Goal: Transaction & Acquisition: Book appointment/travel/reservation

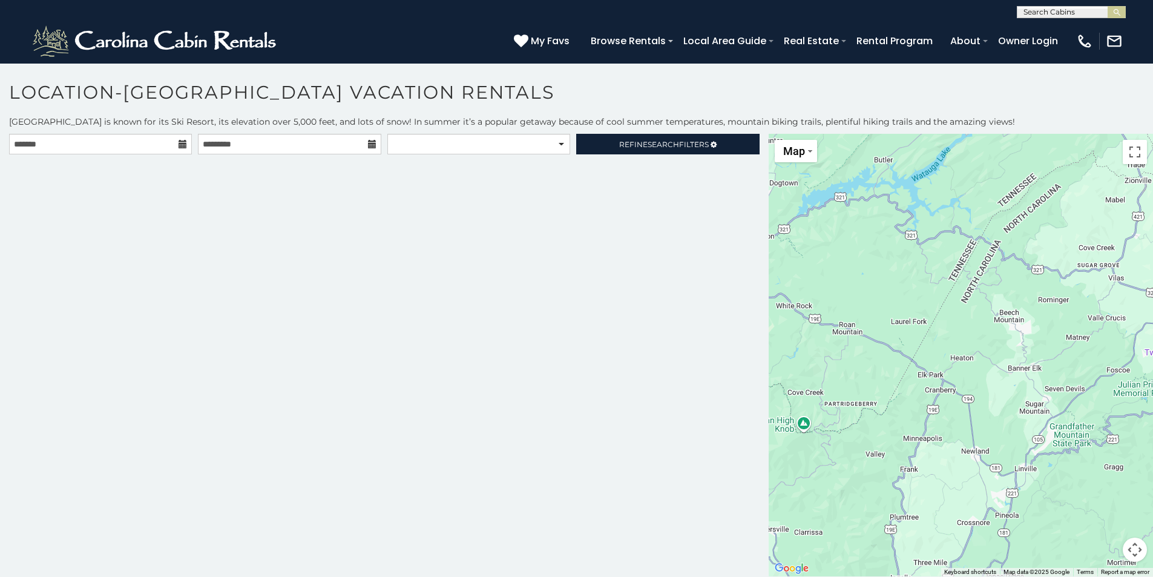
click at [183, 145] on icon at bounding box center [182, 144] width 8 height 8
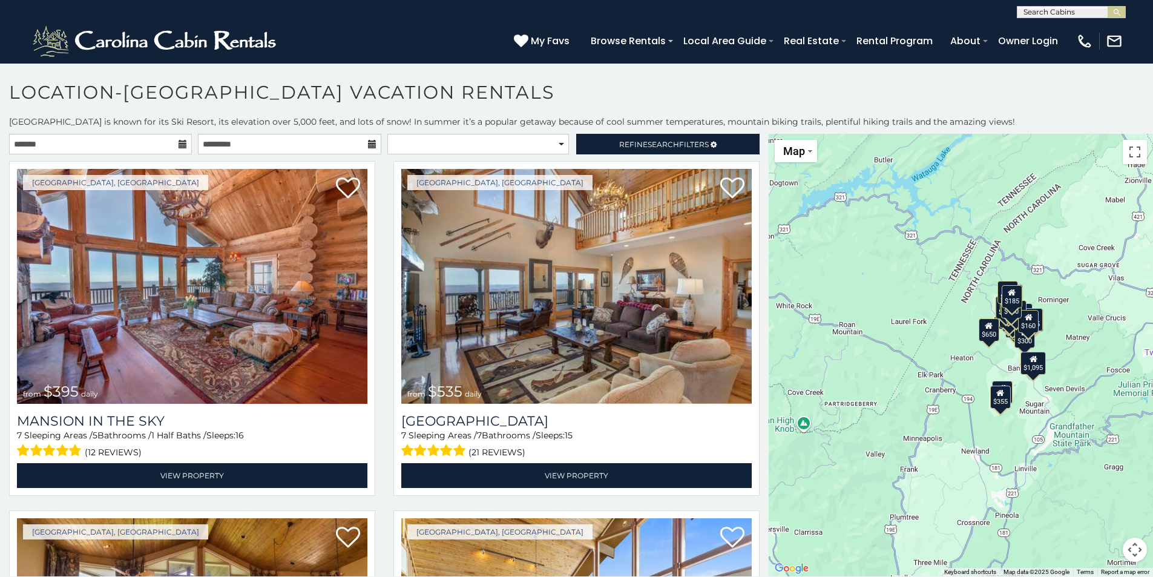
click at [180, 142] on icon at bounding box center [182, 144] width 8 height 8
click at [116, 144] on input "text" at bounding box center [100, 144] width 183 height 21
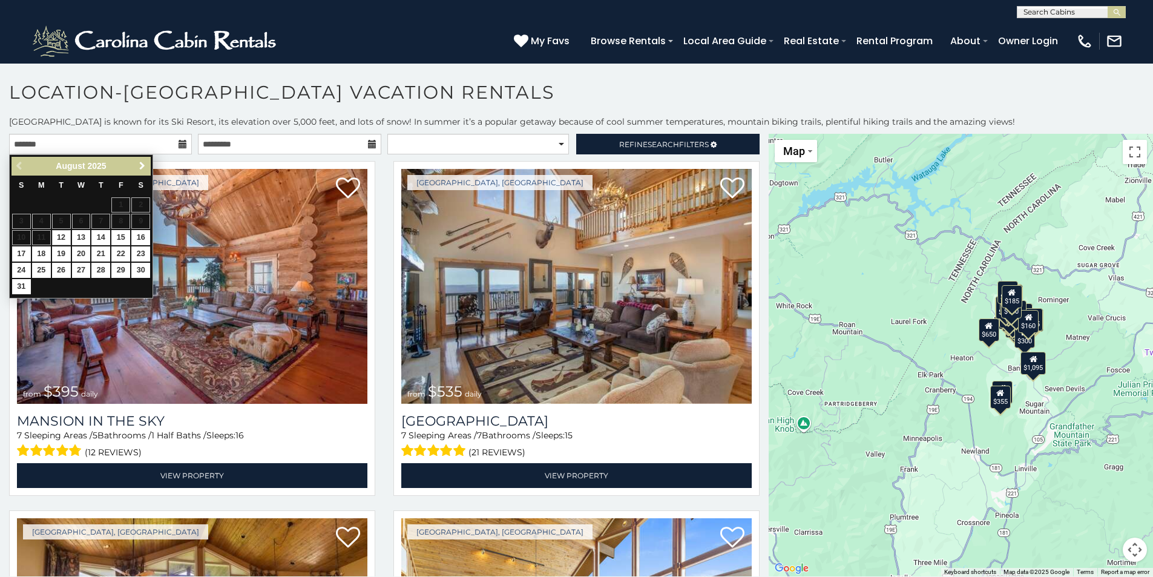
click at [142, 165] on span "Next" at bounding box center [142, 166] width 10 height 10
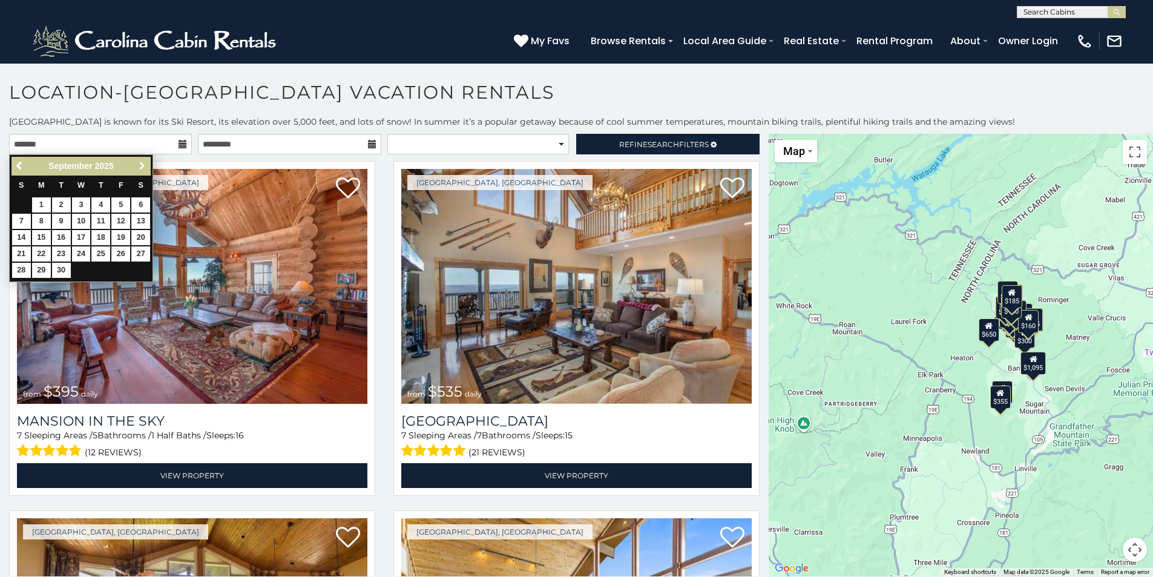
click at [142, 165] on span "Next" at bounding box center [142, 166] width 10 height 10
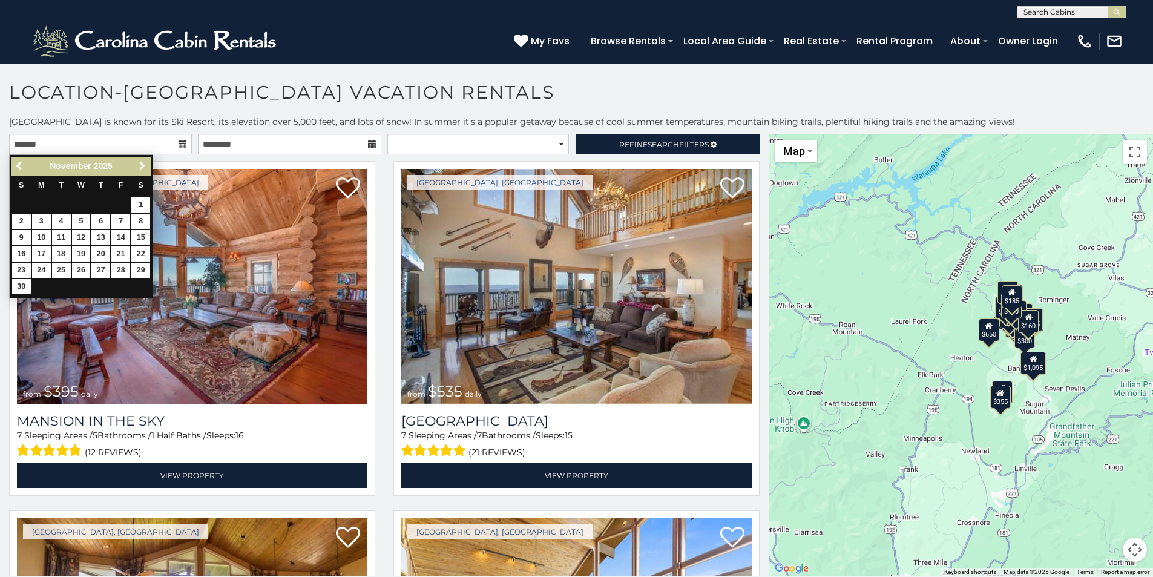
click at [142, 165] on span "Next" at bounding box center [142, 166] width 10 height 10
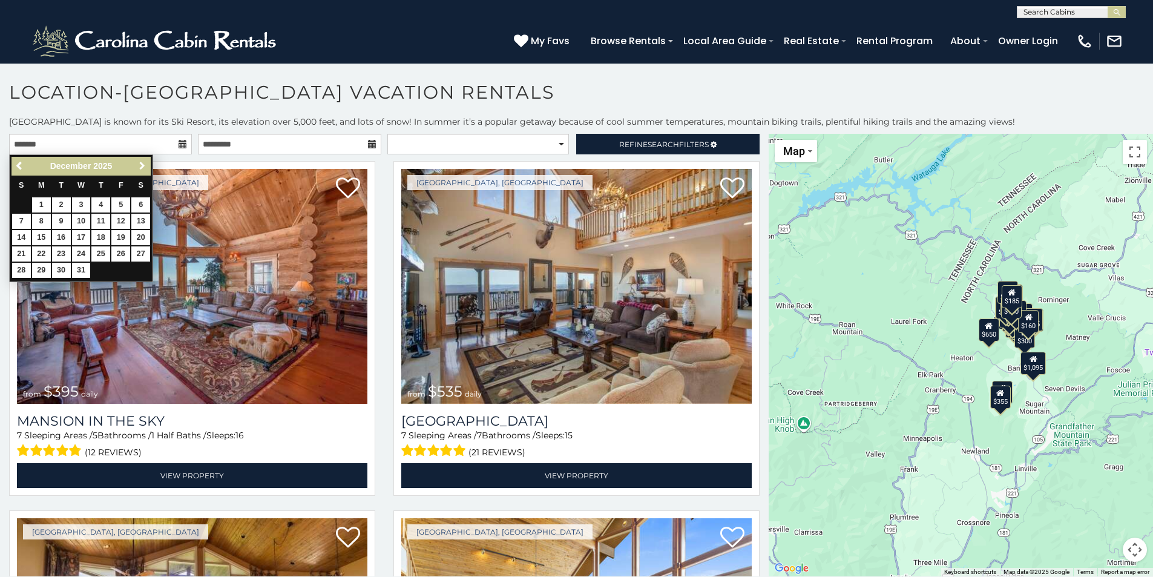
click at [142, 165] on span "Next" at bounding box center [142, 166] width 10 height 10
click at [22, 201] on link "1" at bounding box center [21, 204] width 19 height 15
type input "**********"
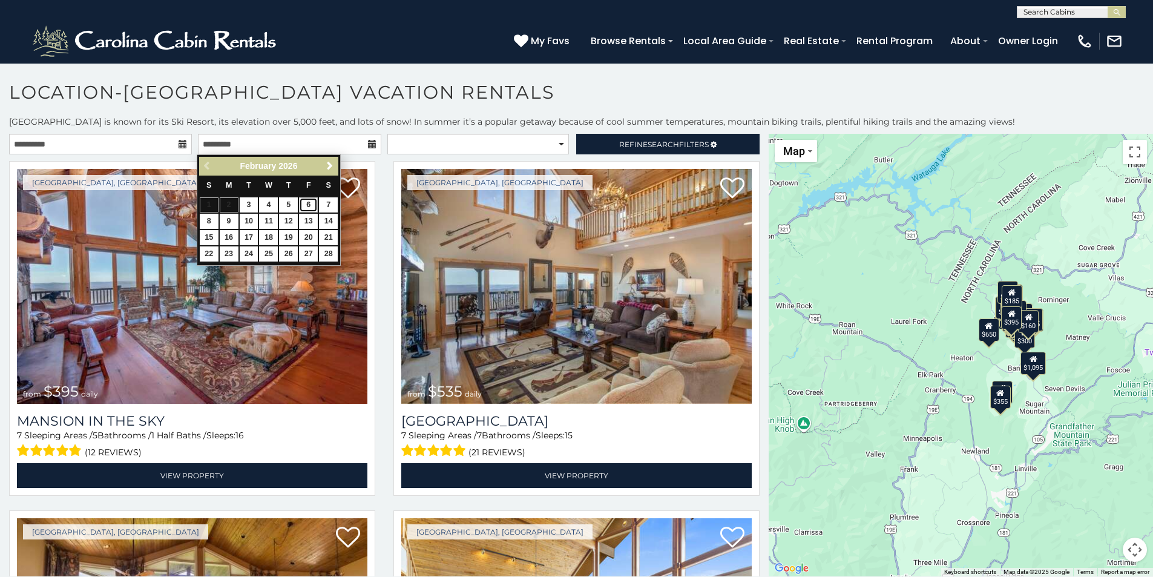
click at [306, 204] on link "6" at bounding box center [308, 204] width 19 height 15
type input "**********"
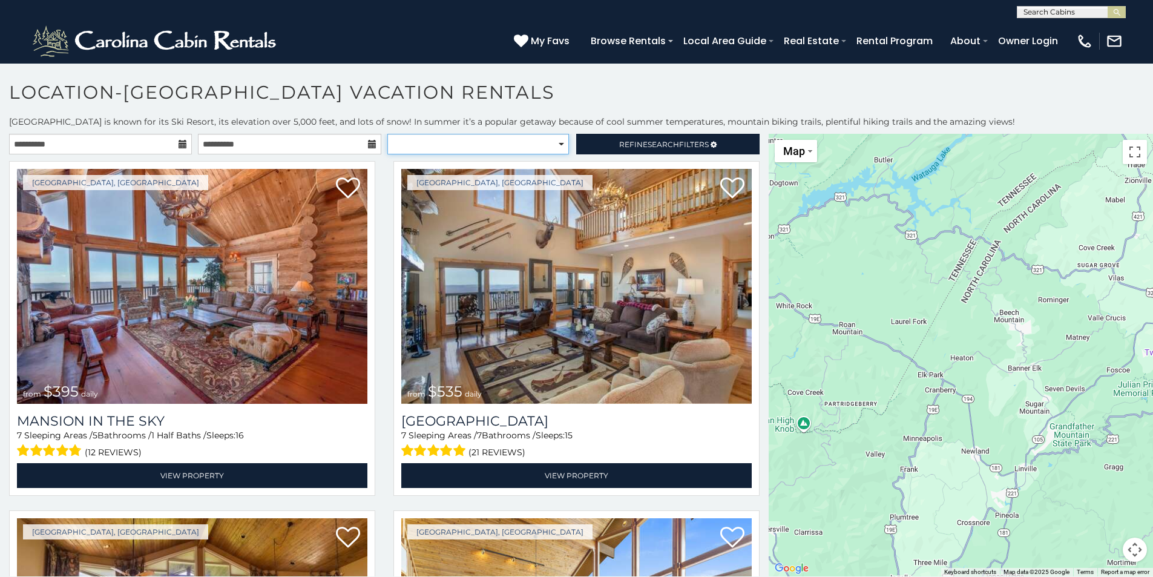
click at [500, 142] on select "**********" at bounding box center [478, 144] width 182 height 21
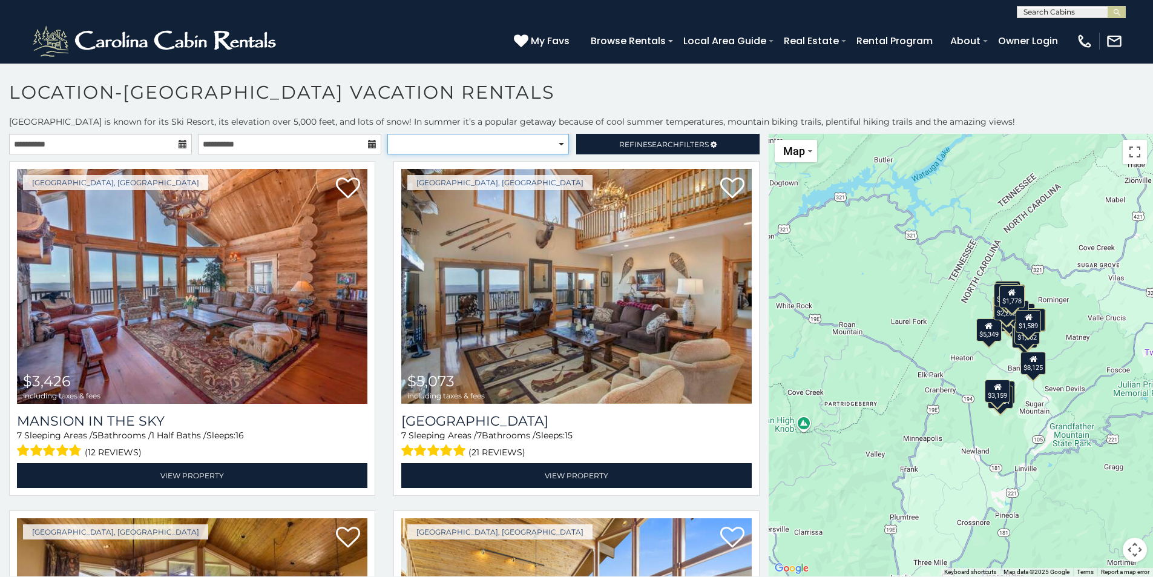
select select "*****"
click at [387, 134] on select "**********" at bounding box center [478, 144] width 182 height 21
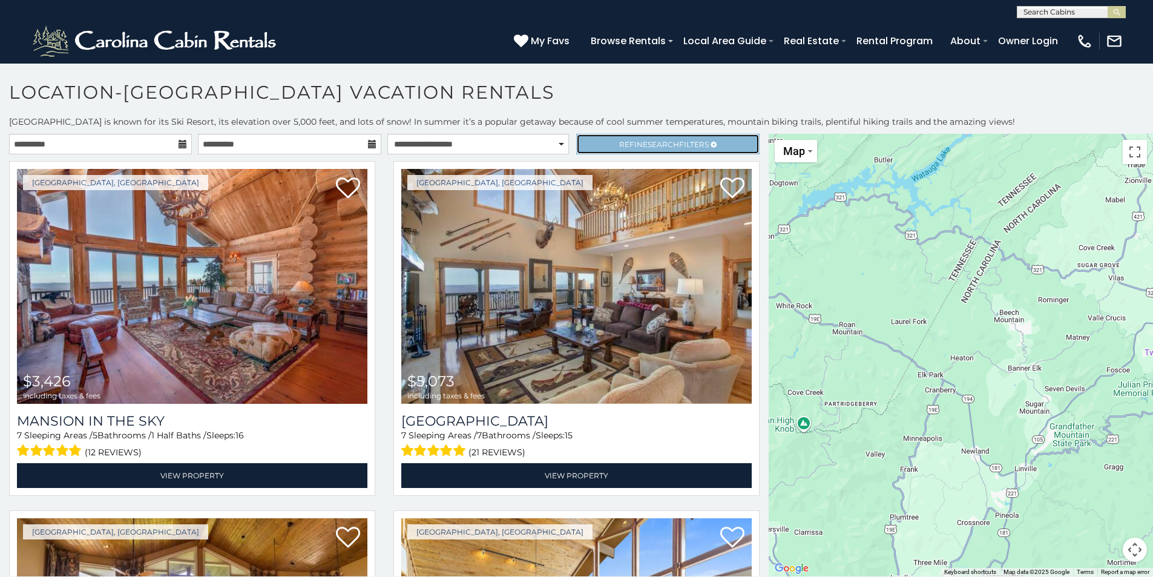
click at [635, 146] on span "Refine Search Filters" at bounding box center [664, 144] width 90 height 9
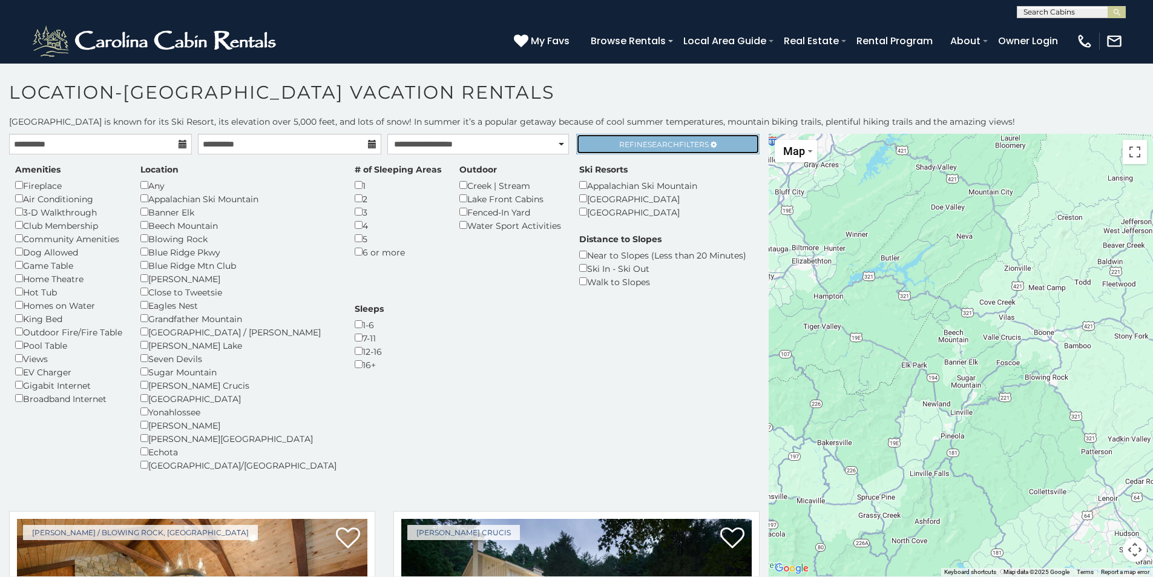
click at [645, 137] on link "Refine Search Filters" at bounding box center [667, 144] width 183 height 21
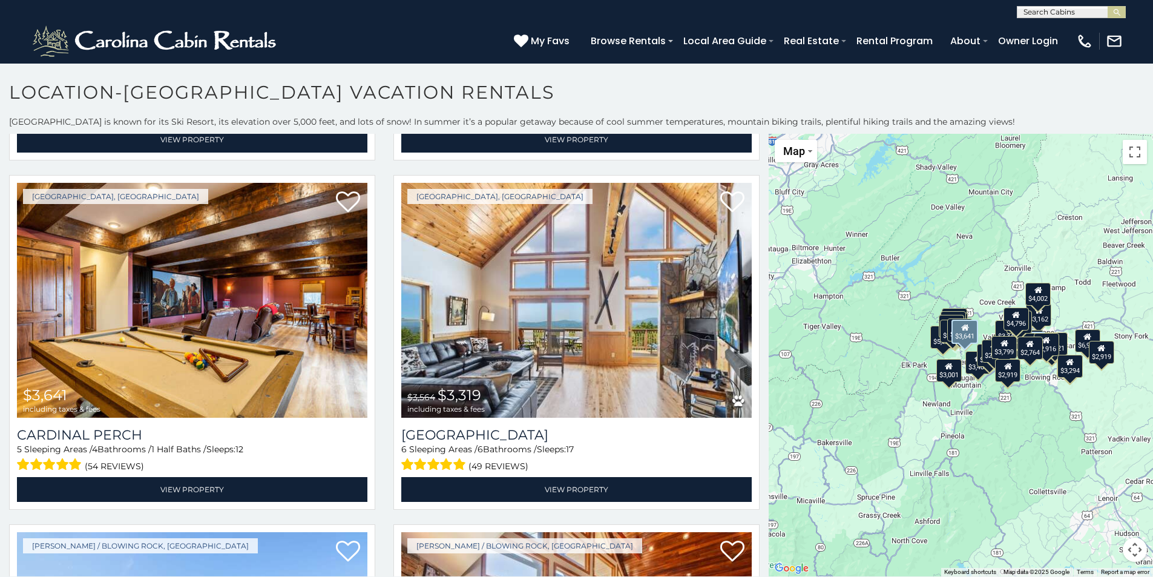
scroll to position [4538, 0]
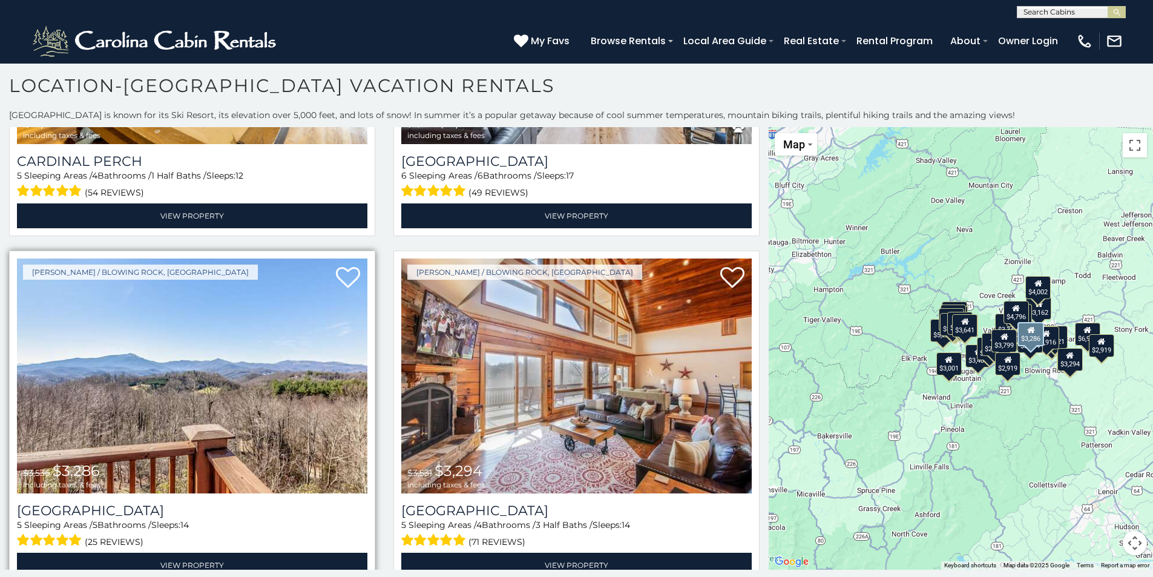
scroll to position [4429, 0]
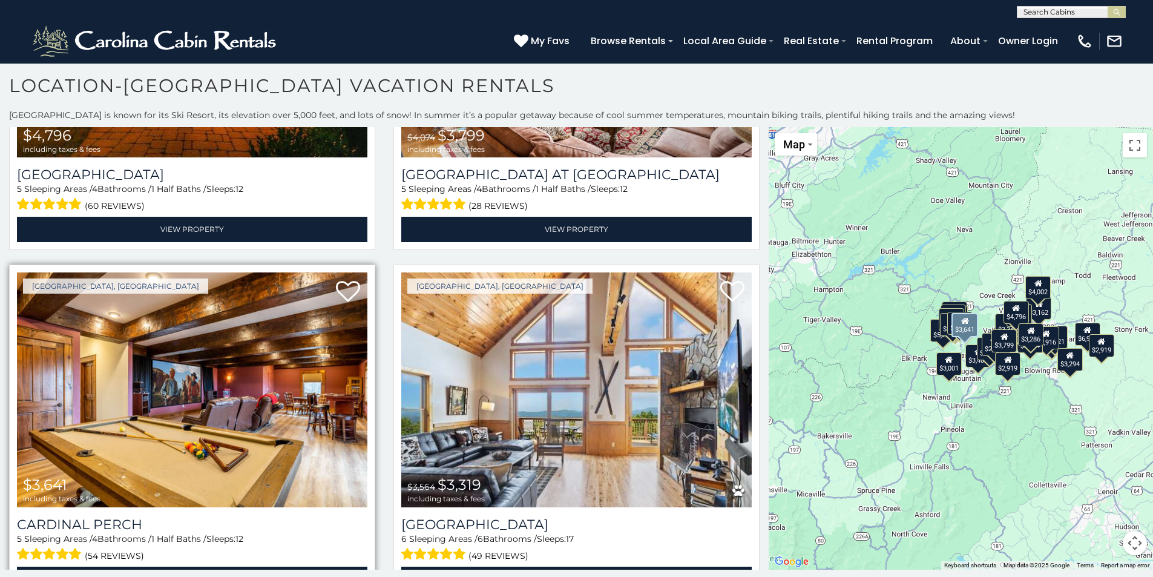
click at [197, 367] on img at bounding box center [192, 389] width 350 height 235
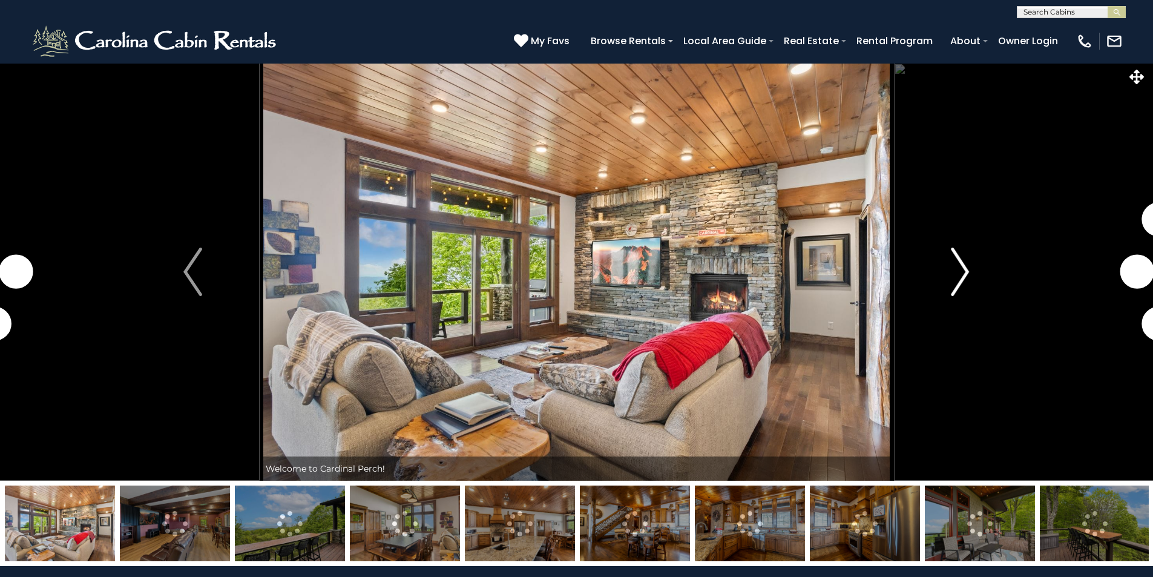
click at [967, 269] on img "Next" at bounding box center [960, 271] width 18 height 48
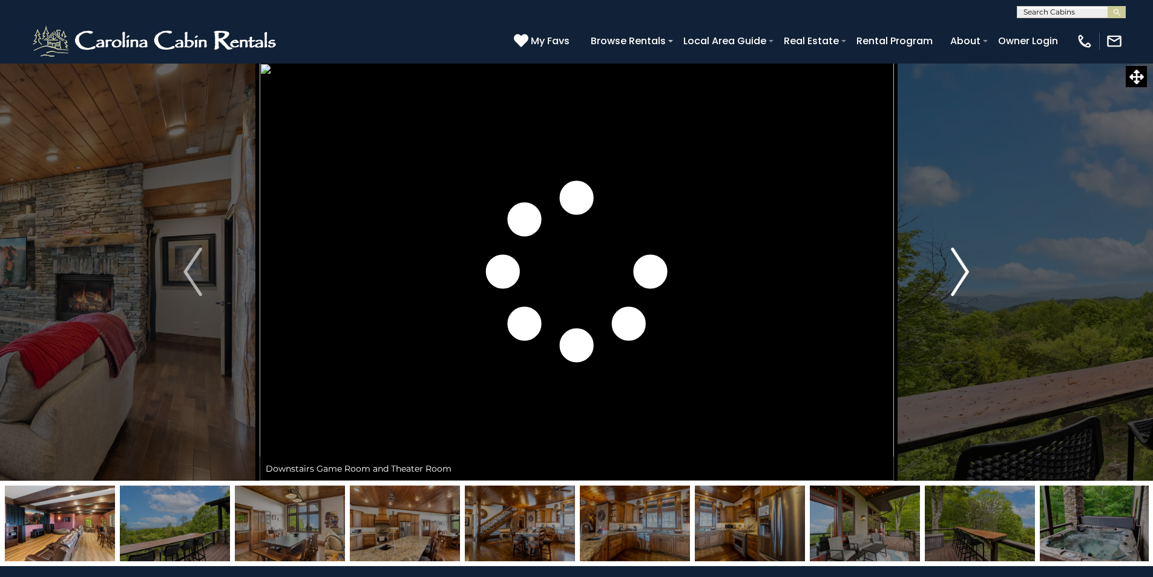
click at [967, 269] on img "Next" at bounding box center [960, 271] width 18 height 48
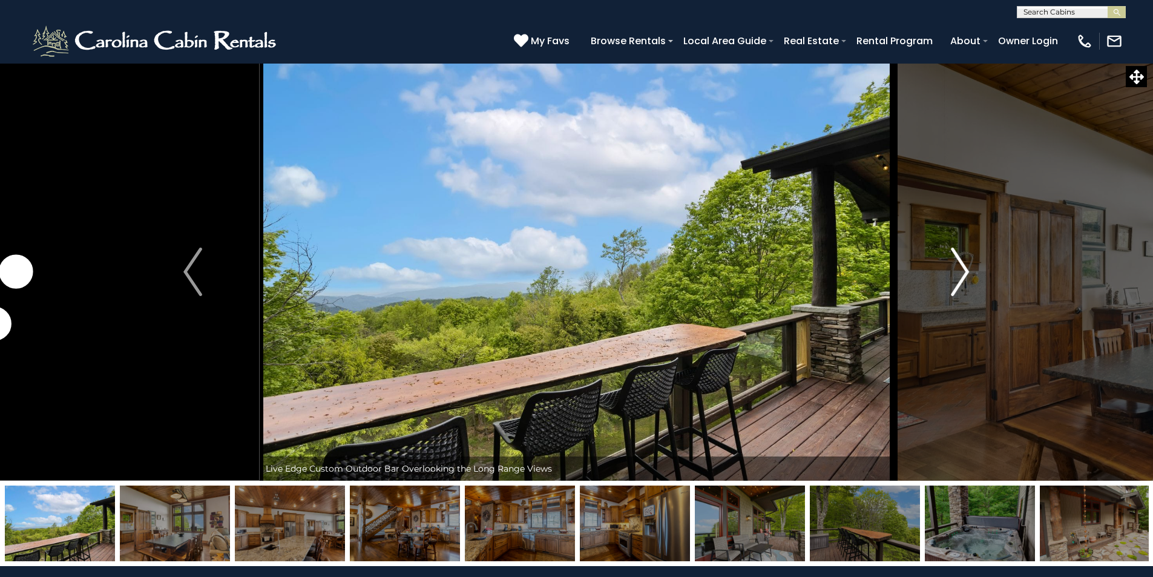
click at [961, 271] on img "Next" at bounding box center [960, 271] width 18 height 48
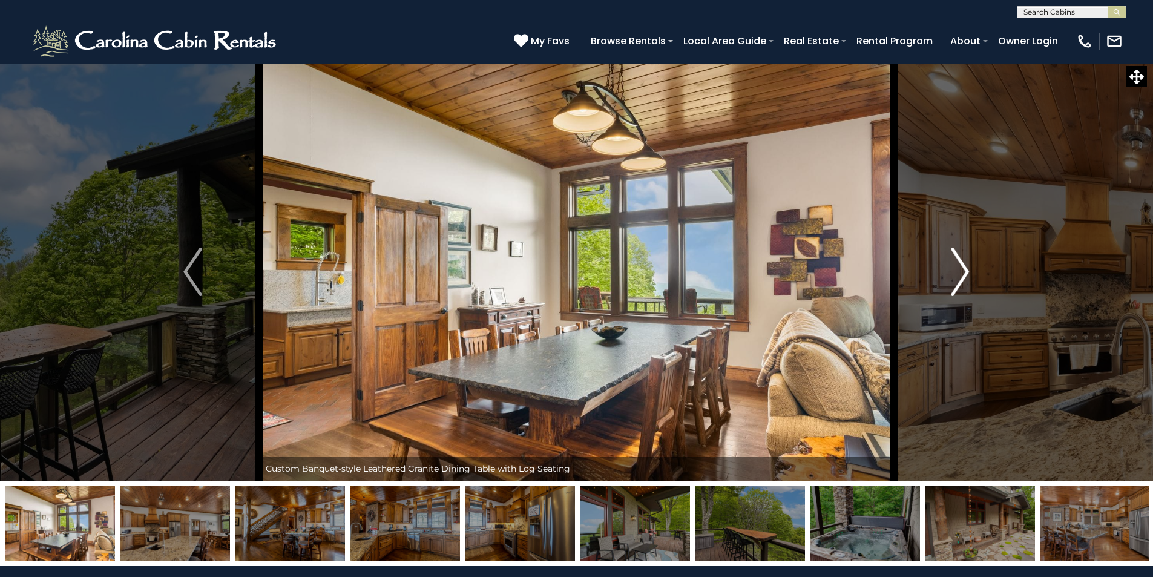
click at [961, 271] on img "Next" at bounding box center [960, 271] width 18 height 48
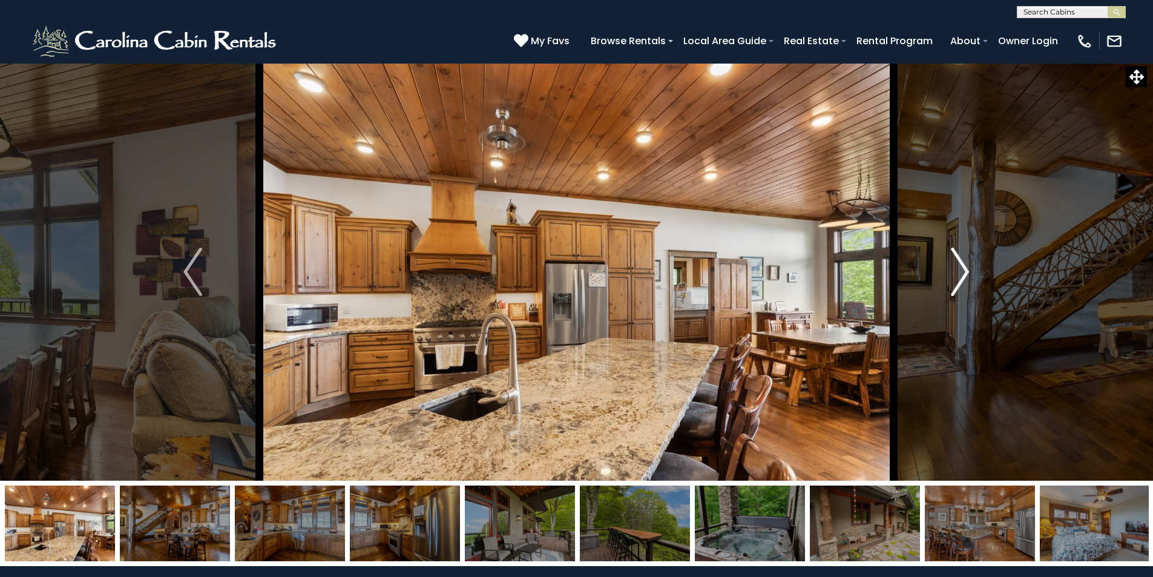
click at [961, 271] on img "Next" at bounding box center [960, 271] width 18 height 48
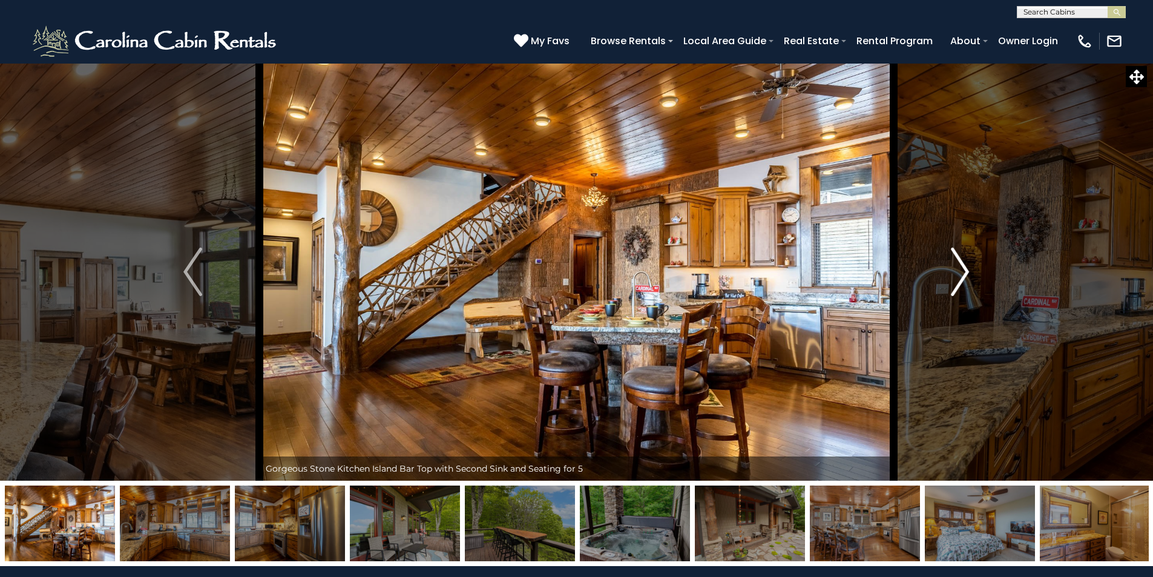
click at [961, 271] on img "Next" at bounding box center [960, 271] width 18 height 48
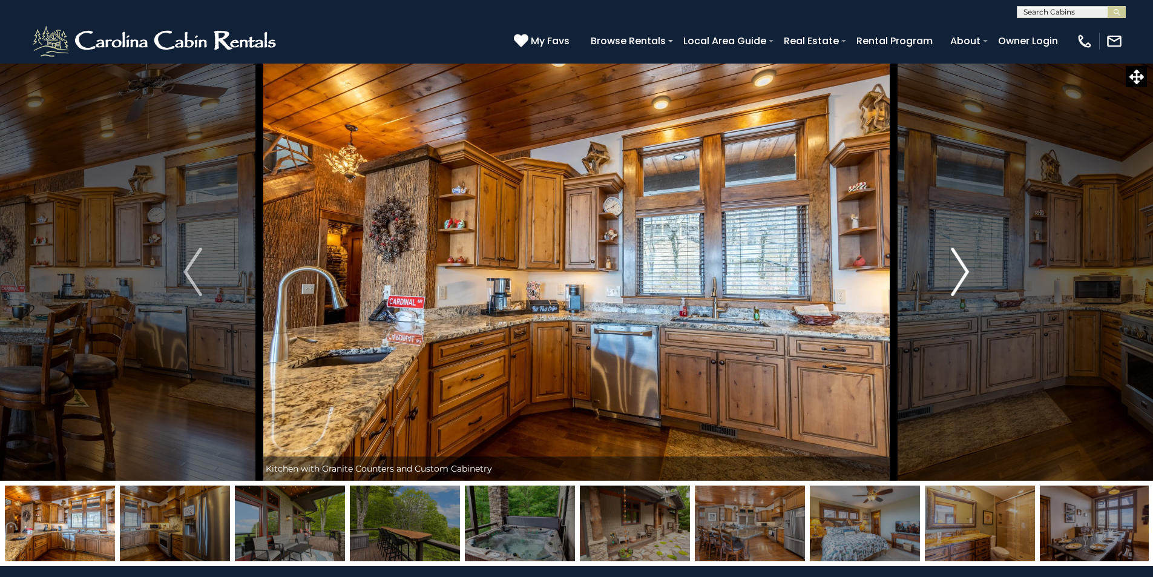
click at [961, 271] on img "Next" at bounding box center [960, 271] width 18 height 48
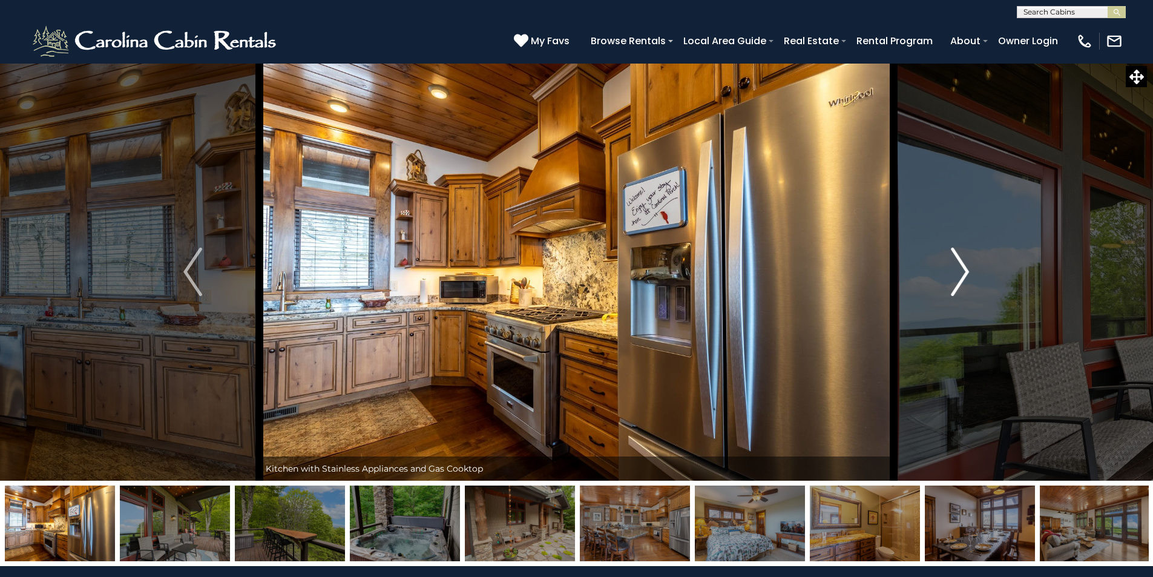
click at [961, 271] on img "Next" at bounding box center [960, 271] width 18 height 48
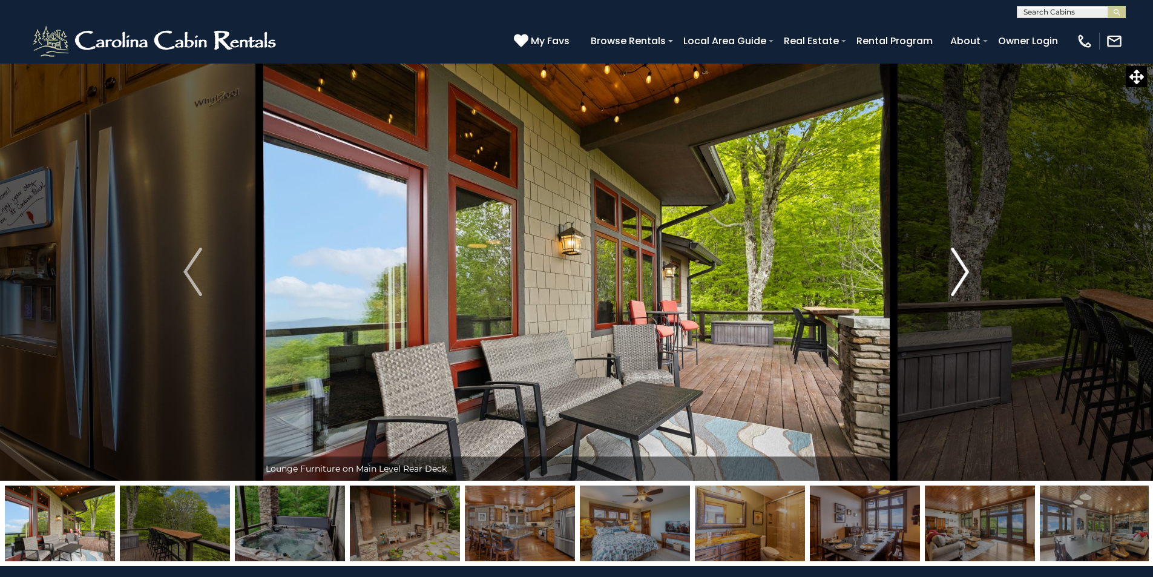
click at [961, 271] on img "Next" at bounding box center [960, 271] width 18 height 48
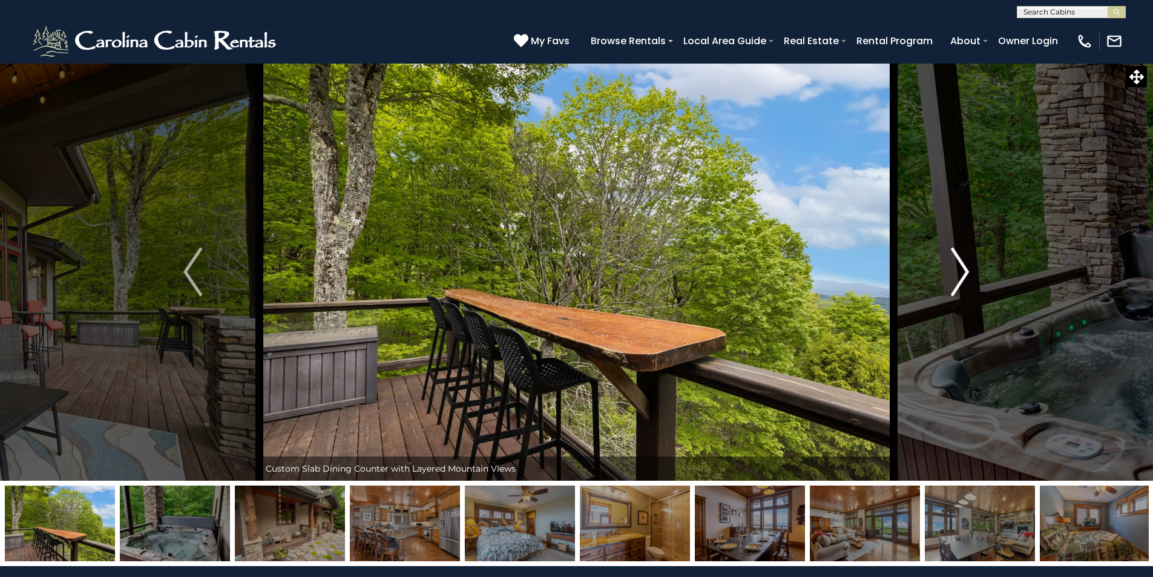
click at [961, 271] on img "Next" at bounding box center [960, 271] width 18 height 48
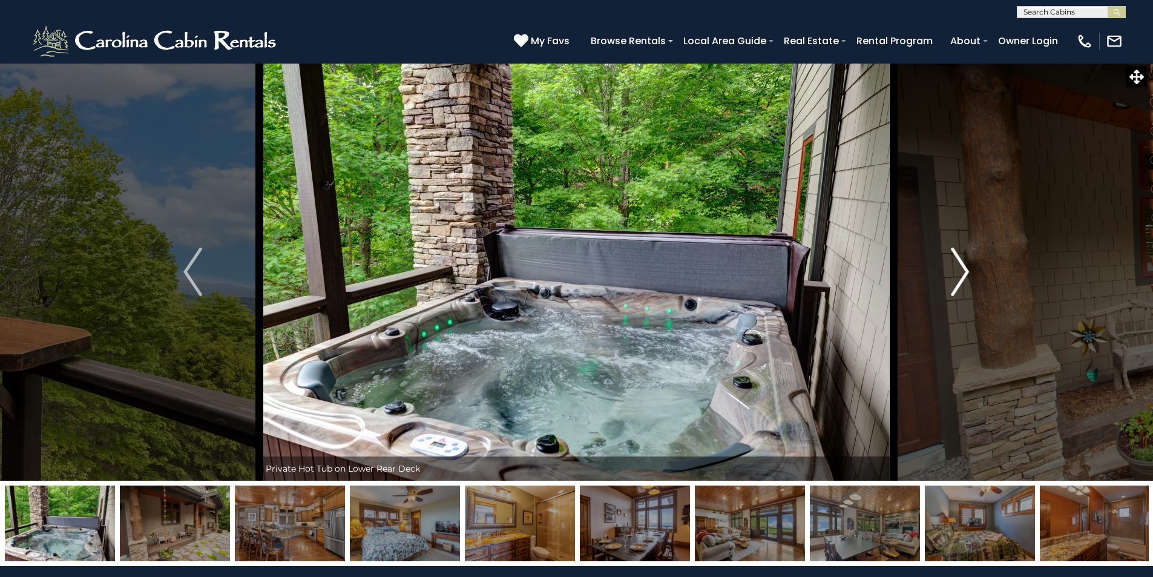
click at [961, 271] on img "Next" at bounding box center [960, 271] width 18 height 48
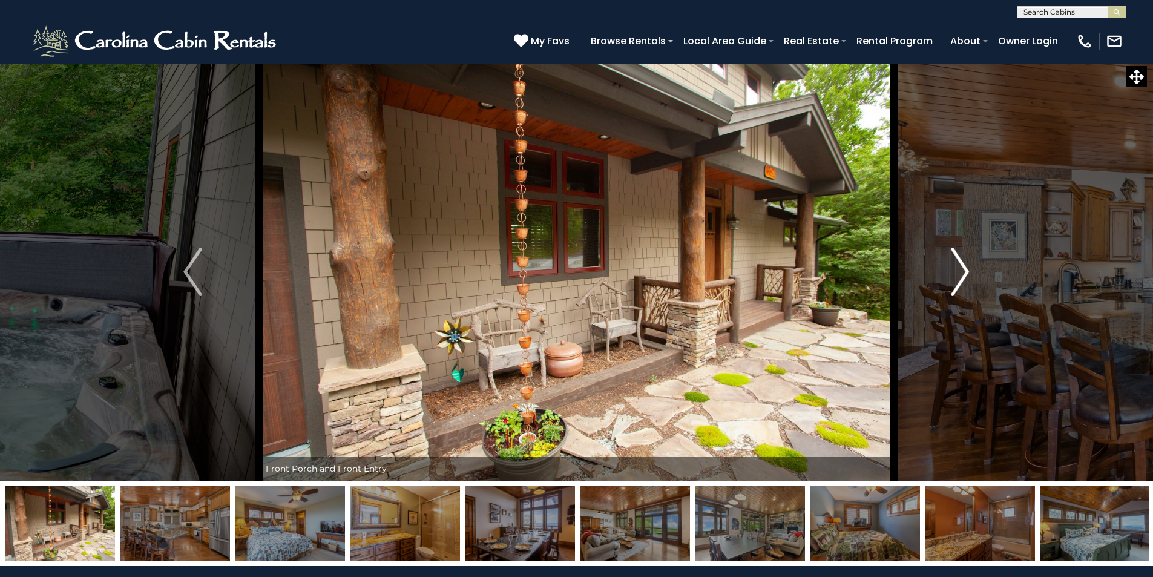
click at [961, 271] on img "Next" at bounding box center [960, 271] width 18 height 48
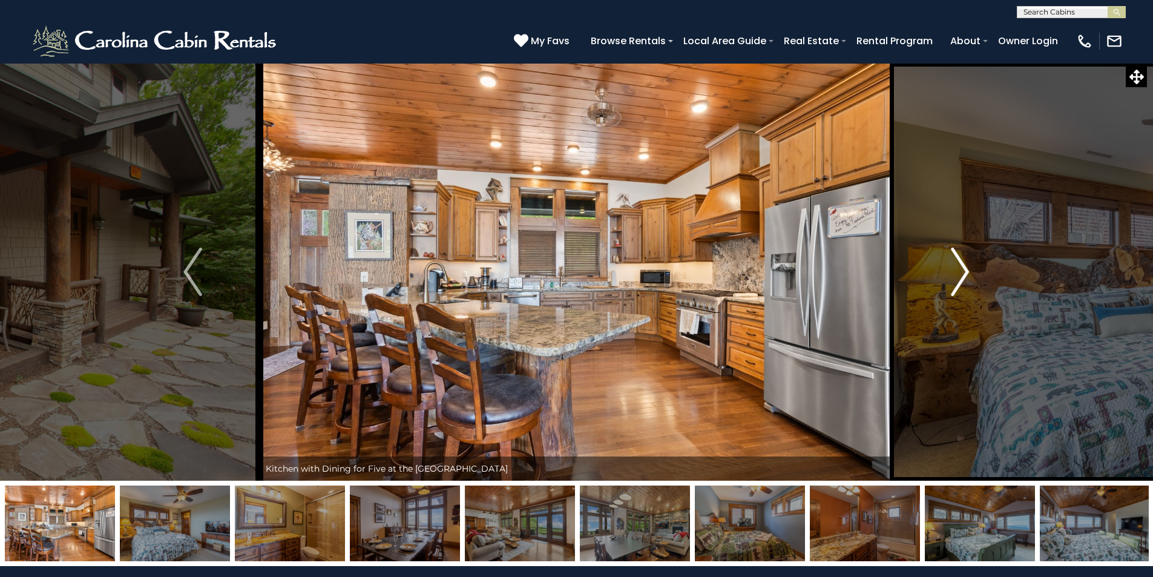
click at [961, 271] on img "Next" at bounding box center [960, 271] width 18 height 48
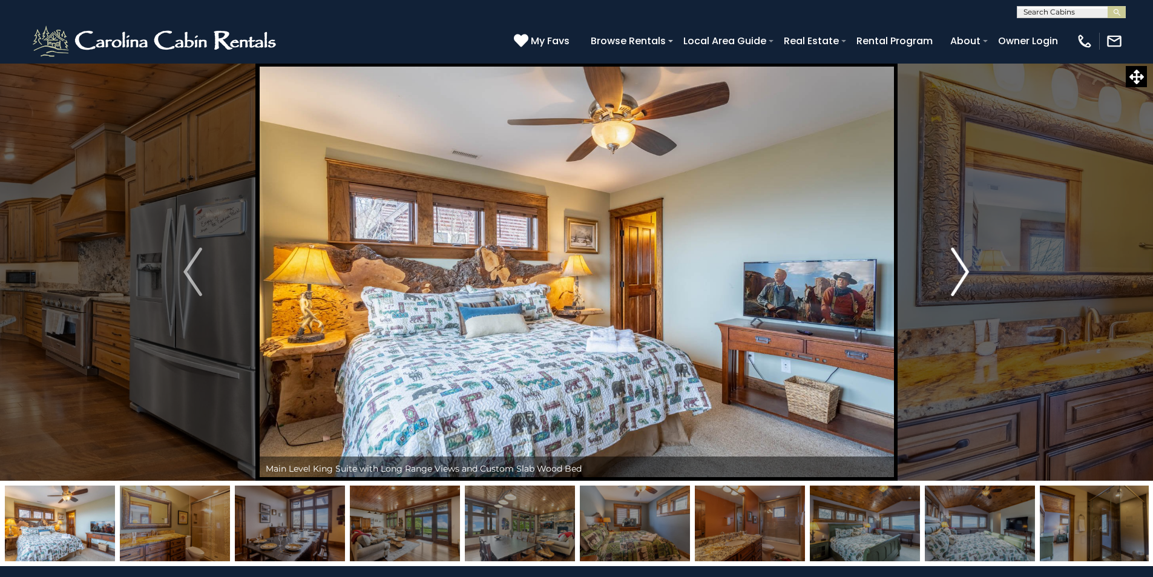
click at [961, 271] on img "Next" at bounding box center [960, 271] width 18 height 48
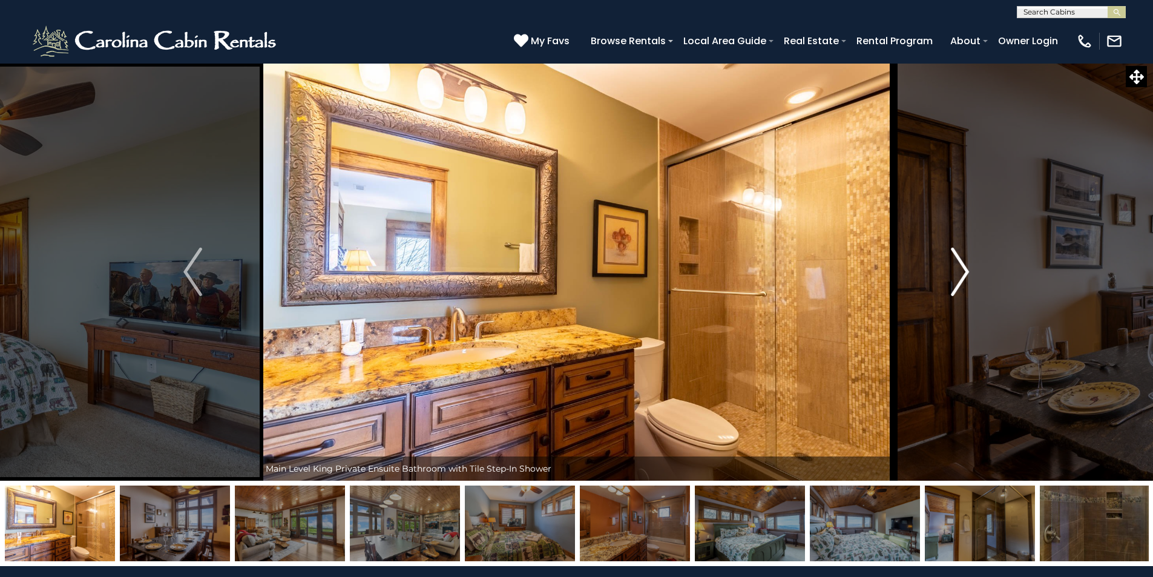
click at [961, 271] on img "Next" at bounding box center [960, 271] width 18 height 48
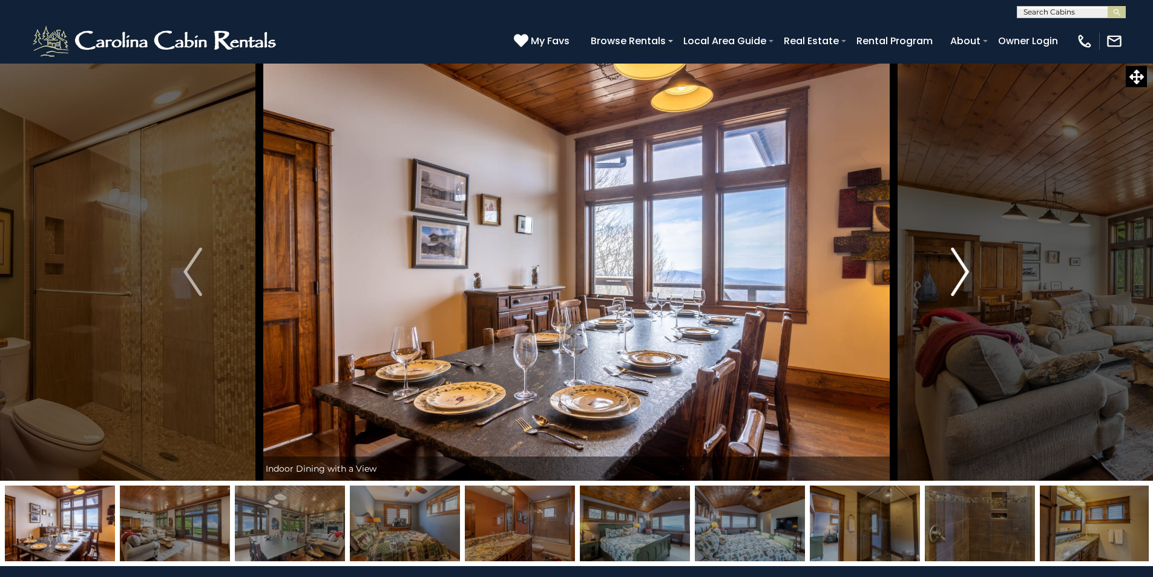
click at [961, 271] on img "Next" at bounding box center [960, 271] width 18 height 48
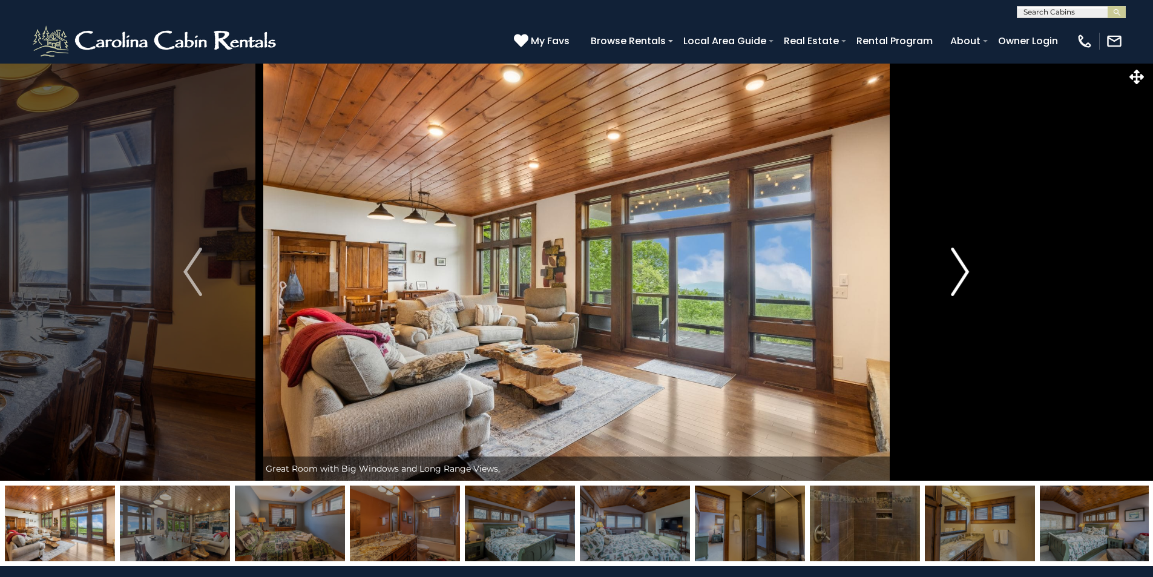
click at [961, 271] on img "Next" at bounding box center [960, 271] width 18 height 48
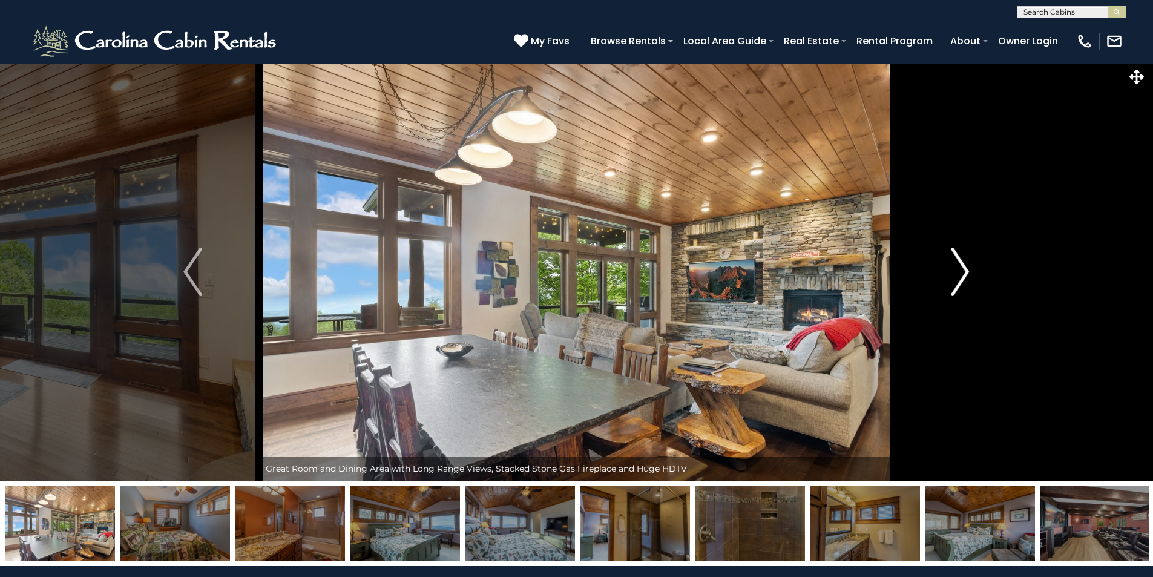
click at [961, 271] on img "Next" at bounding box center [960, 271] width 18 height 48
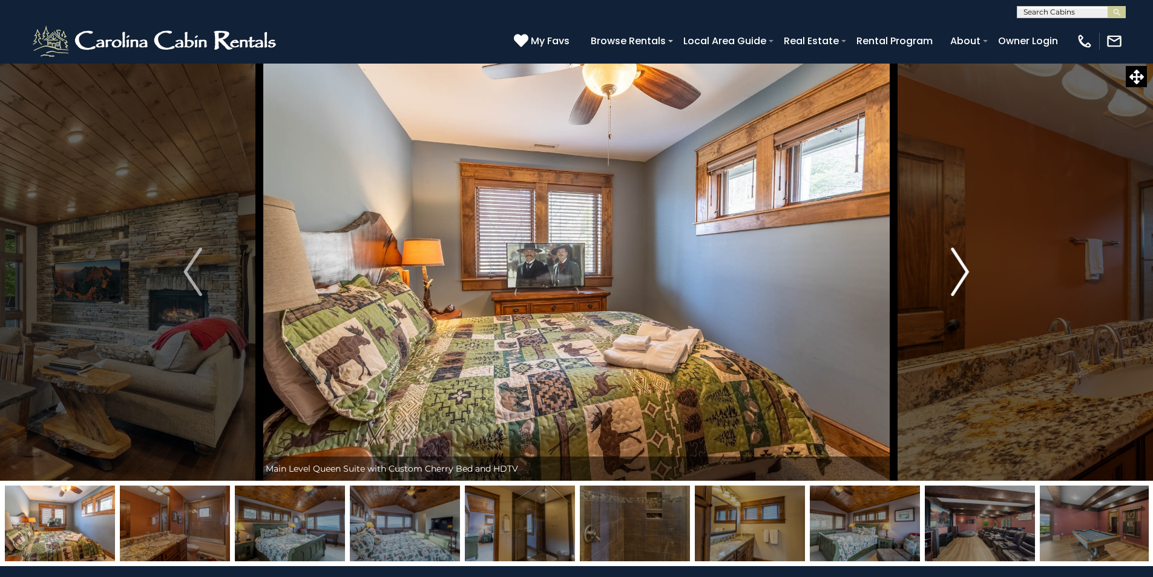
click at [961, 271] on img "Next" at bounding box center [960, 271] width 18 height 48
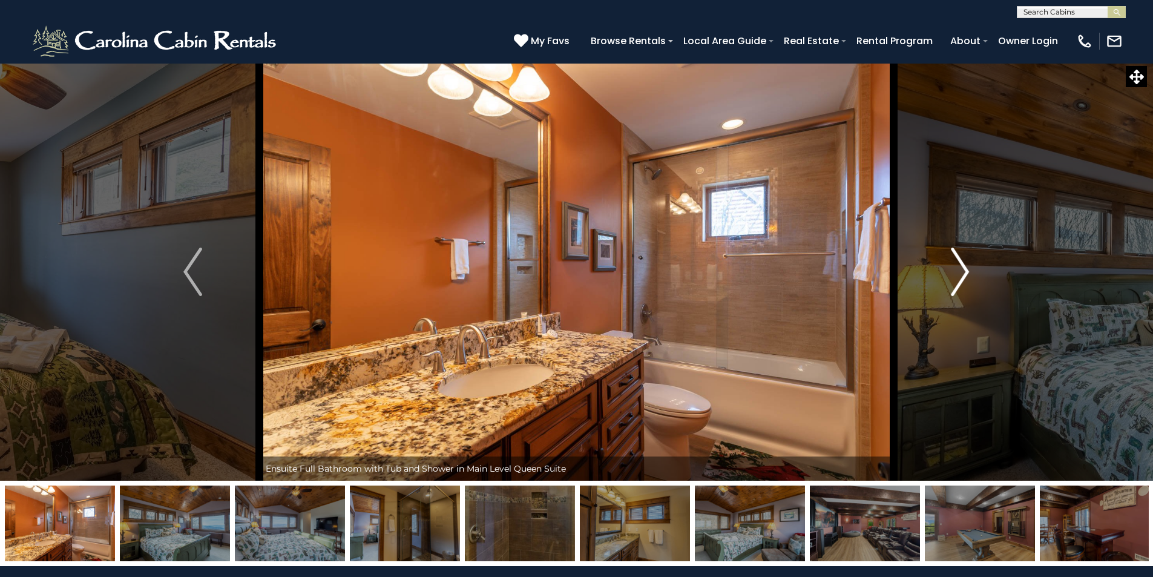
click at [961, 271] on img "Next" at bounding box center [960, 271] width 18 height 48
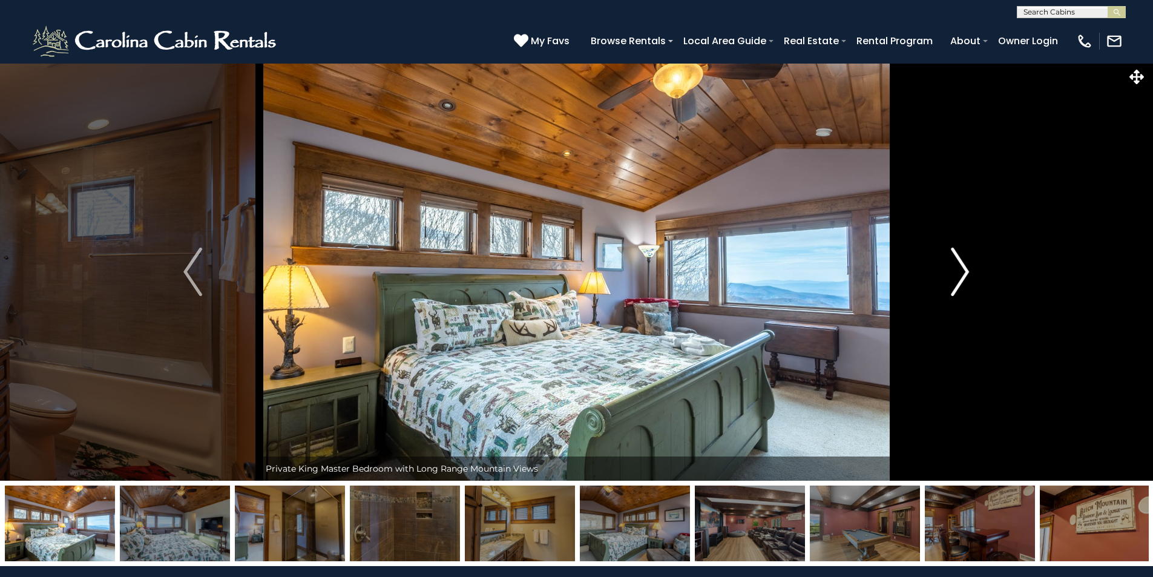
click at [961, 271] on img "Next" at bounding box center [960, 271] width 18 height 48
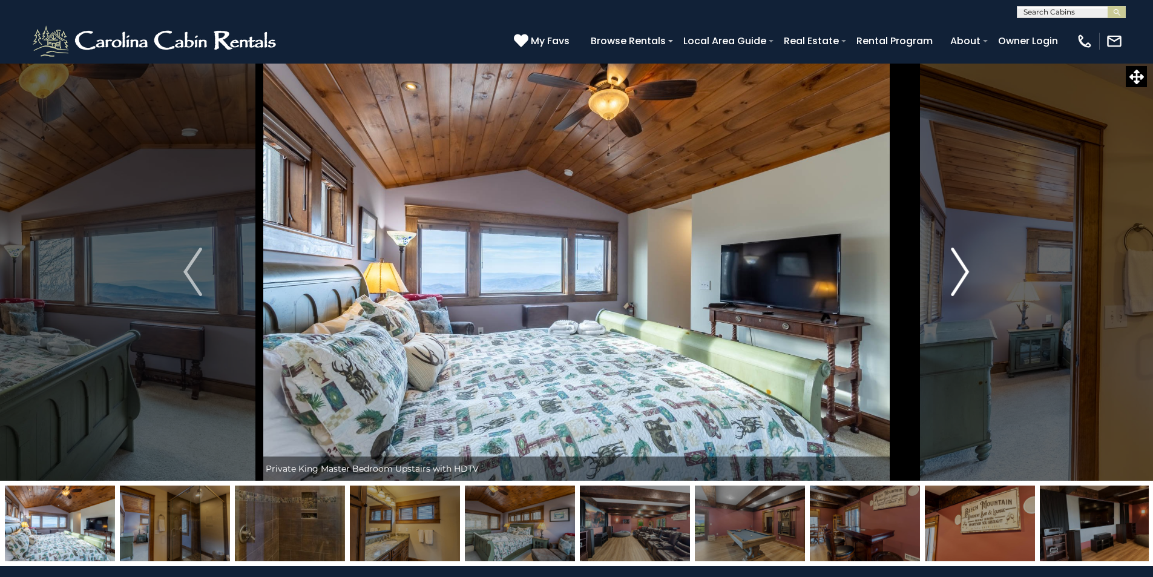
click at [961, 271] on img "Next" at bounding box center [960, 271] width 18 height 48
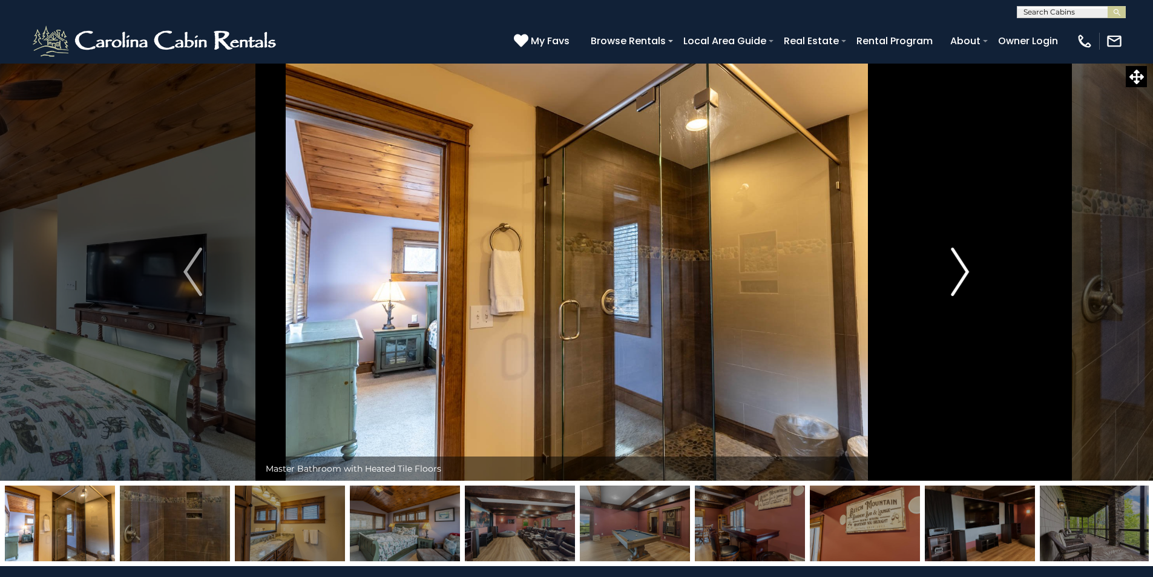
click at [961, 271] on img "Next" at bounding box center [960, 271] width 18 height 48
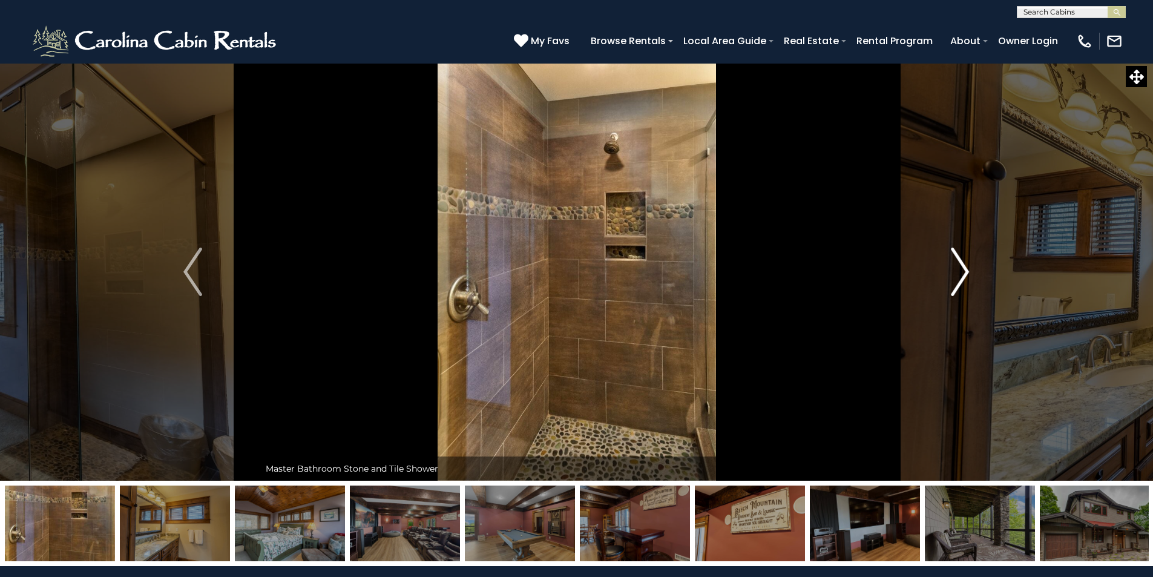
click at [961, 272] on img "Next" at bounding box center [960, 271] width 18 height 48
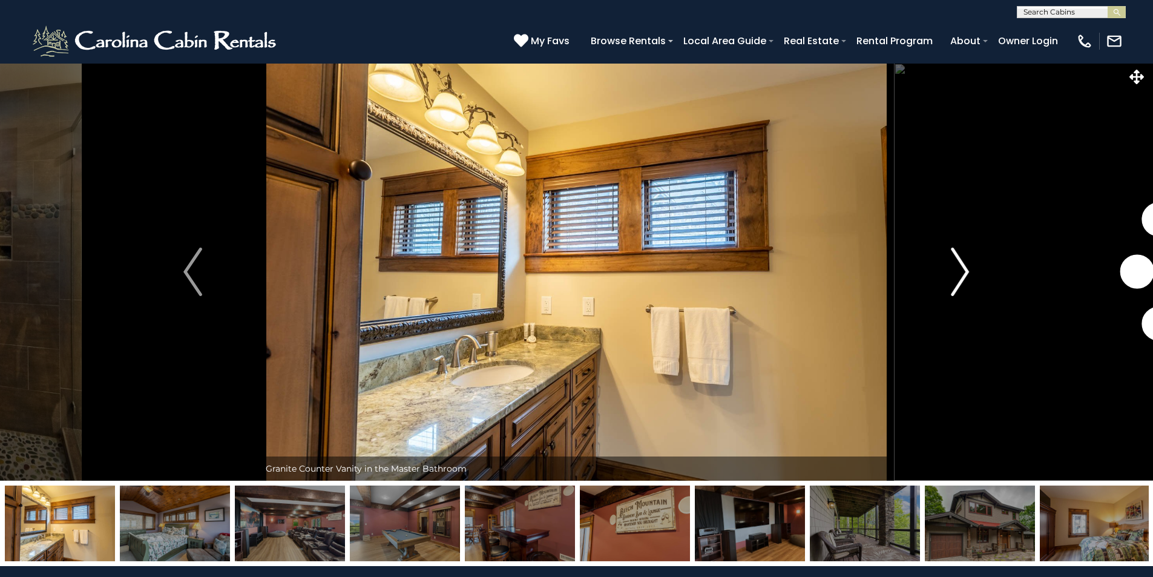
click at [961, 272] on img "Next" at bounding box center [960, 271] width 18 height 48
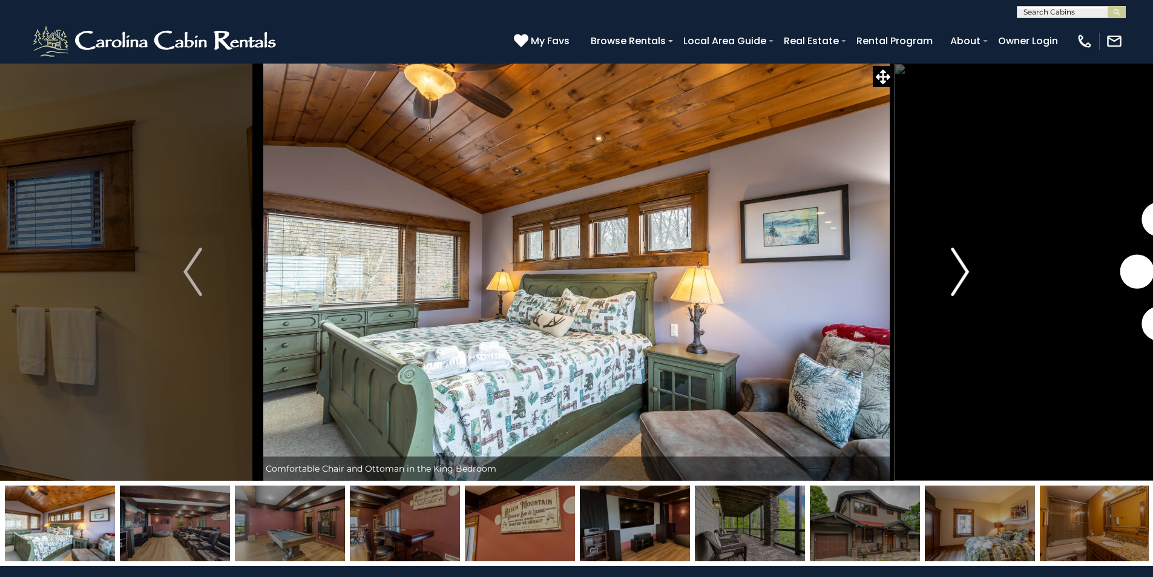
click at [961, 272] on img "Next" at bounding box center [960, 271] width 18 height 48
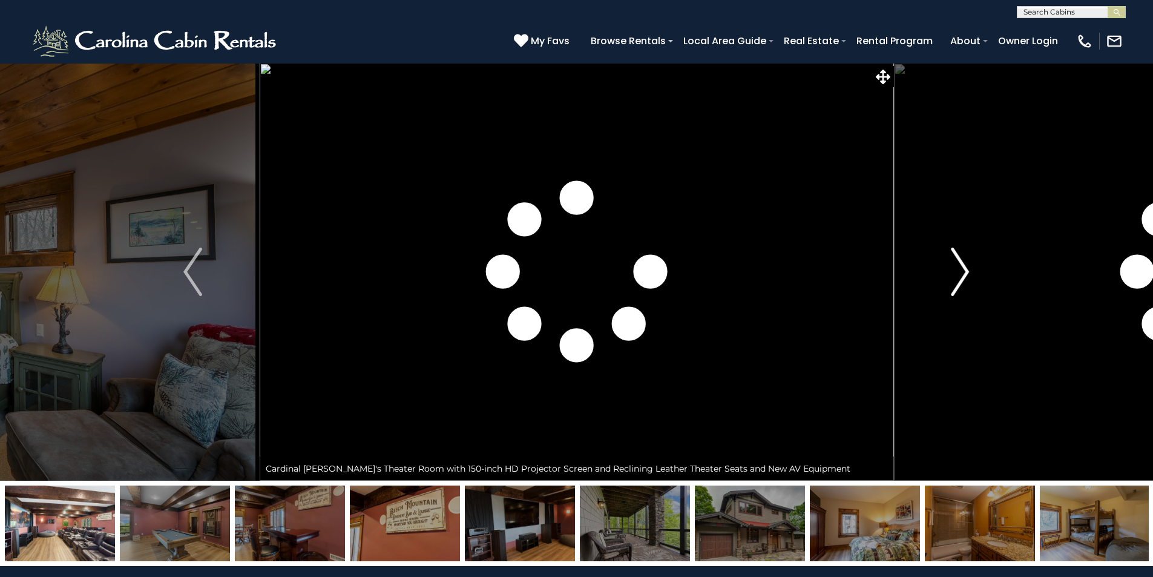
click at [961, 272] on img "Next" at bounding box center [960, 271] width 18 height 48
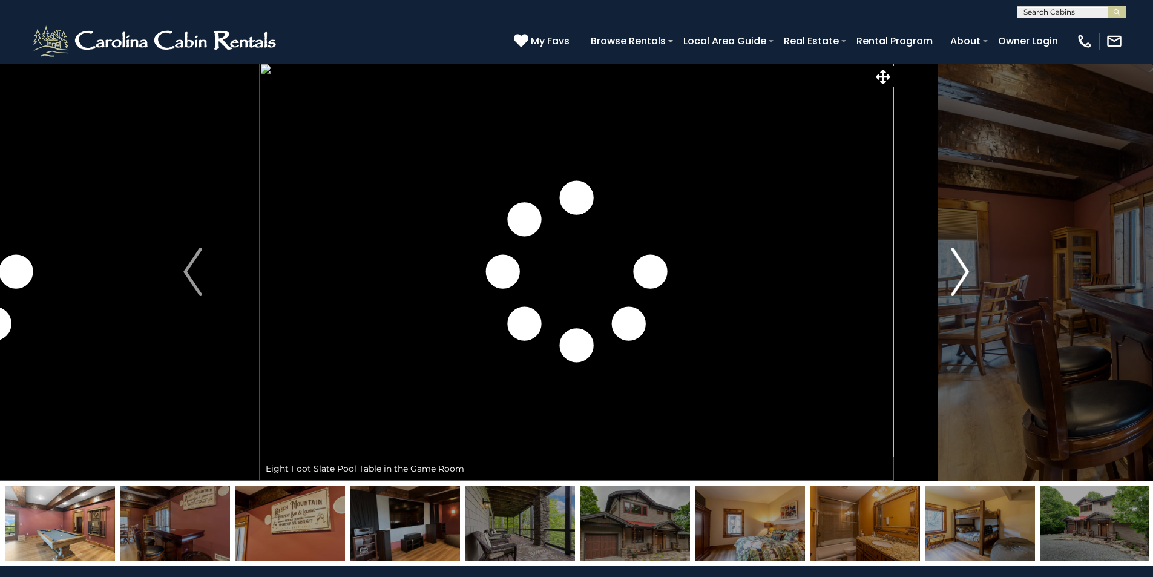
click at [961, 272] on img "Next" at bounding box center [960, 271] width 18 height 48
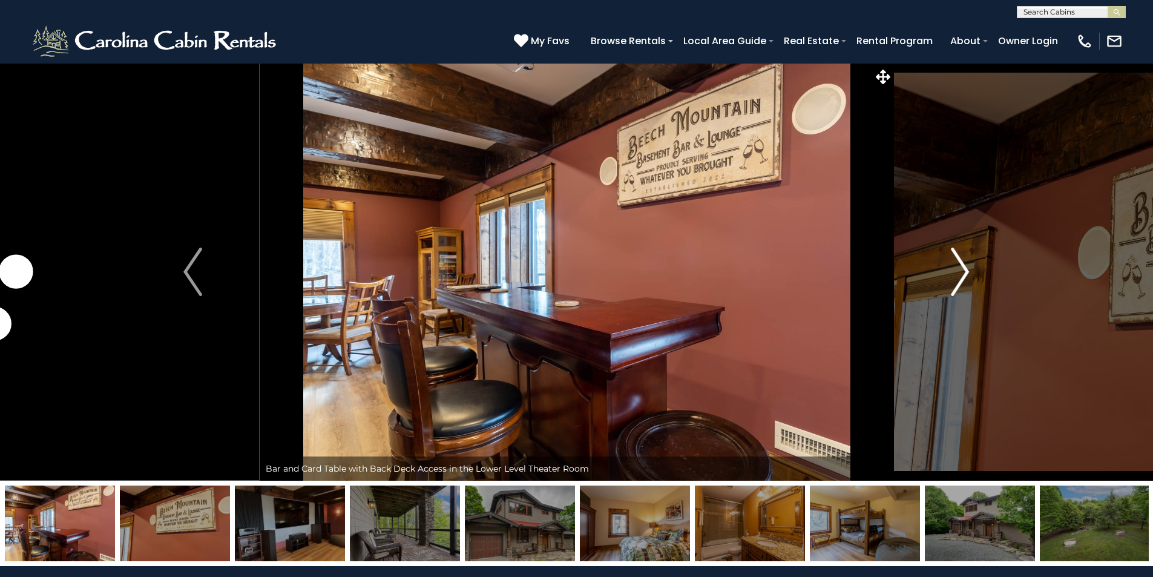
click at [961, 272] on img "Next" at bounding box center [960, 271] width 18 height 48
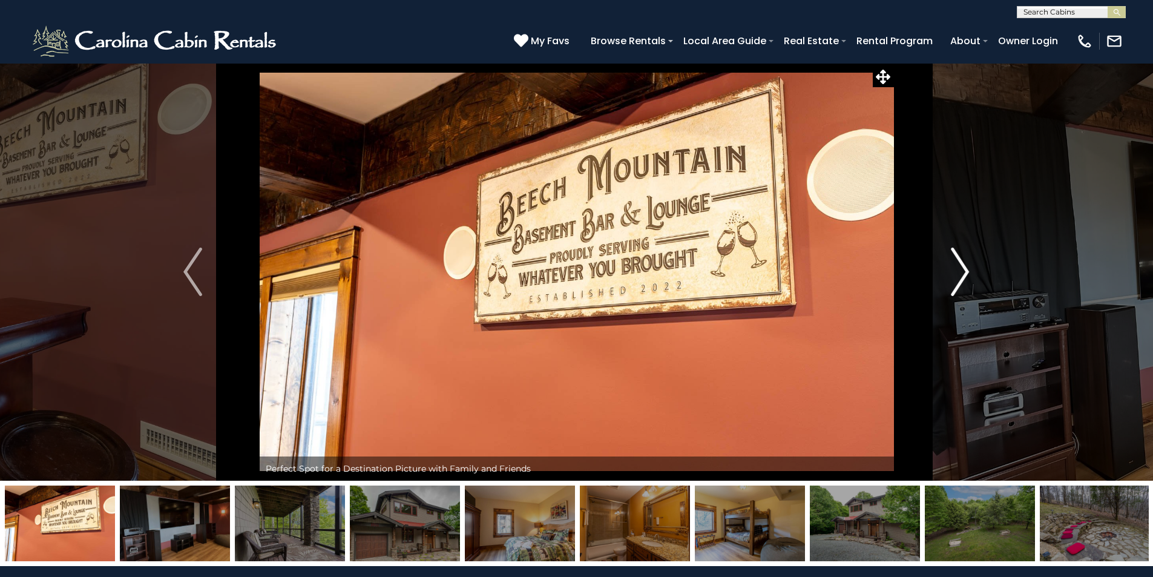
click at [961, 272] on img "Next" at bounding box center [960, 271] width 18 height 48
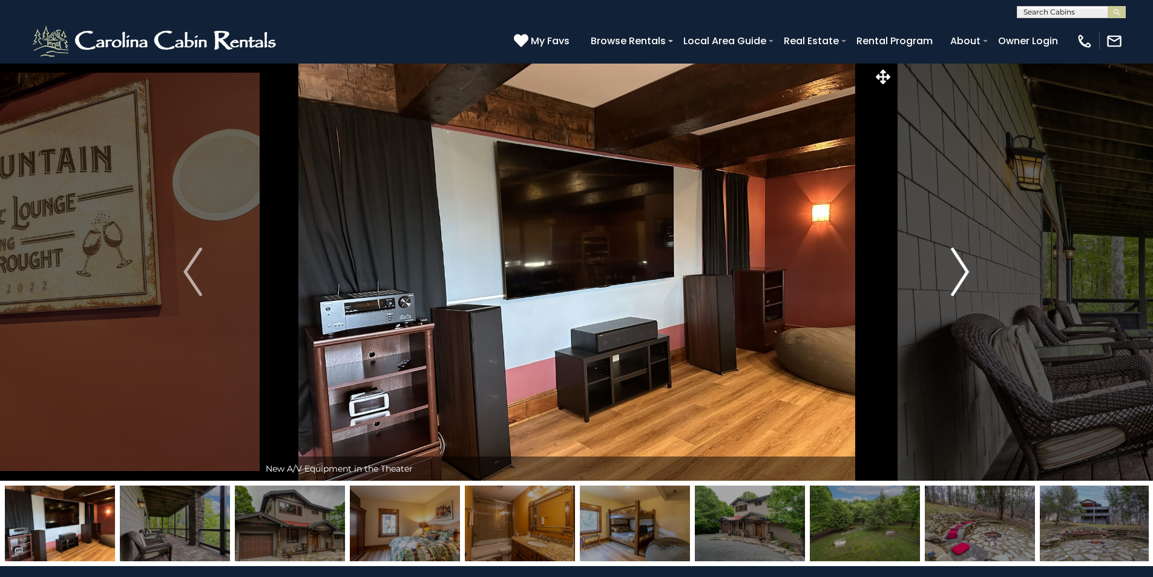
click at [961, 272] on img "Next" at bounding box center [960, 271] width 18 height 48
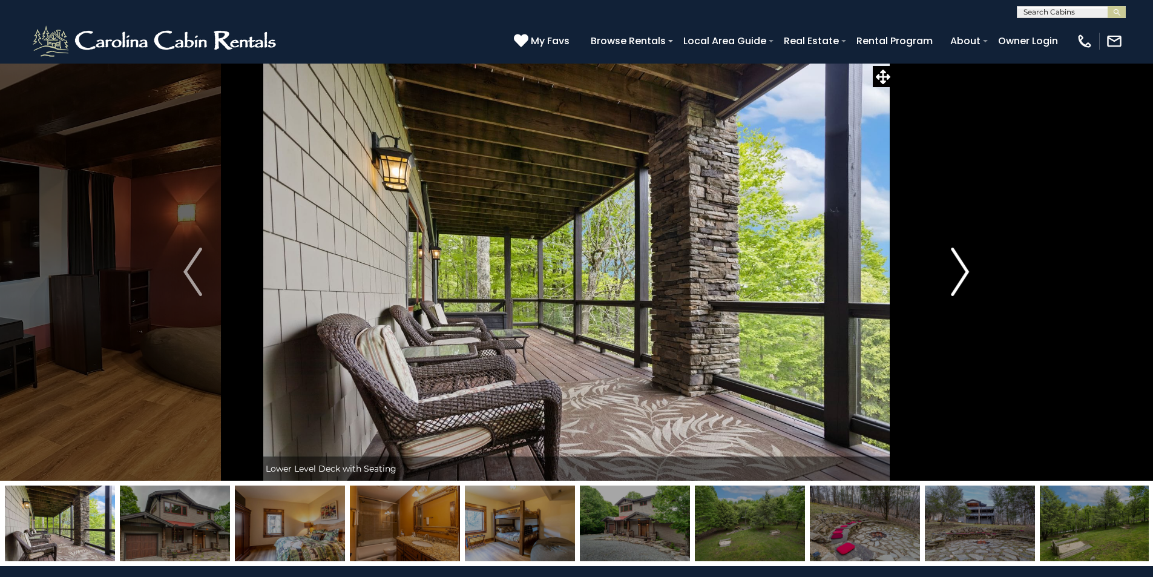
click at [961, 272] on img "Next" at bounding box center [960, 271] width 18 height 48
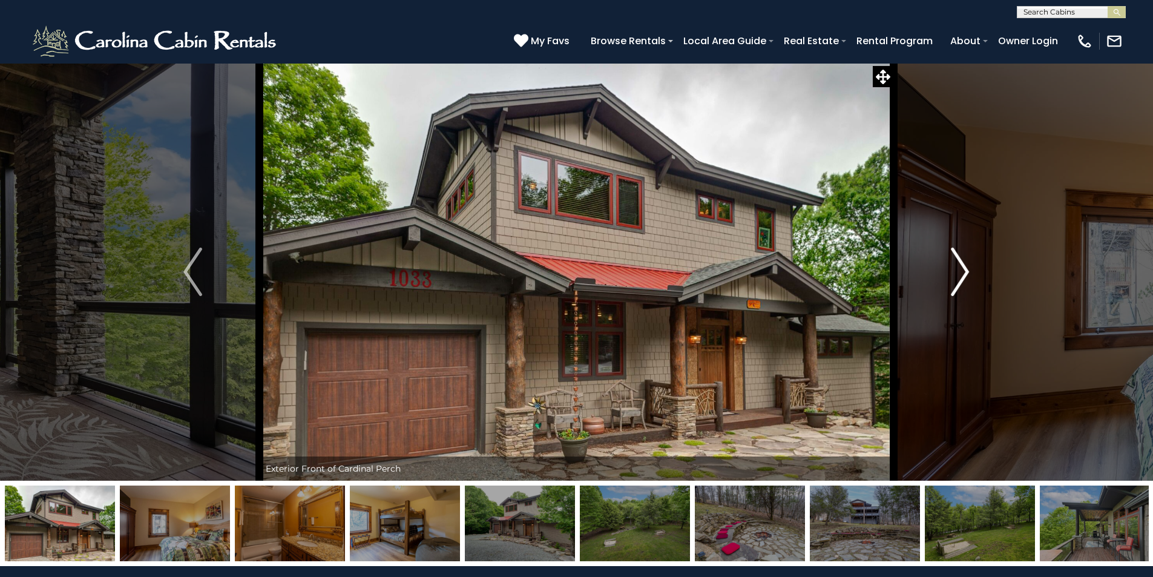
click at [961, 272] on img "Next" at bounding box center [960, 271] width 18 height 48
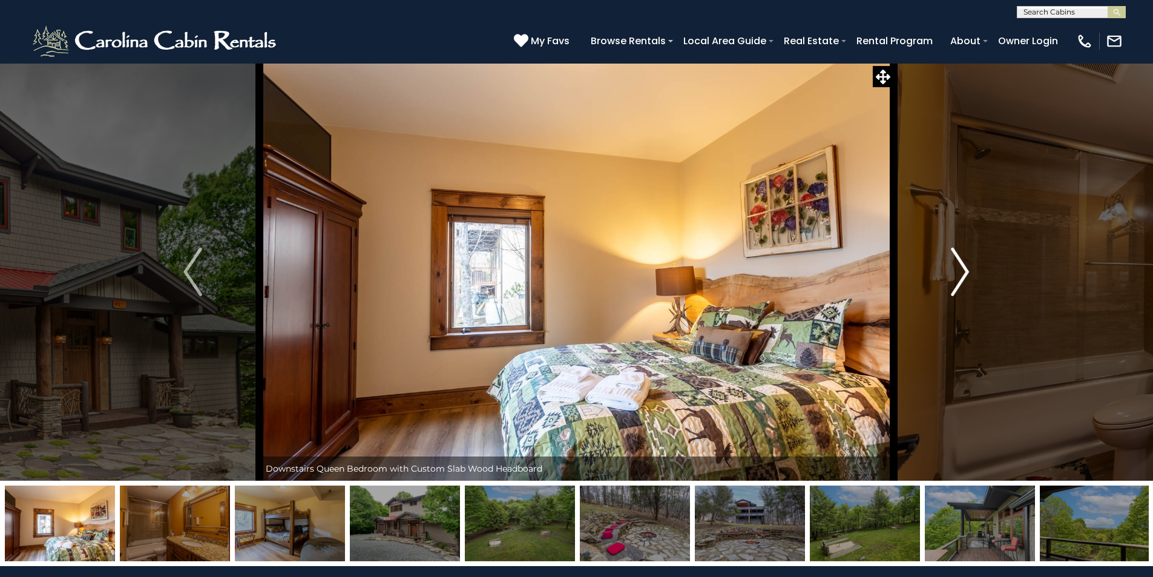
click at [961, 272] on img "Next" at bounding box center [960, 271] width 18 height 48
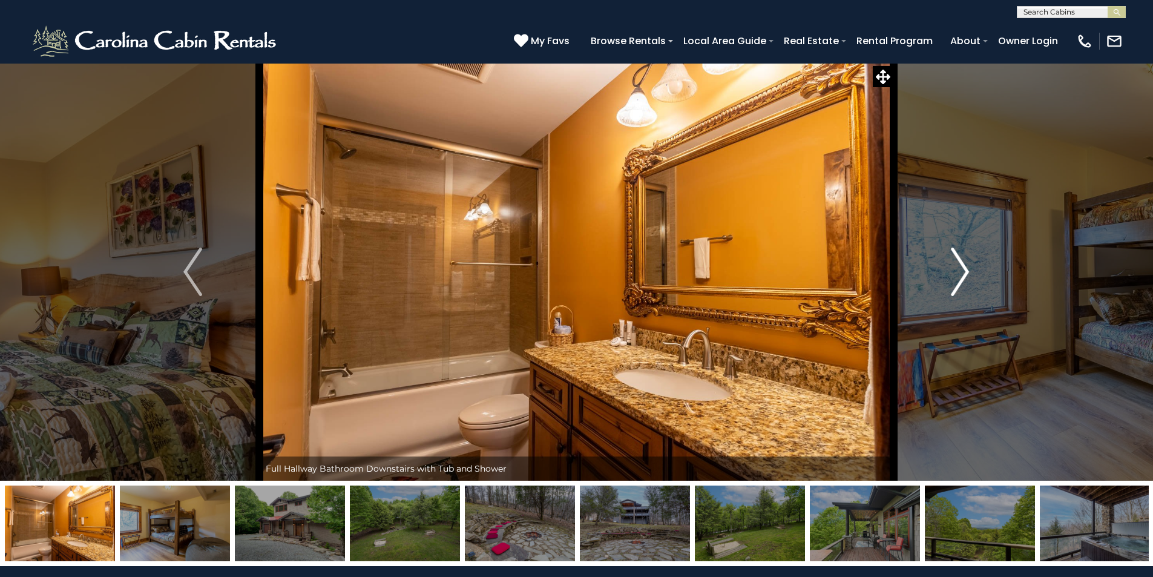
click at [961, 272] on img "Next" at bounding box center [960, 271] width 18 height 48
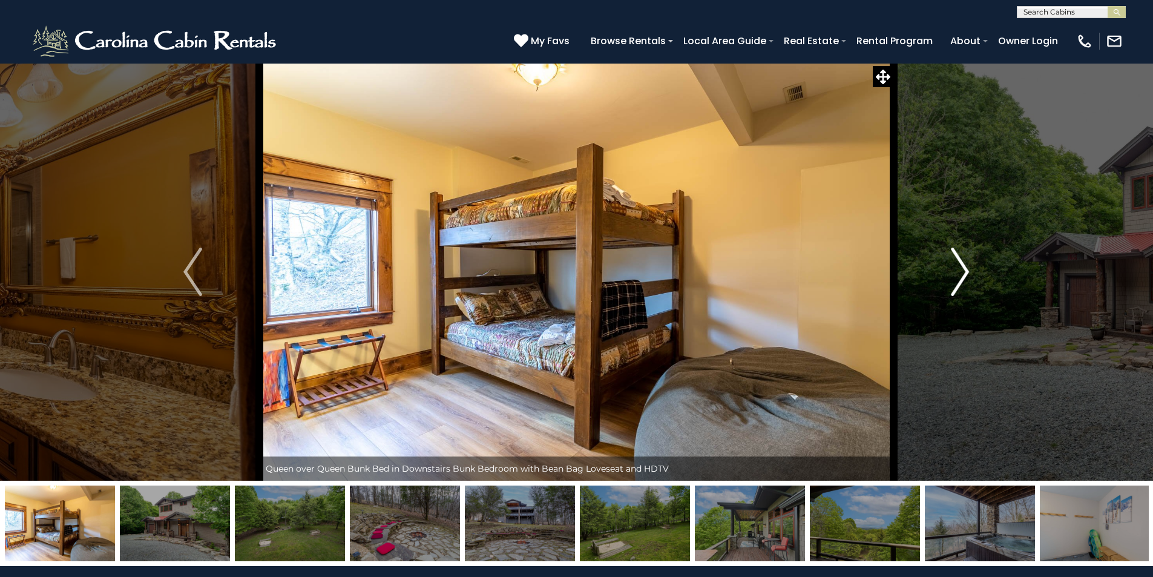
click at [961, 272] on img "Next" at bounding box center [960, 271] width 18 height 48
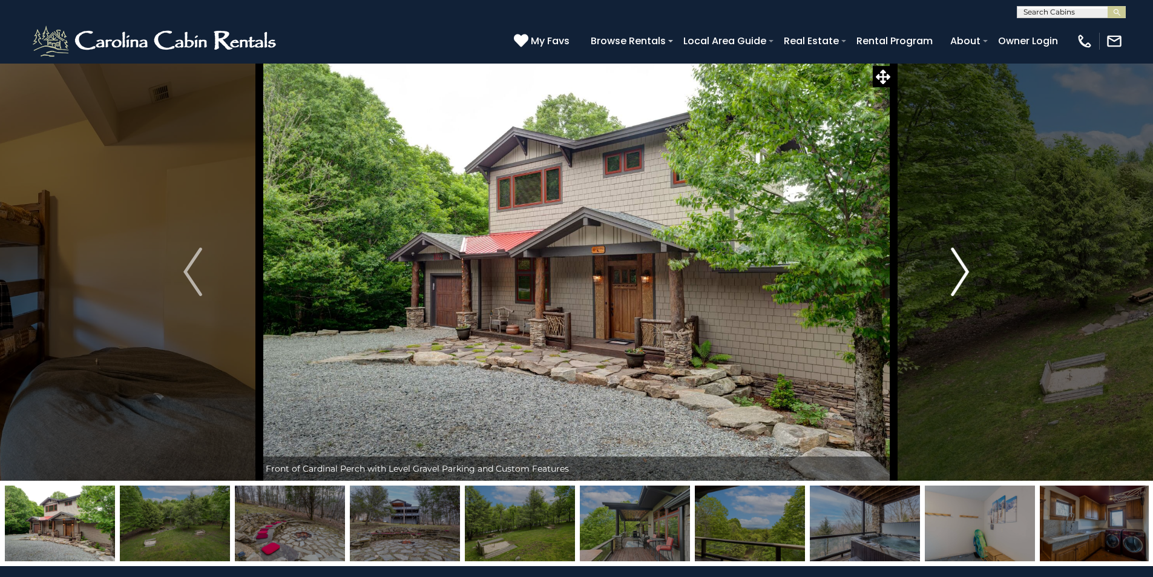
click at [961, 272] on img "Next" at bounding box center [960, 271] width 18 height 48
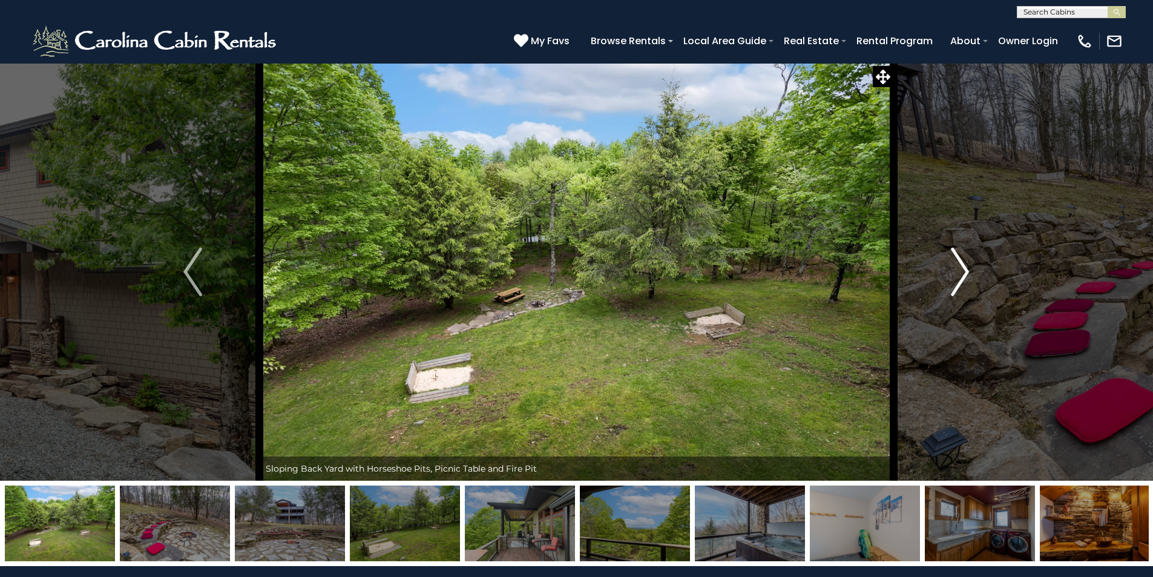
click at [961, 272] on img "Next" at bounding box center [960, 271] width 18 height 48
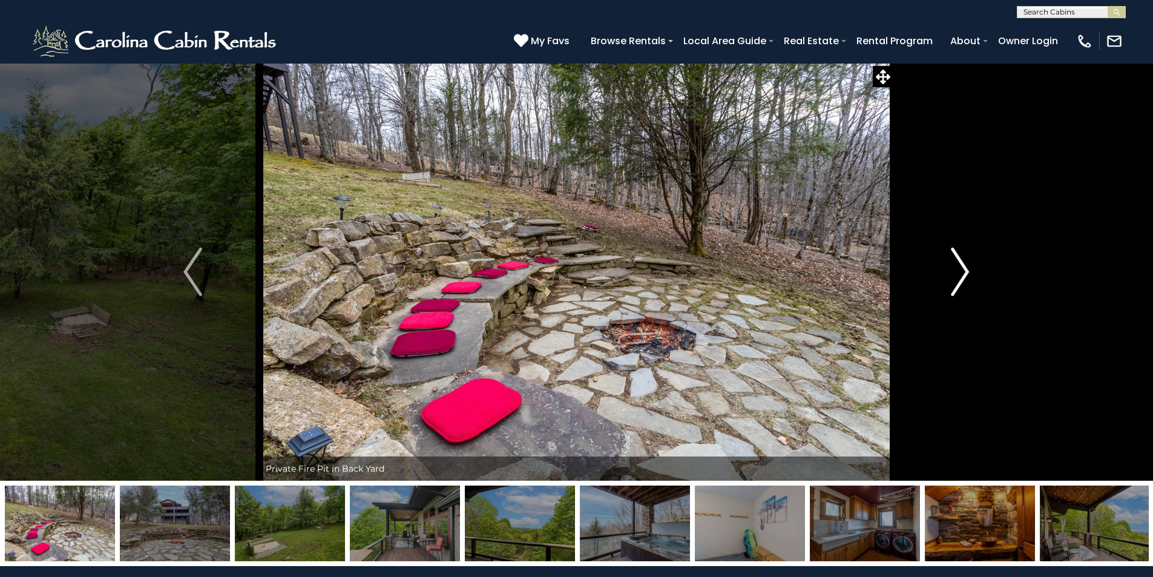
click at [961, 272] on img "Next" at bounding box center [960, 271] width 18 height 48
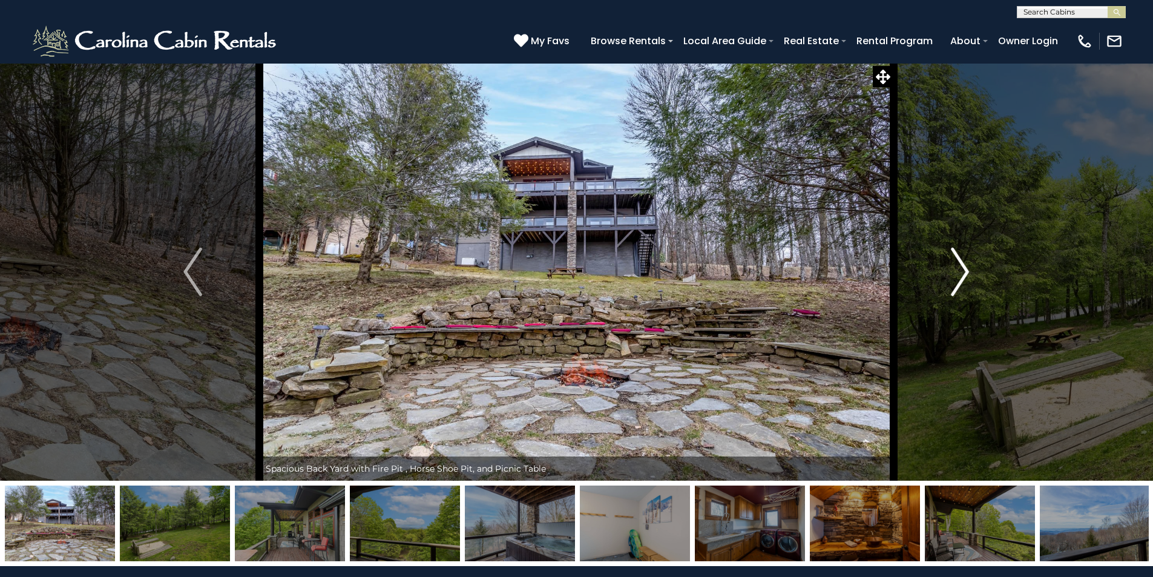
click at [961, 273] on img "Next" at bounding box center [960, 271] width 18 height 48
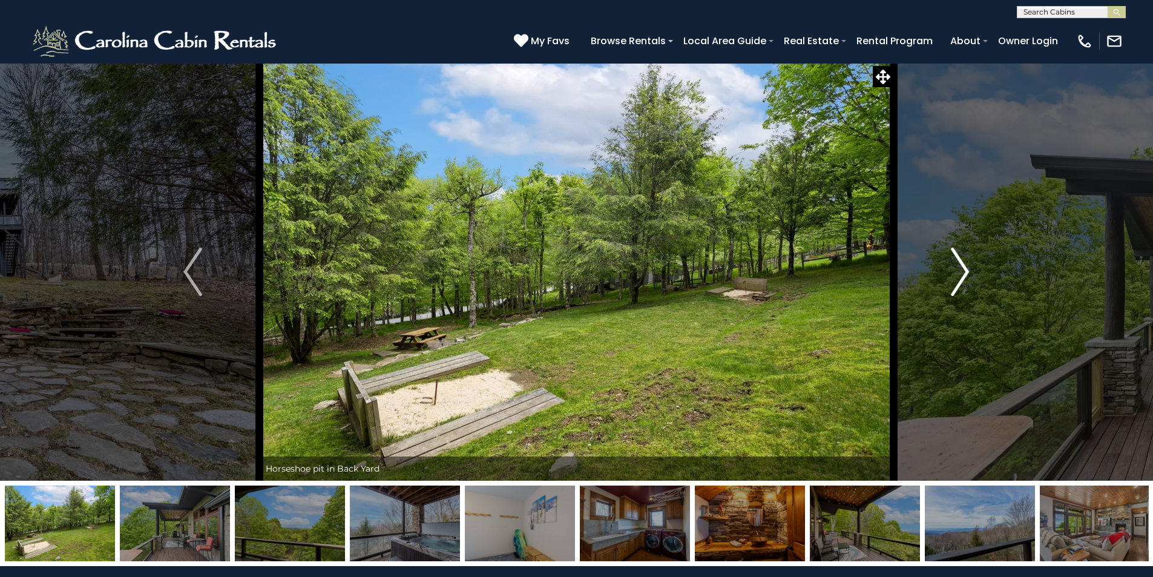
click at [961, 273] on img "Next" at bounding box center [960, 271] width 18 height 48
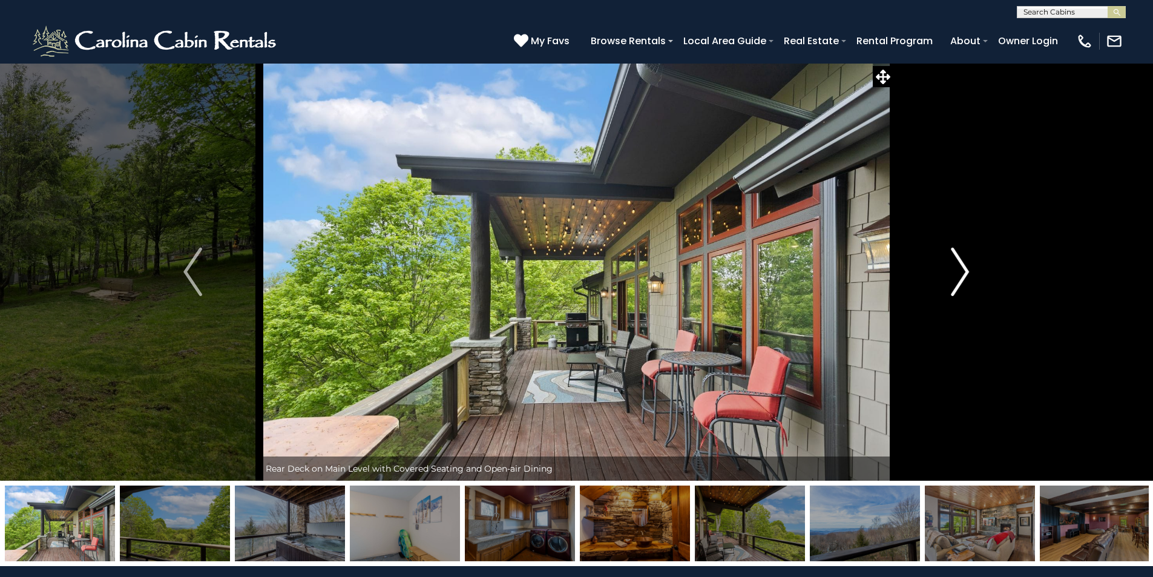
click at [961, 273] on img "Next" at bounding box center [960, 271] width 18 height 48
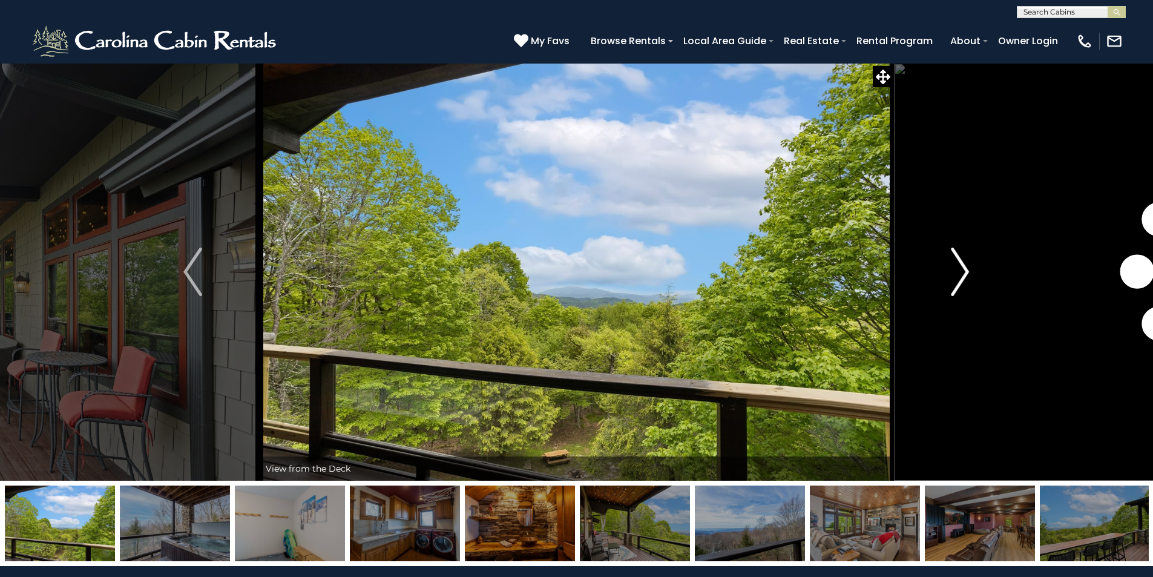
click at [961, 273] on img "Next" at bounding box center [960, 271] width 18 height 48
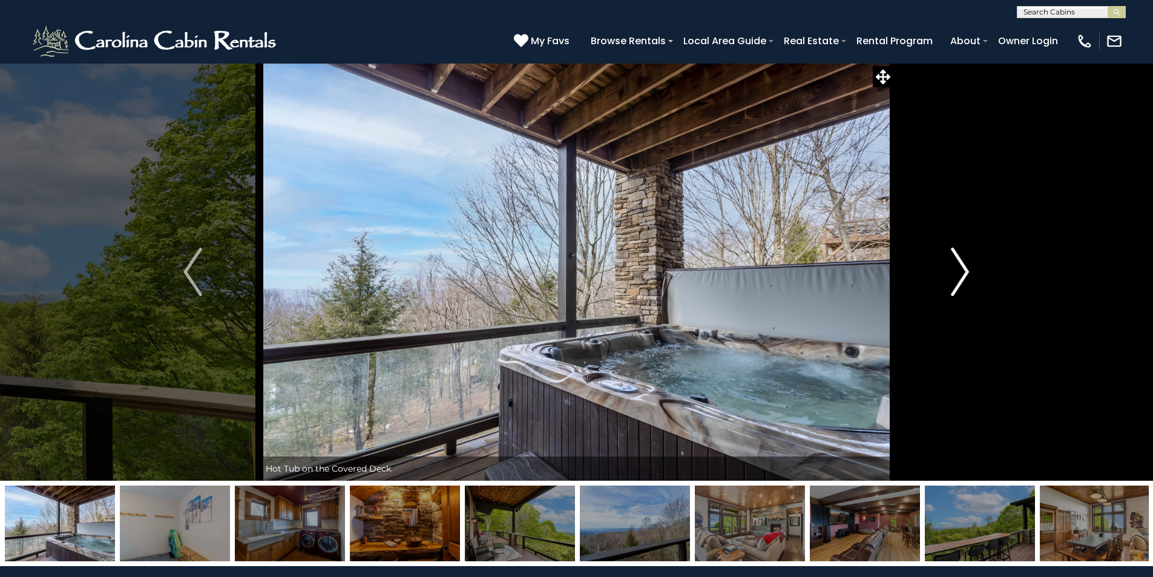
click at [961, 273] on img "Next" at bounding box center [960, 271] width 18 height 48
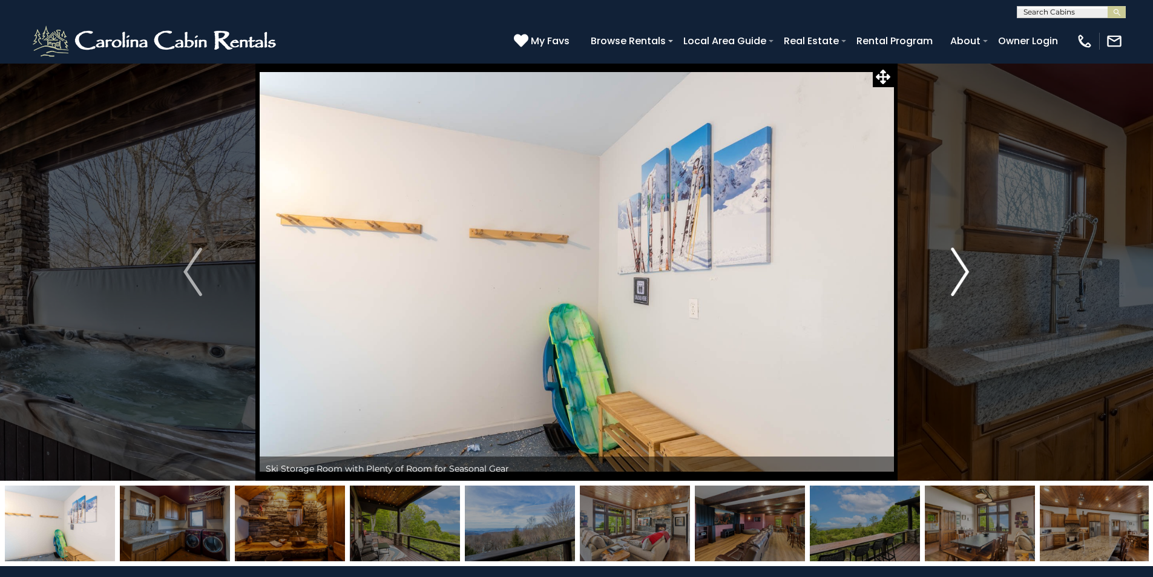
click at [961, 273] on img "Next" at bounding box center [960, 271] width 18 height 48
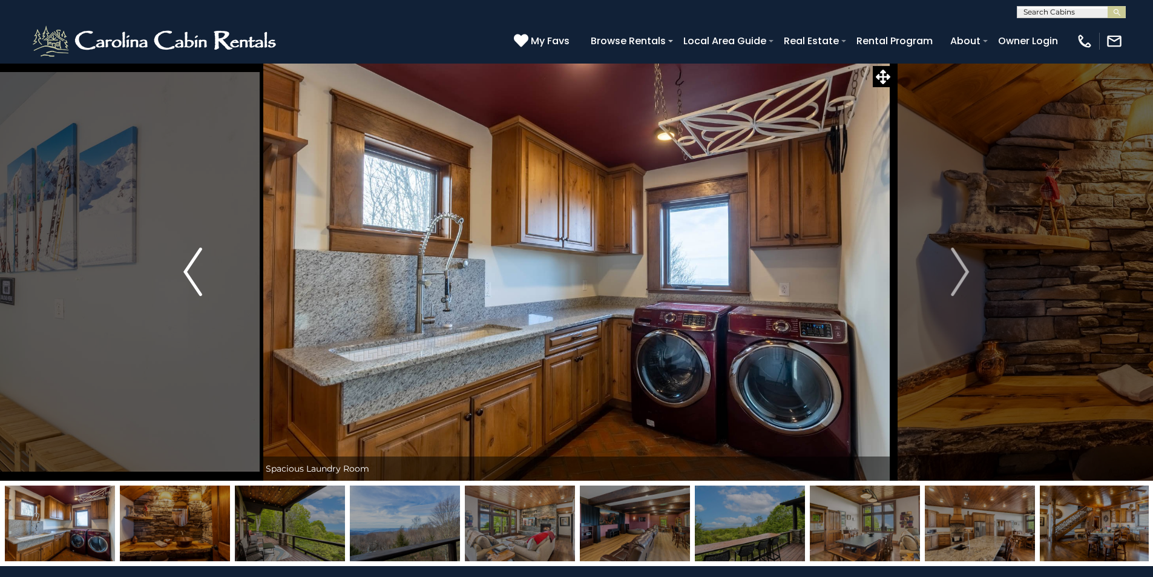
click at [189, 279] on img "Previous" at bounding box center [192, 271] width 18 height 48
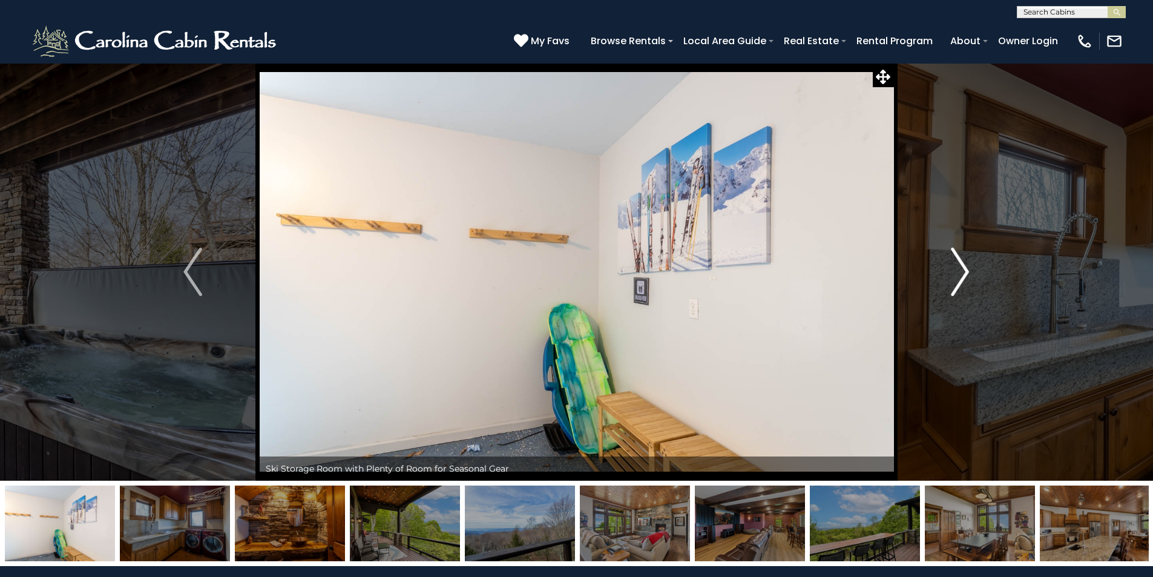
click at [961, 269] on img "Next" at bounding box center [960, 271] width 18 height 48
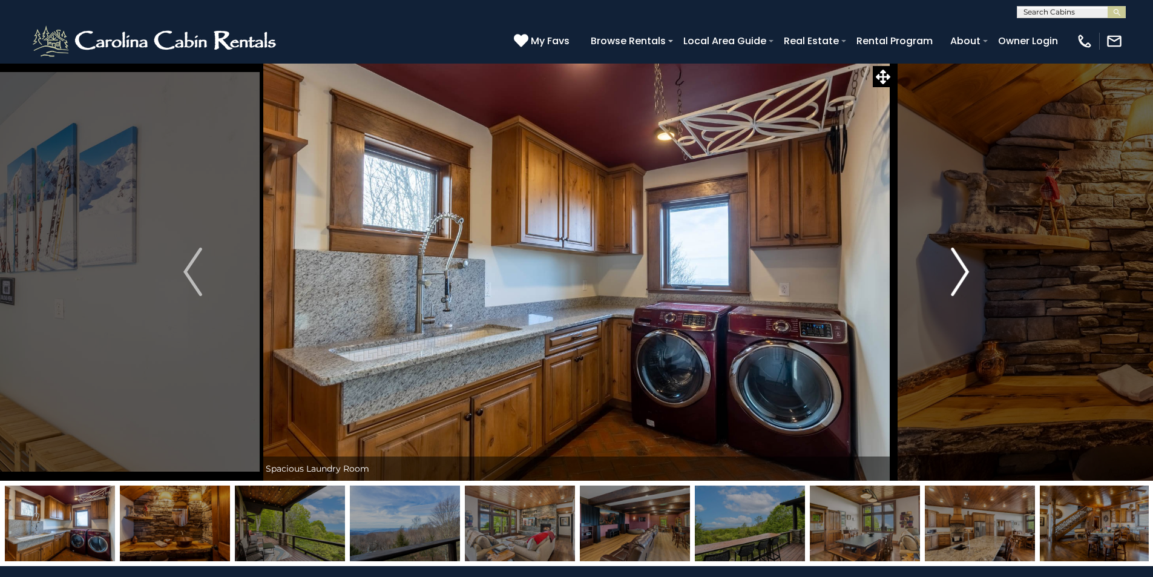
click at [961, 269] on img "Next" at bounding box center [960, 271] width 18 height 48
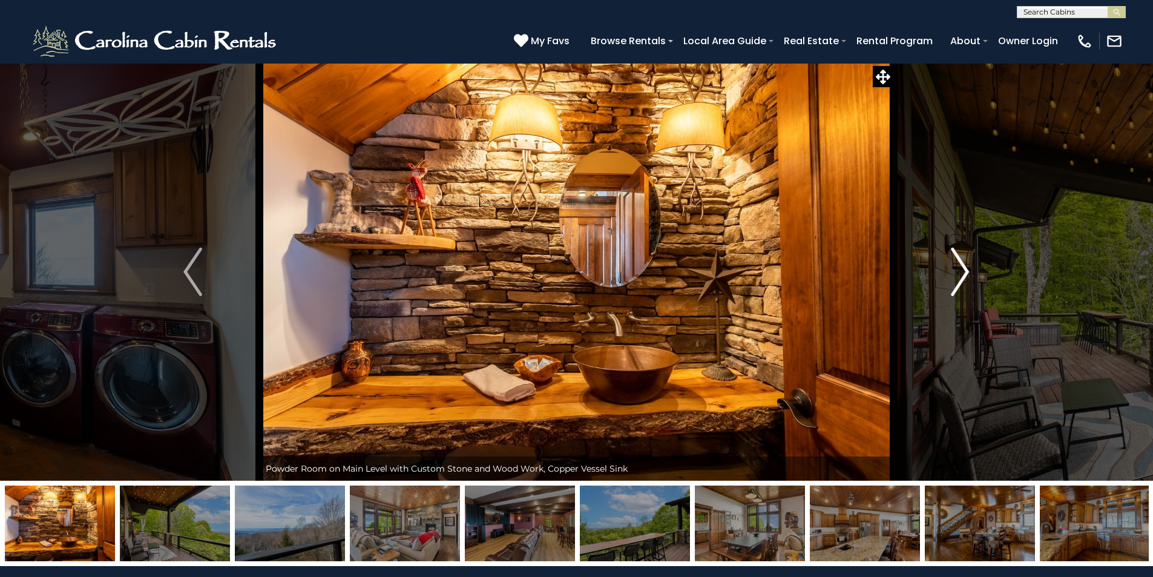
click at [961, 269] on img "Next" at bounding box center [960, 271] width 18 height 48
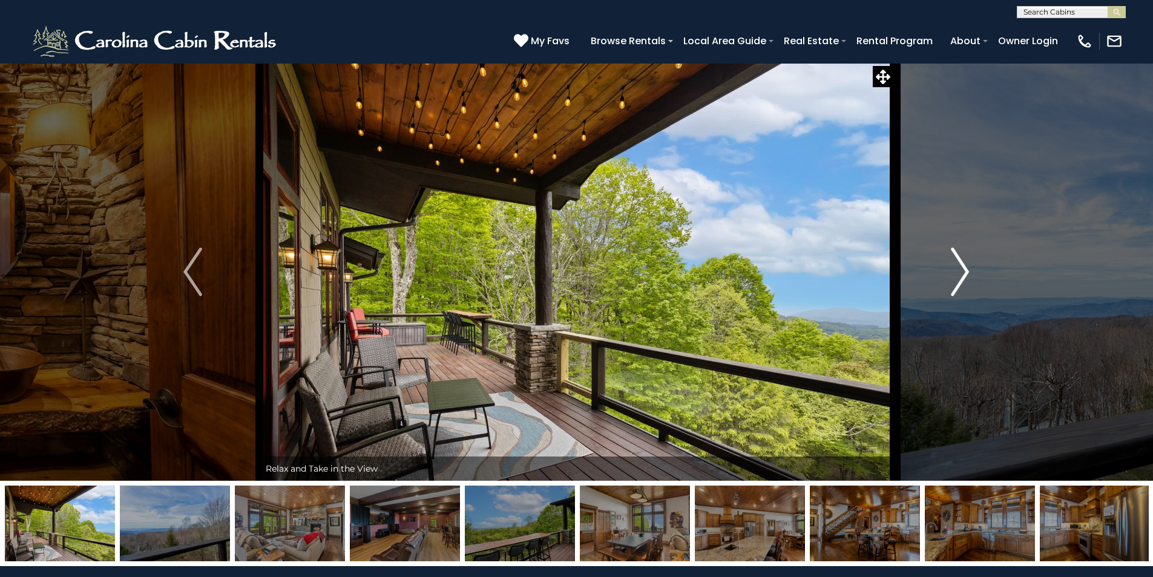
click at [961, 269] on img "Next" at bounding box center [960, 271] width 18 height 48
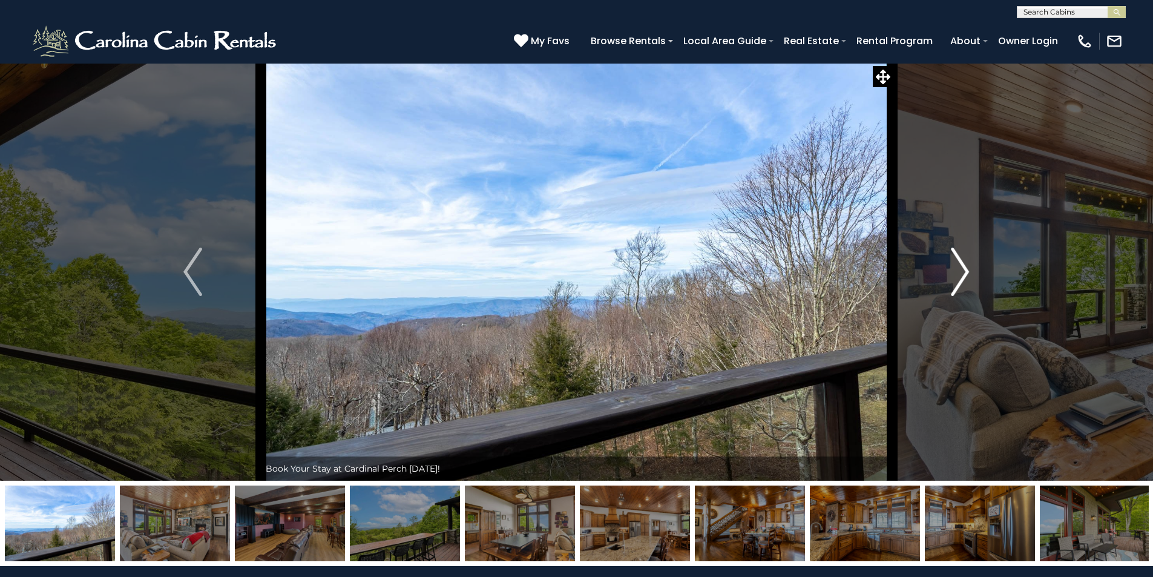
click at [961, 269] on img "Next" at bounding box center [960, 271] width 18 height 48
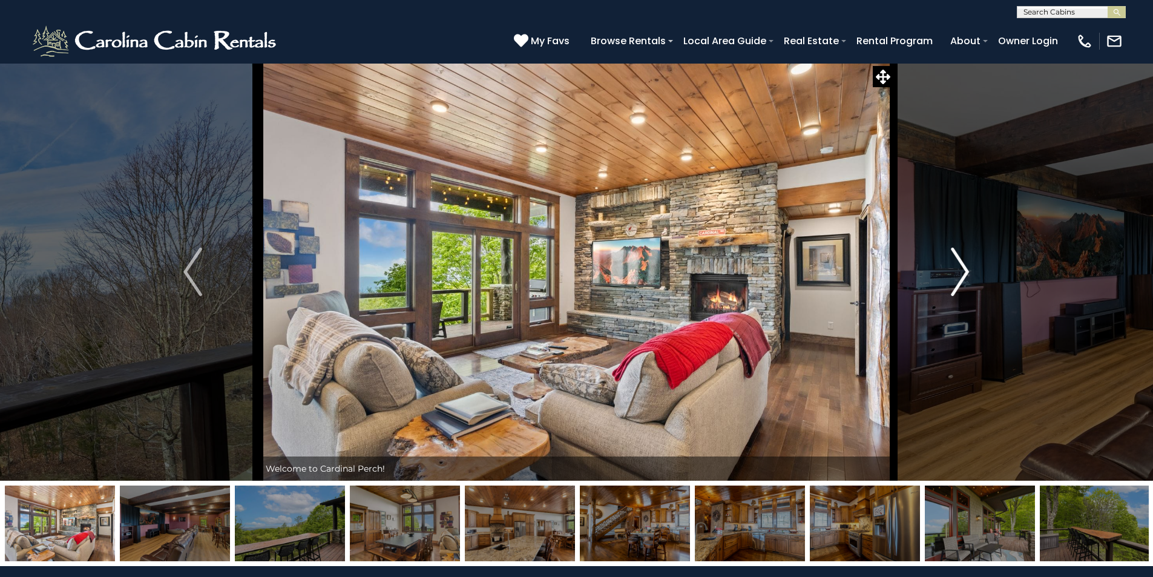
click at [961, 269] on img "Next" at bounding box center [960, 271] width 18 height 48
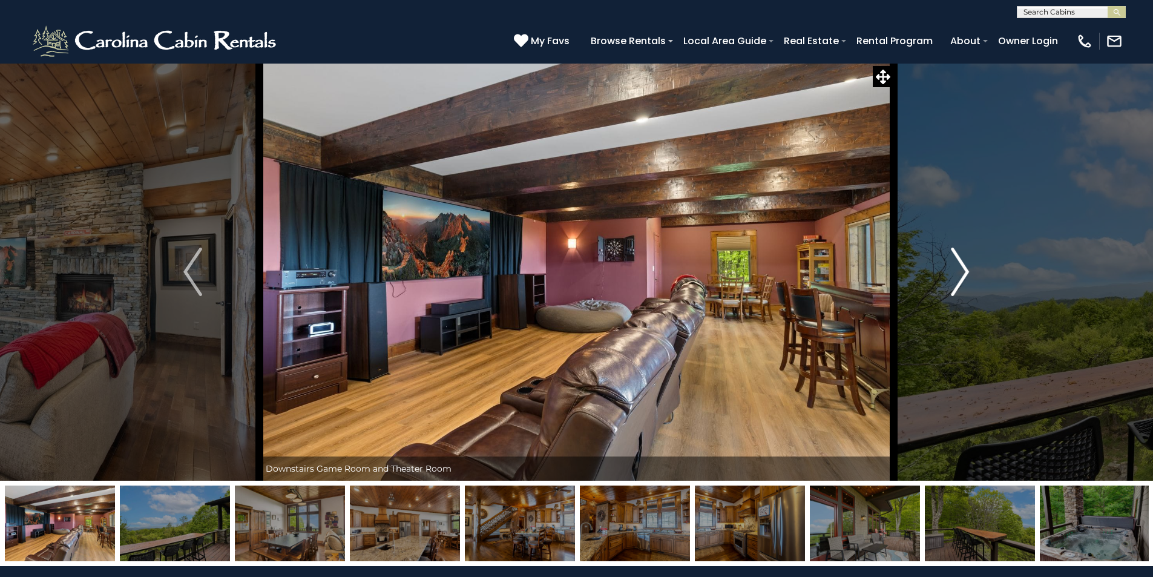
click at [961, 269] on img "Next" at bounding box center [960, 271] width 18 height 48
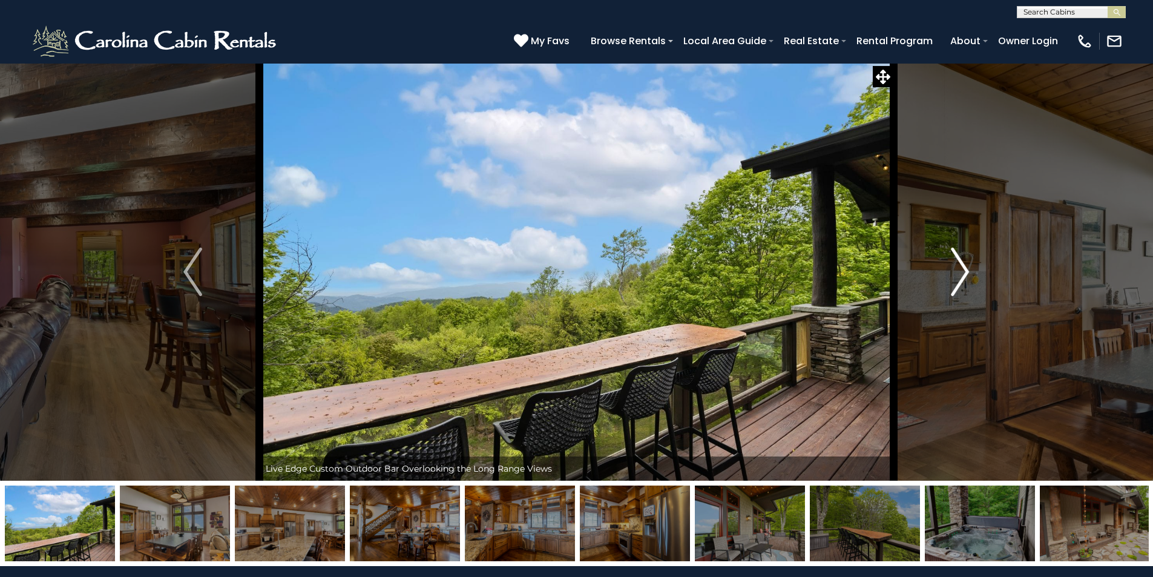
click at [961, 269] on img "Next" at bounding box center [960, 271] width 18 height 48
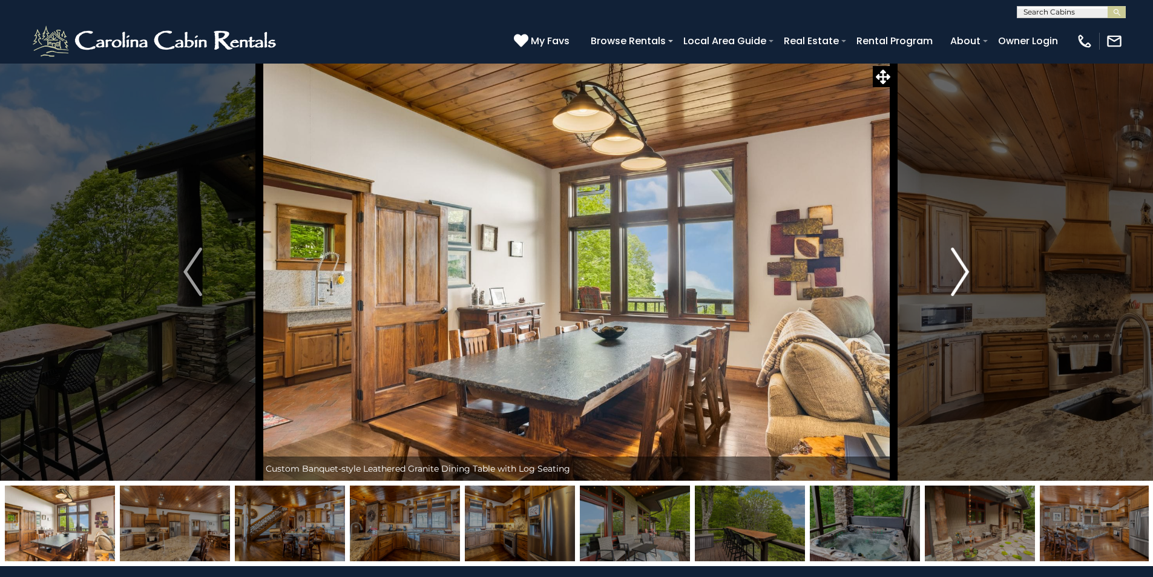
click at [961, 269] on img "Next" at bounding box center [960, 271] width 18 height 48
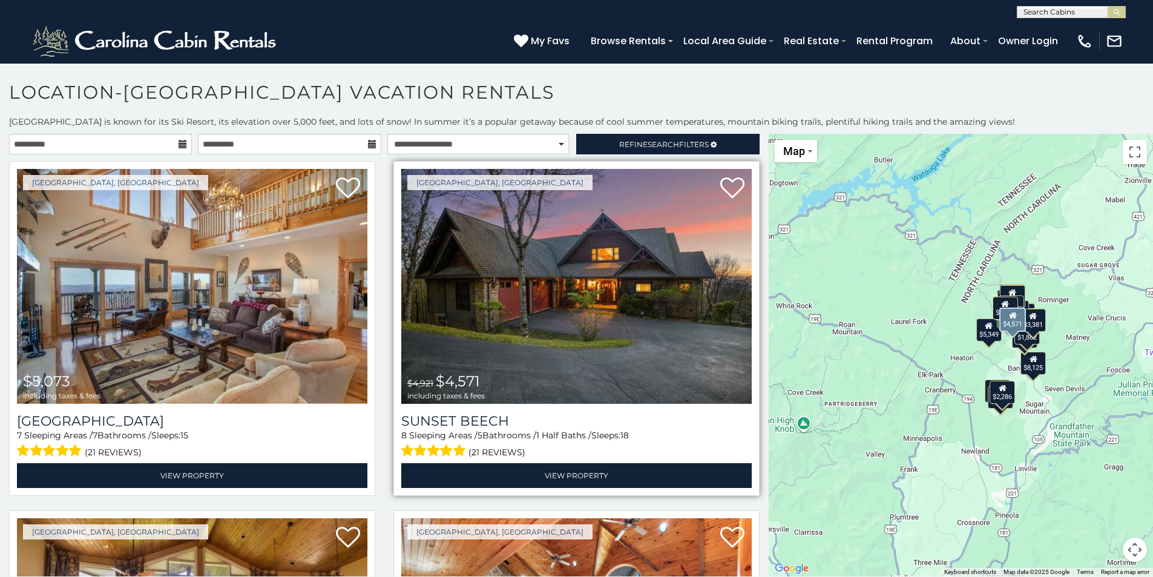
click at [514, 332] on img at bounding box center [576, 286] width 350 height 235
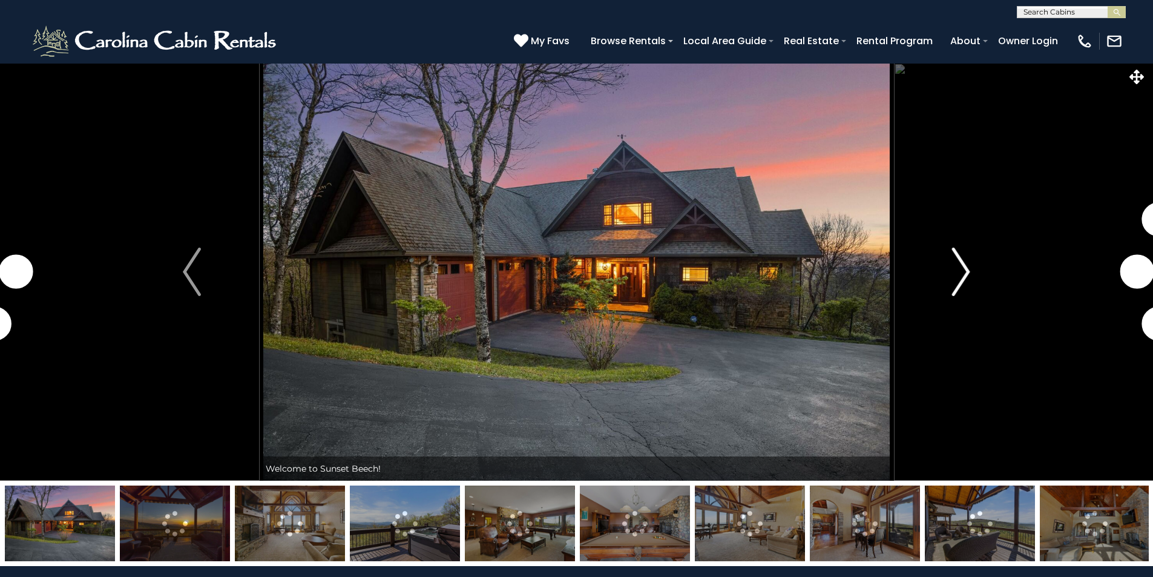
click at [964, 271] on img "Next" at bounding box center [961, 271] width 18 height 48
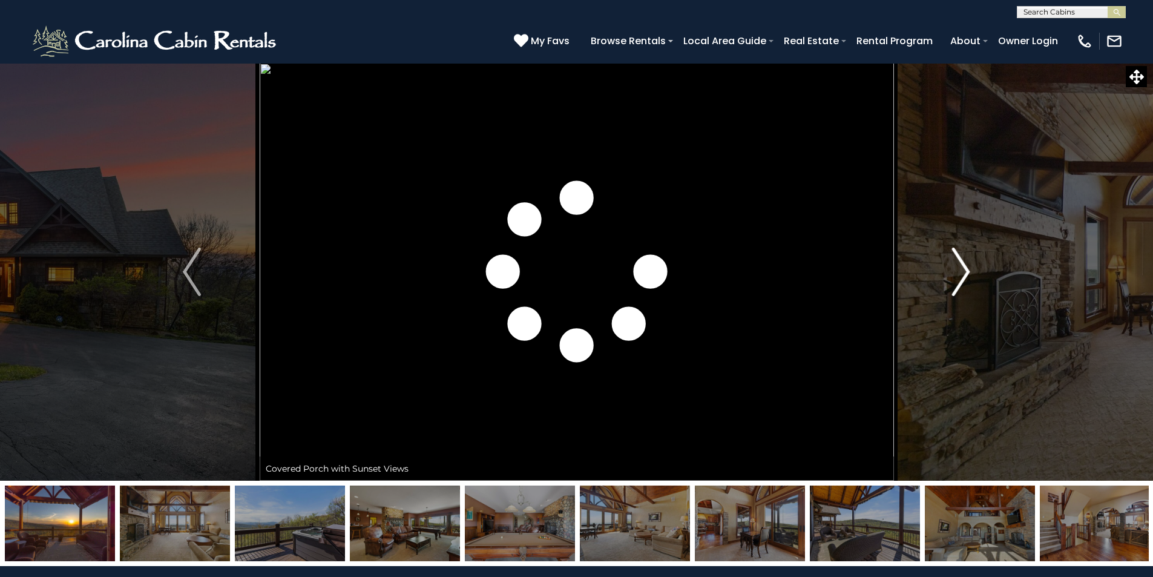
click at [964, 271] on img "Next" at bounding box center [961, 271] width 18 height 48
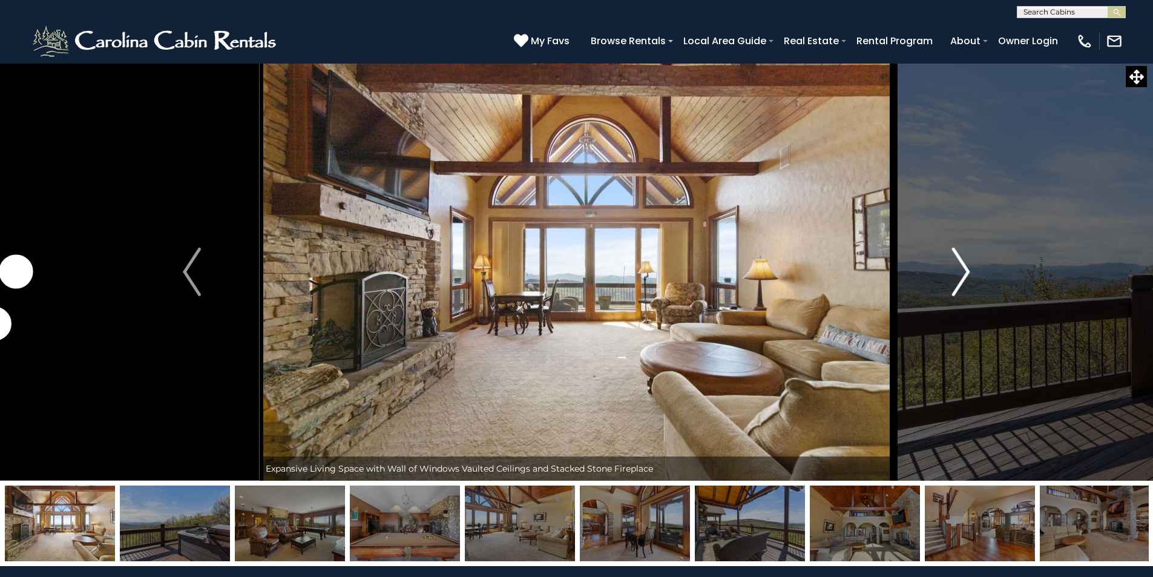
click at [965, 273] on img "Next" at bounding box center [961, 271] width 18 height 48
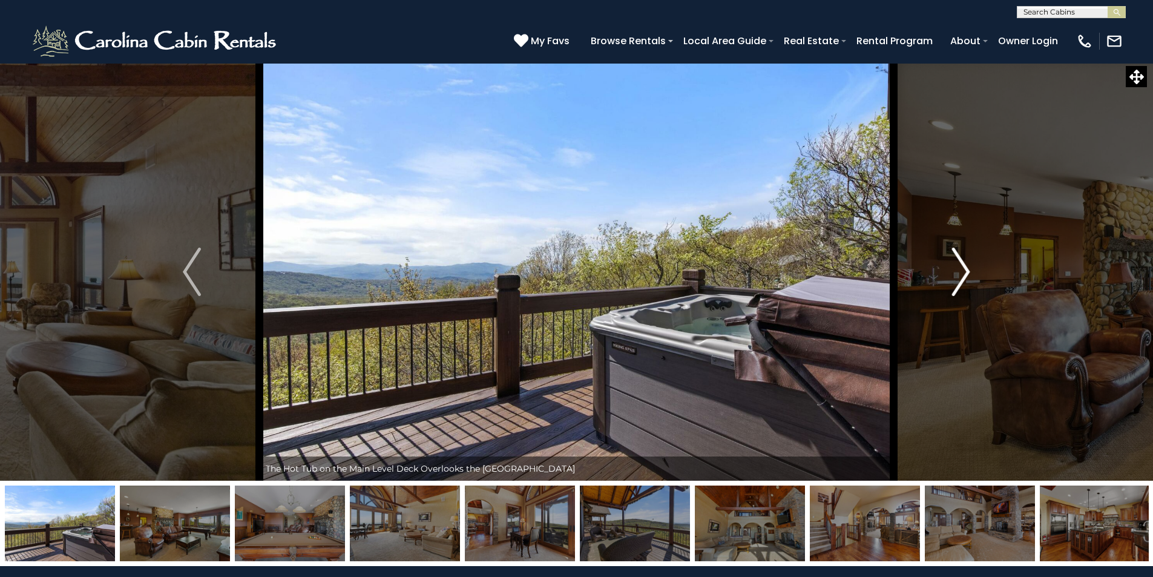
click at [965, 273] on img "Next" at bounding box center [961, 271] width 18 height 48
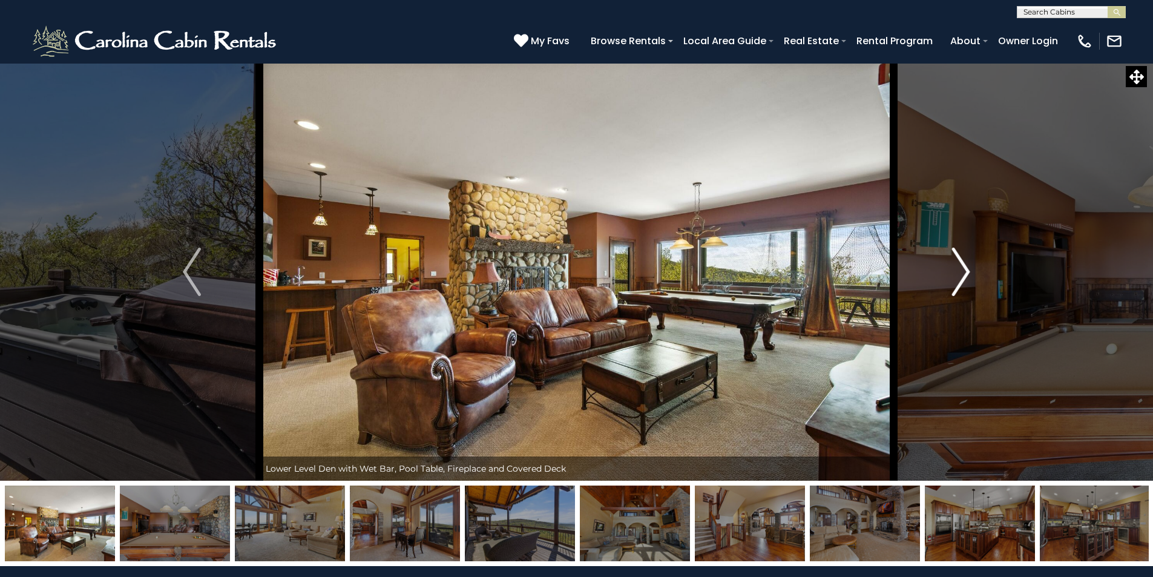
click at [965, 272] on img "Next" at bounding box center [961, 271] width 18 height 48
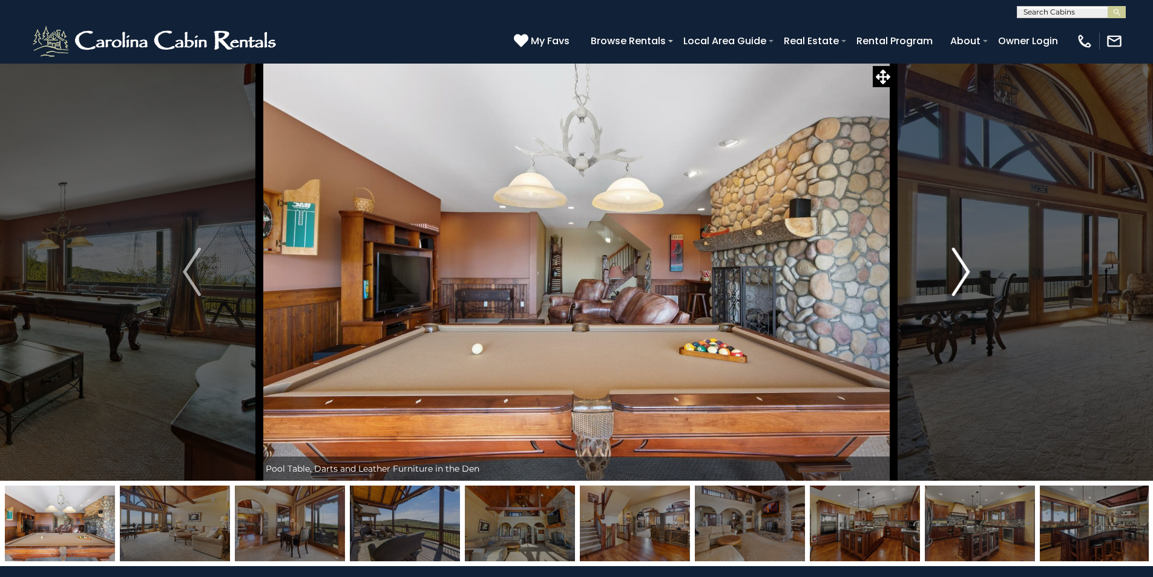
click at [965, 272] on img "Next" at bounding box center [961, 271] width 18 height 48
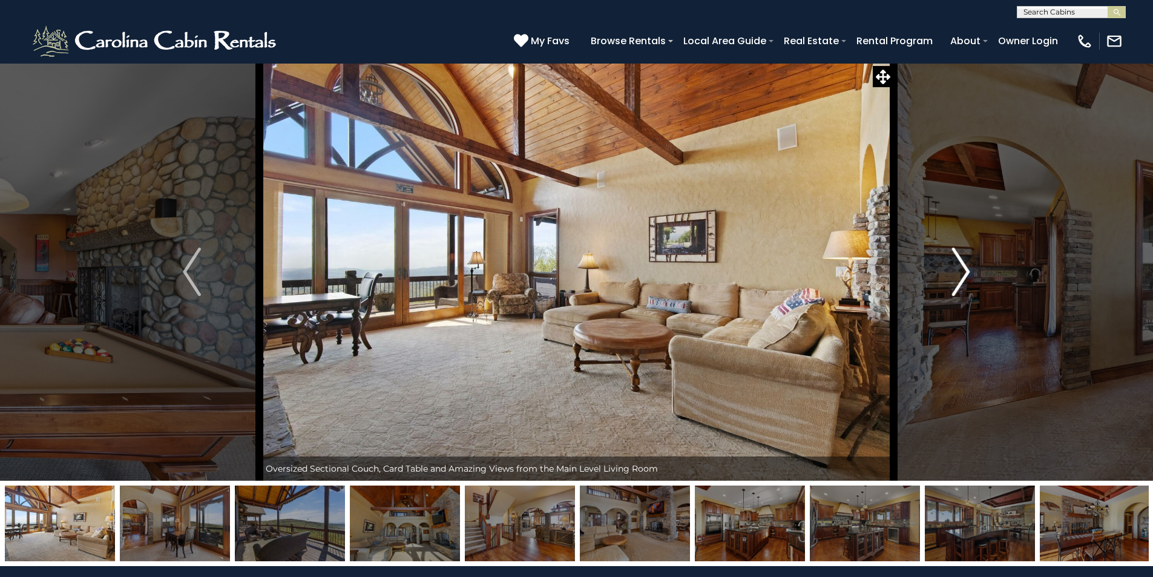
click at [965, 272] on img "Next" at bounding box center [961, 271] width 18 height 48
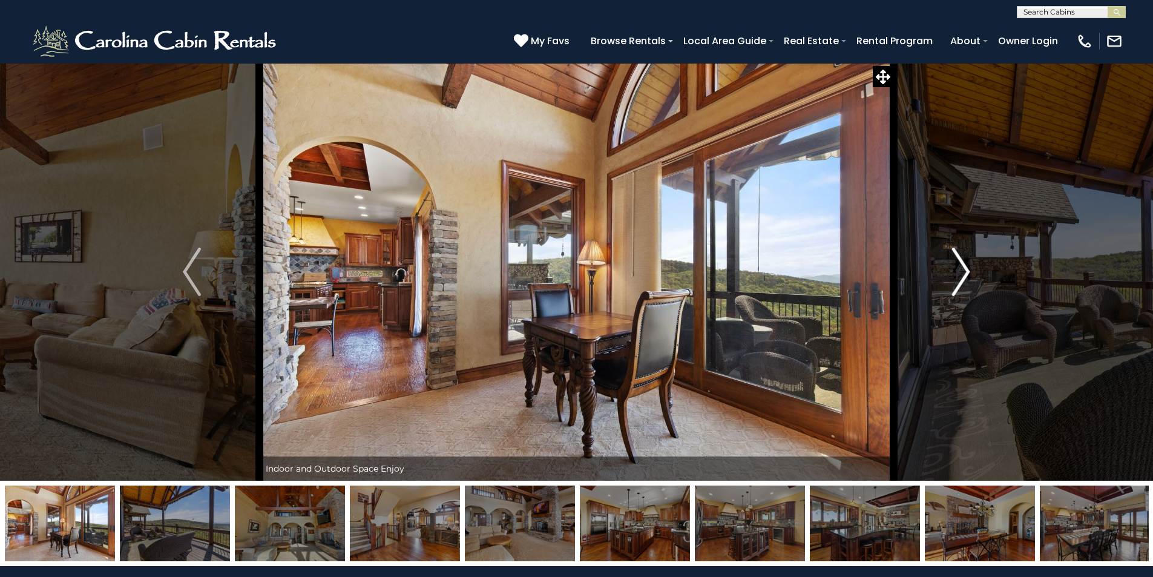
click at [965, 272] on img "Next" at bounding box center [961, 271] width 18 height 48
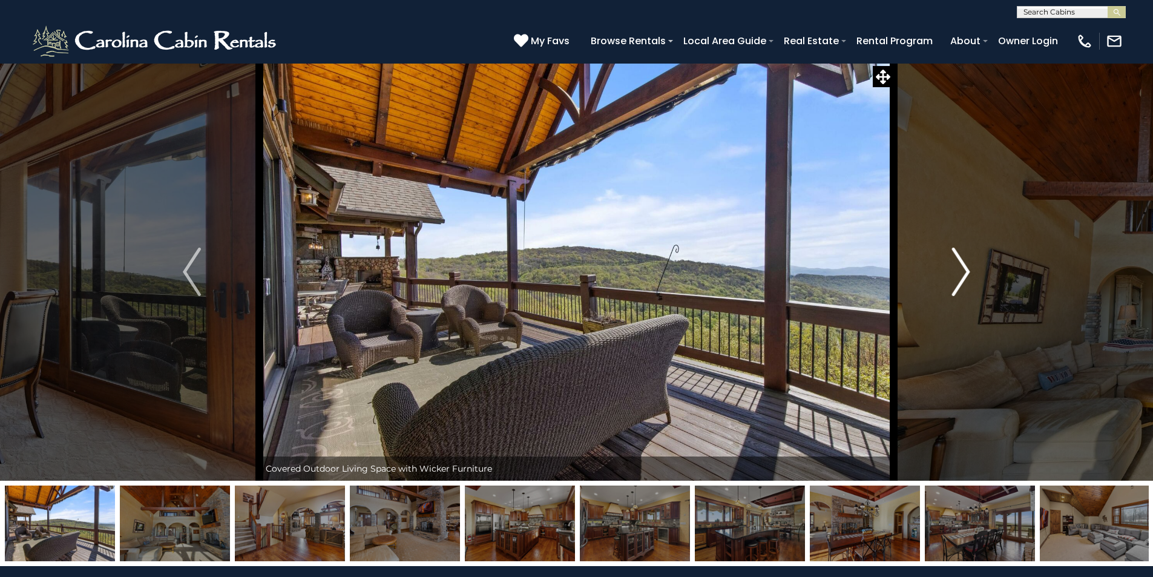
click at [965, 272] on img "Next" at bounding box center [961, 271] width 18 height 48
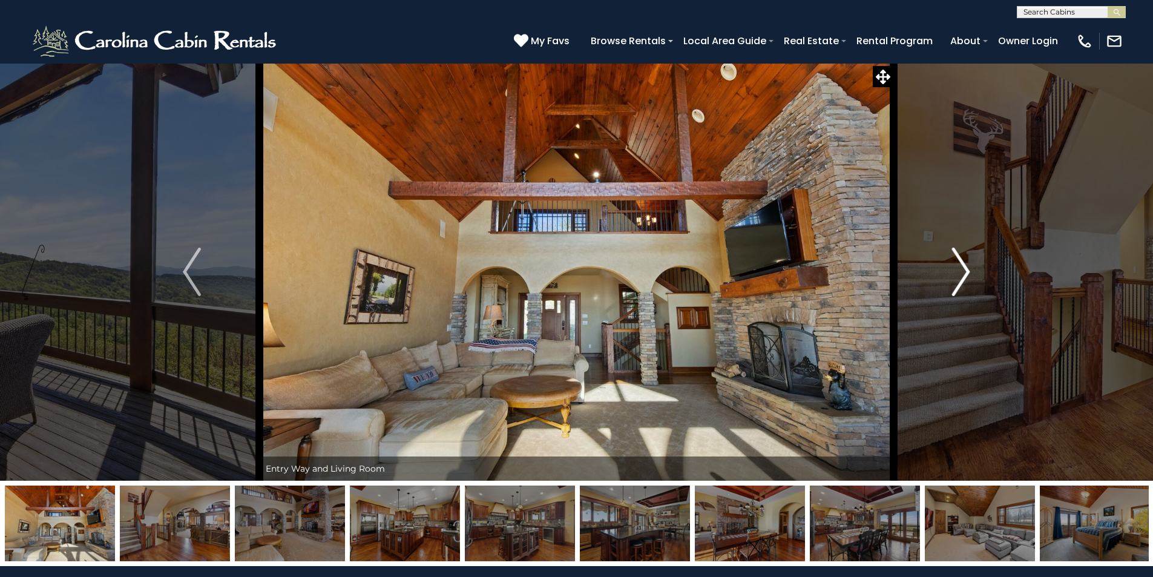
click at [965, 272] on img "Next" at bounding box center [961, 271] width 18 height 48
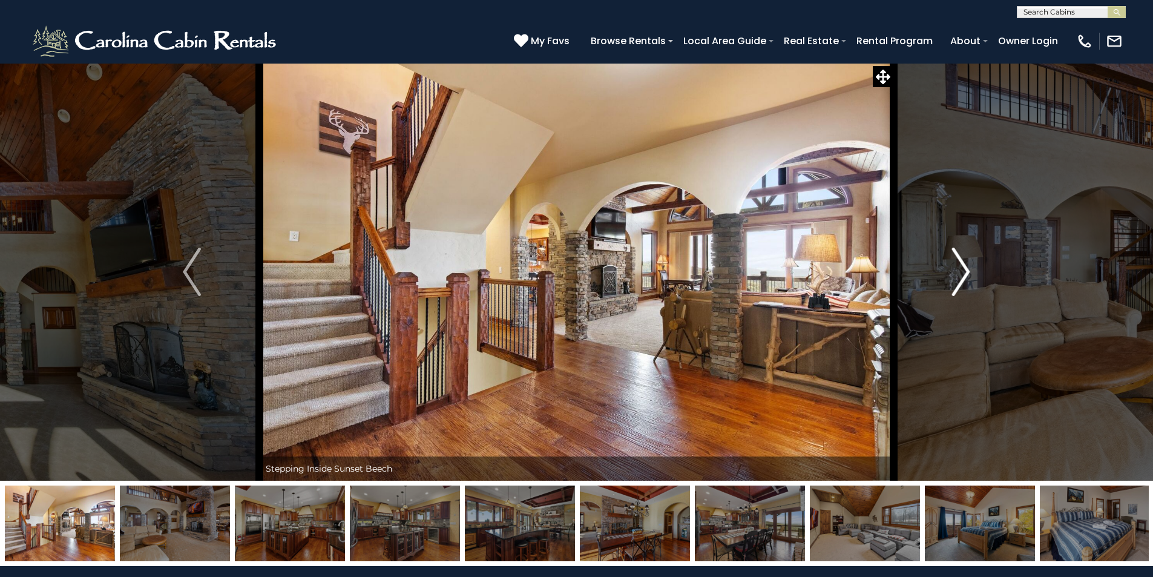
click at [961, 275] on img "Next" at bounding box center [961, 271] width 18 height 48
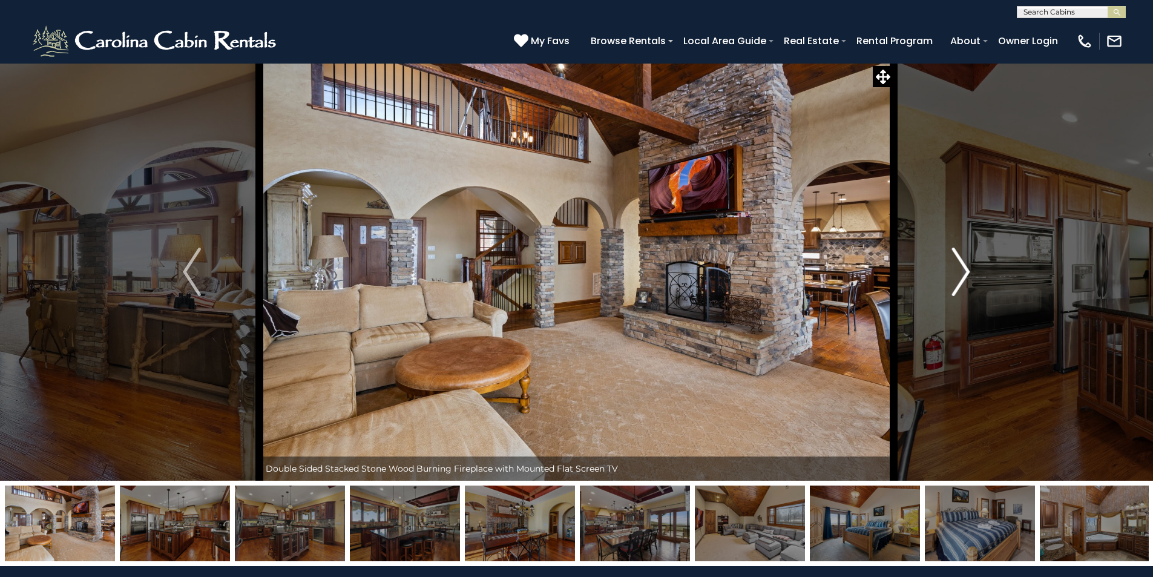
click at [957, 276] on img "Next" at bounding box center [961, 271] width 18 height 48
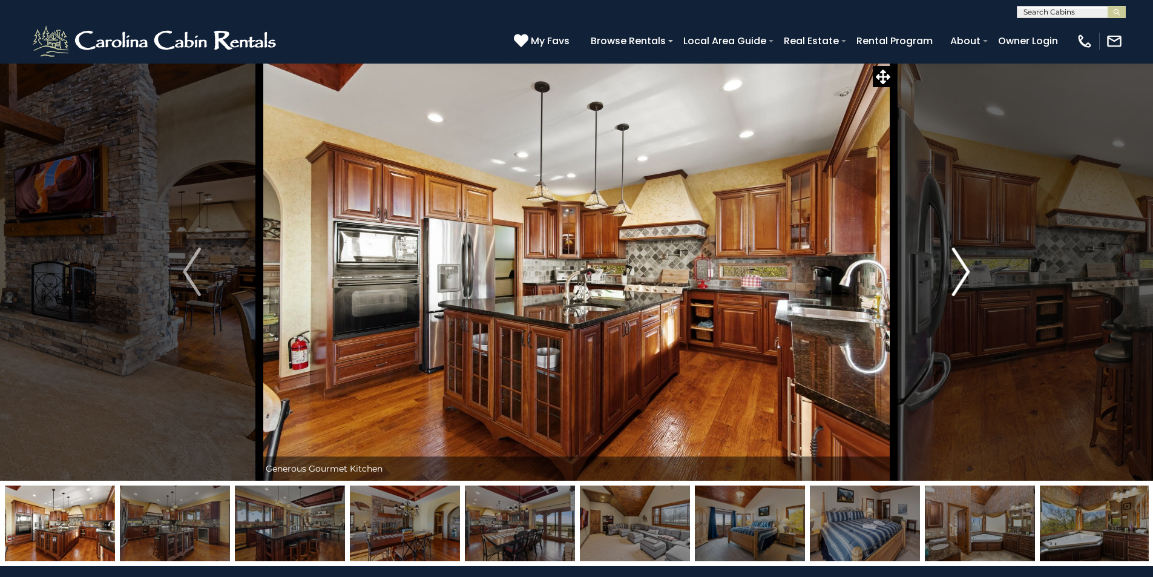
click at [963, 274] on img "Next" at bounding box center [961, 271] width 18 height 48
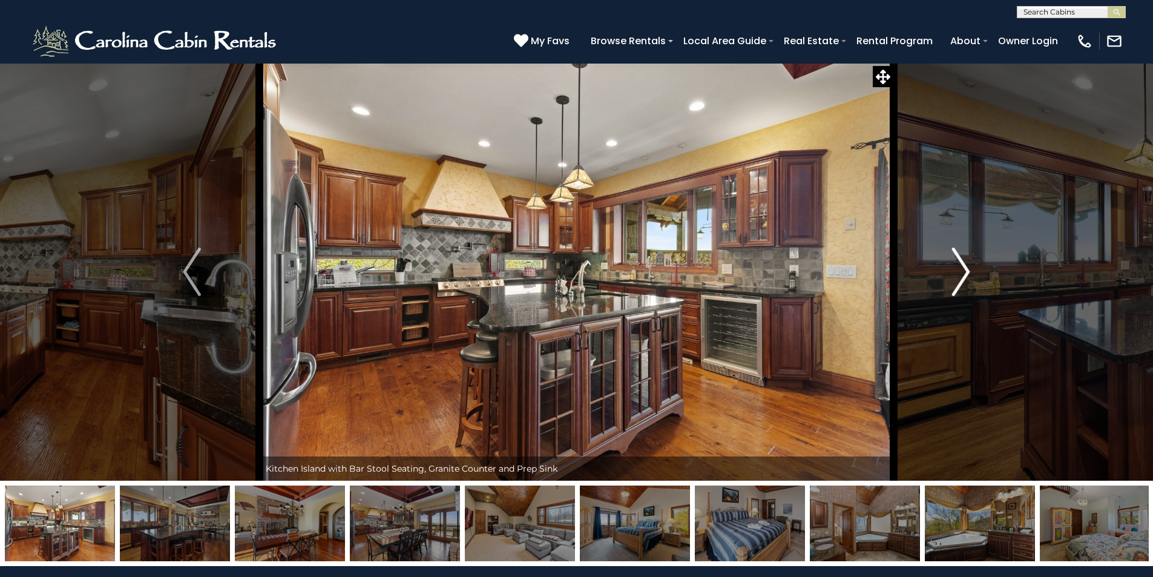
click at [963, 274] on img "Next" at bounding box center [961, 271] width 18 height 48
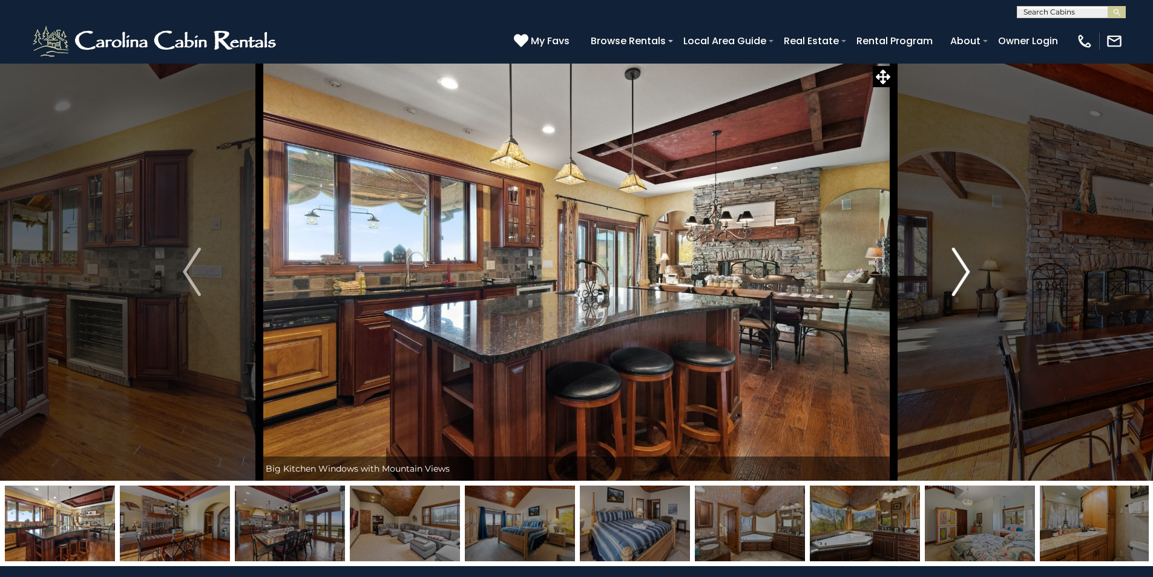
click at [963, 274] on img "Next" at bounding box center [961, 271] width 18 height 48
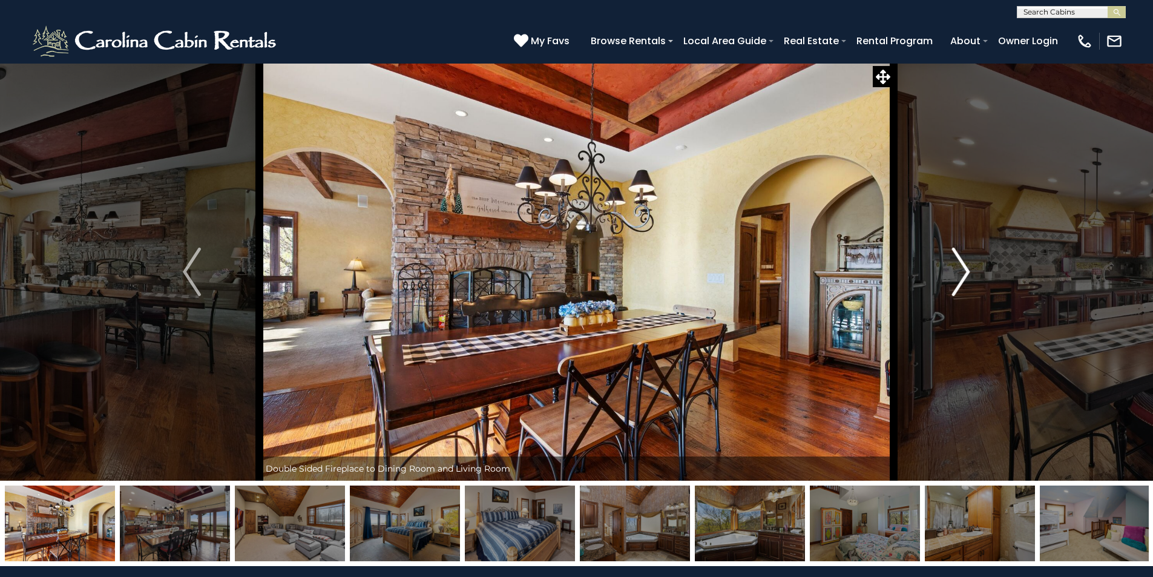
click at [963, 274] on img "Next" at bounding box center [961, 271] width 18 height 48
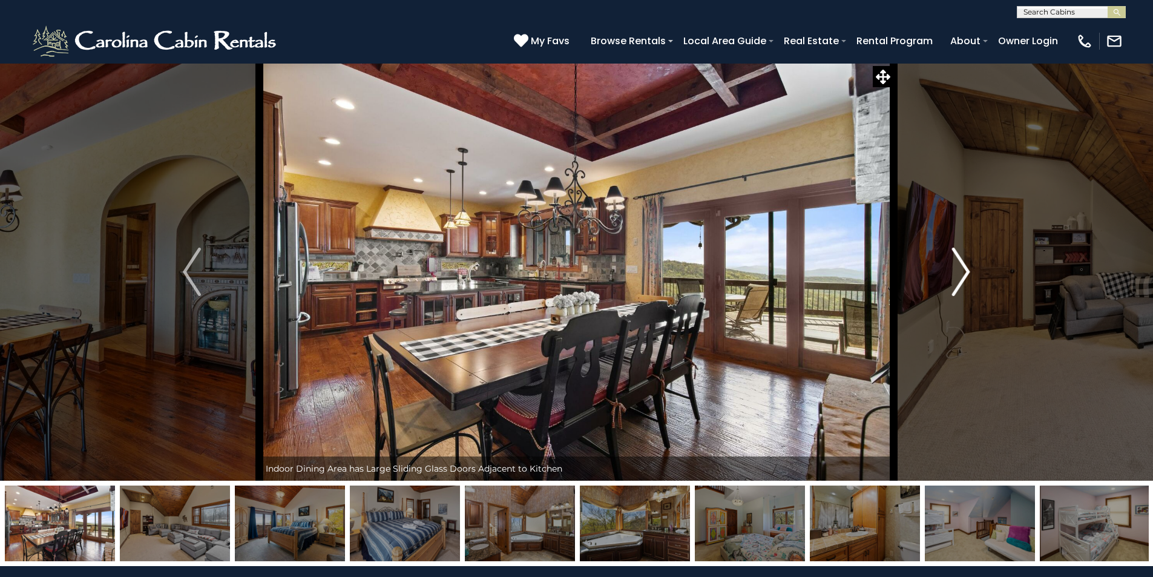
click at [963, 274] on img "Next" at bounding box center [961, 271] width 18 height 48
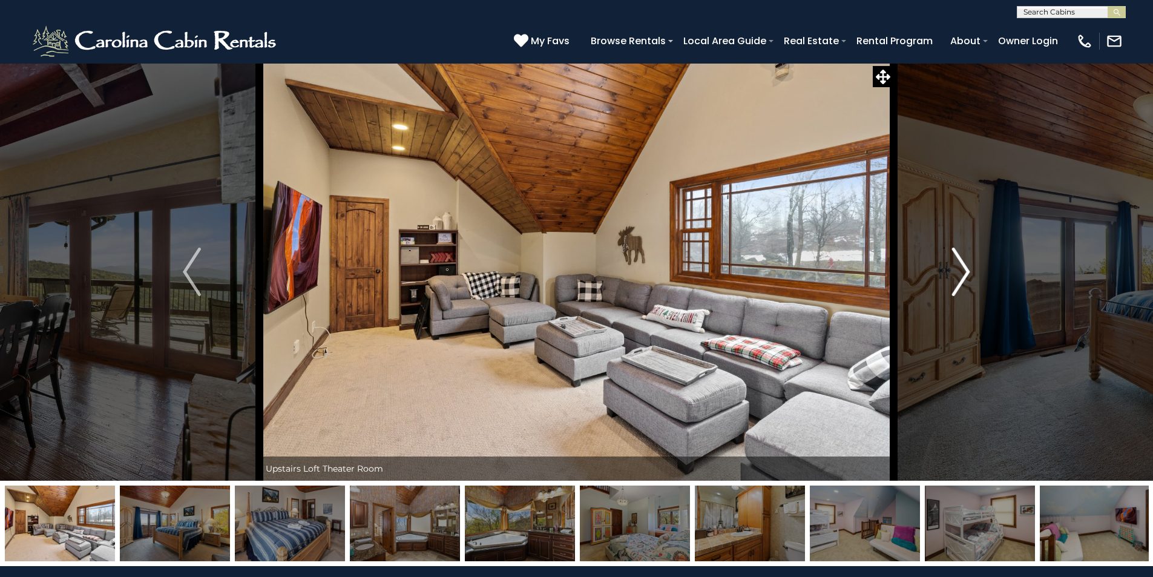
click at [963, 274] on img "Next" at bounding box center [961, 271] width 18 height 48
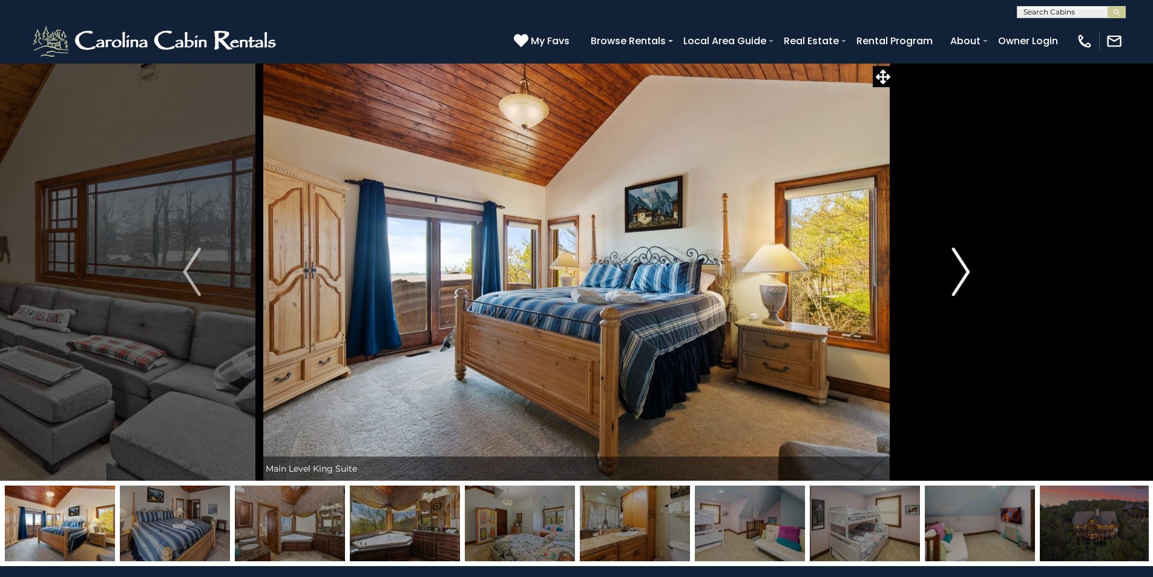
click at [963, 274] on img "Next" at bounding box center [961, 271] width 18 height 48
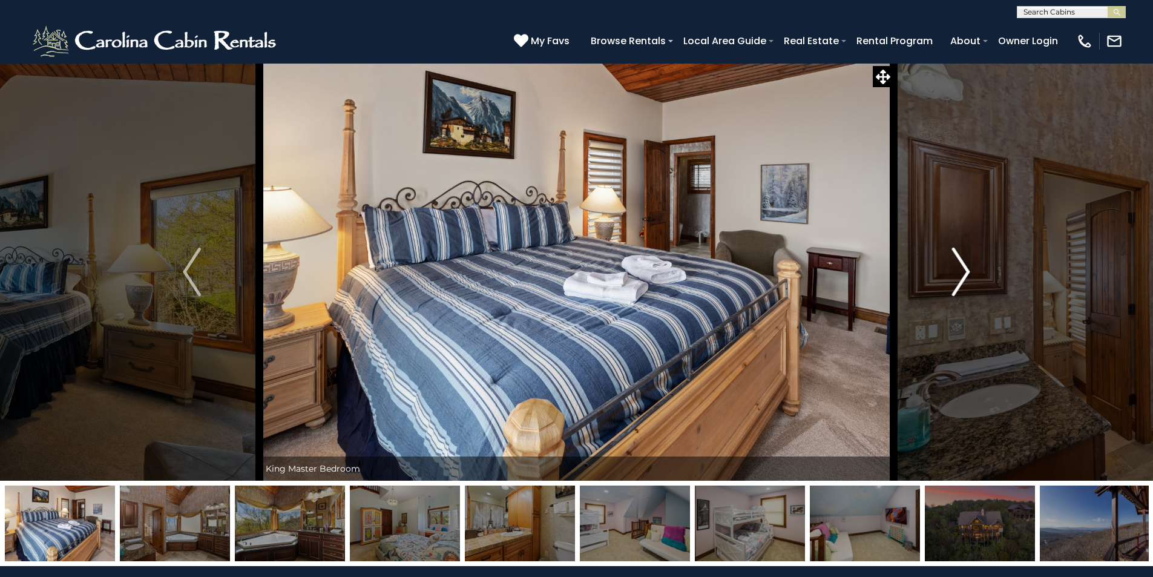
click at [963, 274] on img "Next" at bounding box center [961, 271] width 18 height 48
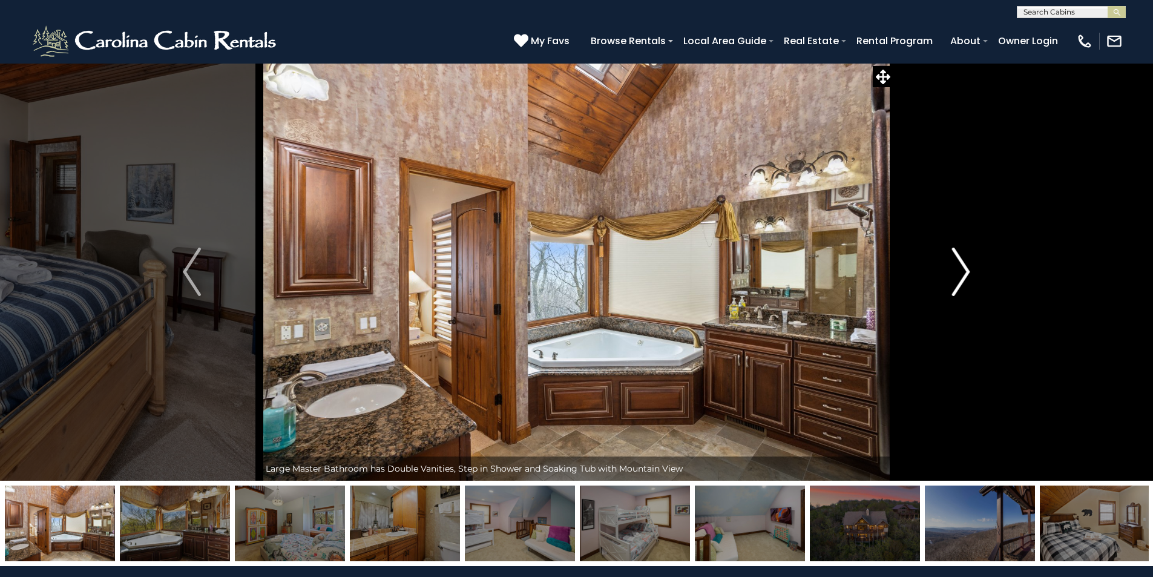
click at [963, 274] on img "Next" at bounding box center [961, 271] width 18 height 48
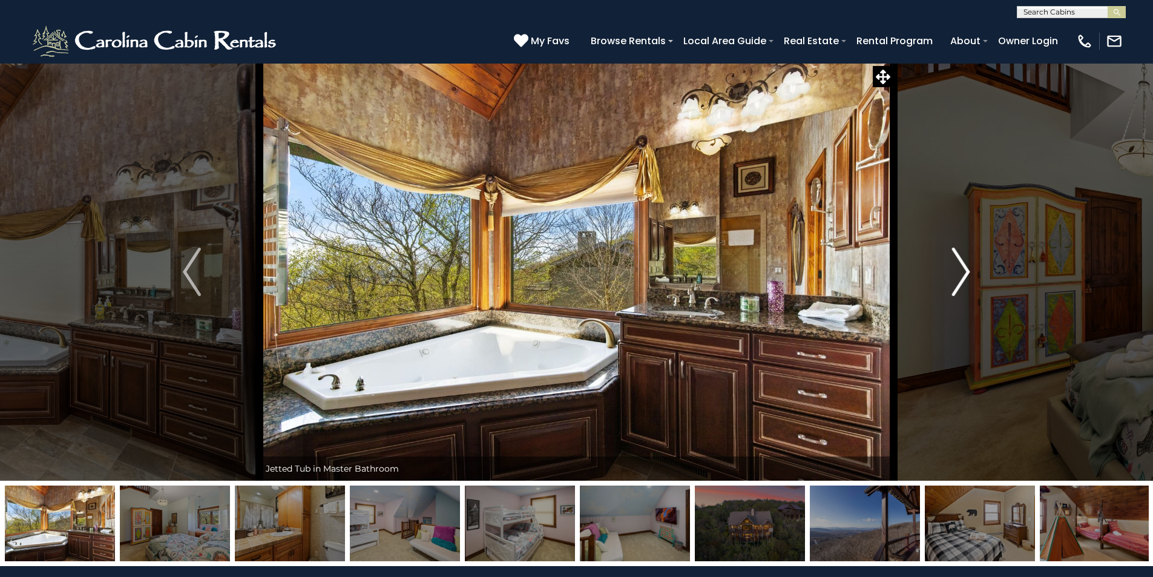
click at [963, 274] on img "Next" at bounding box center [961, 271] width 18 height 48
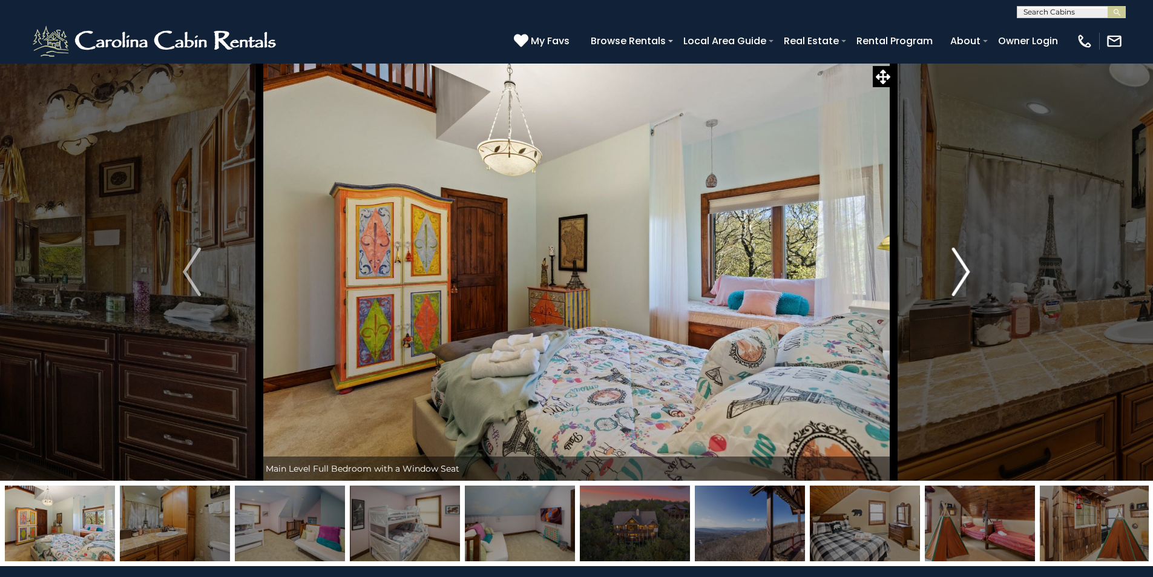
click at [963, 274] on img "Next" at bounding box center [961, 271] width 18 height 48
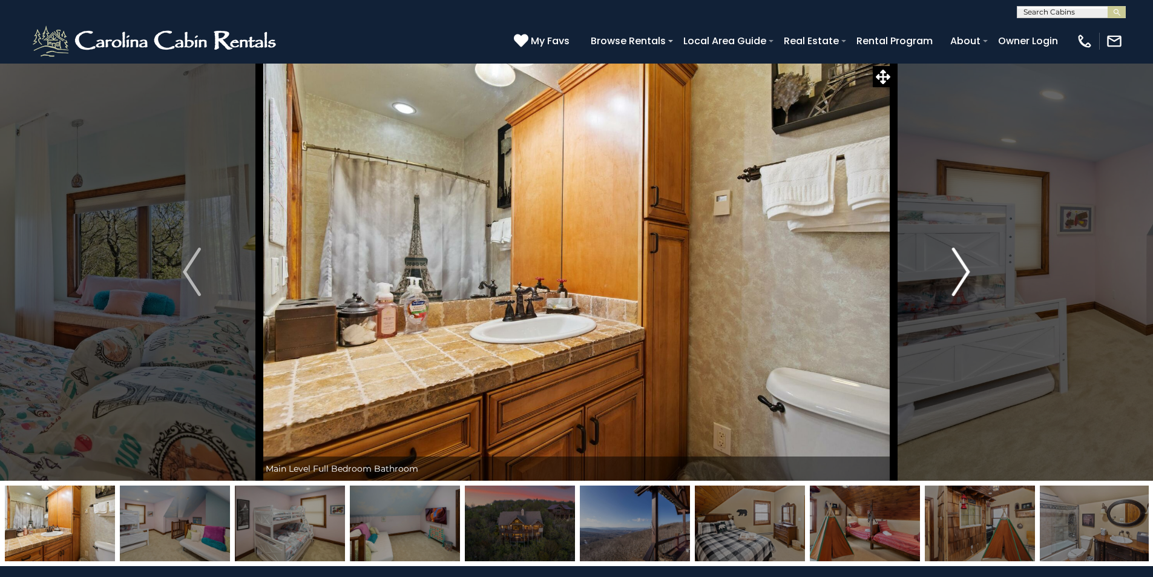
click at [963, 273] on img "Next" at bounding box center [961, 271] width 18 height 48
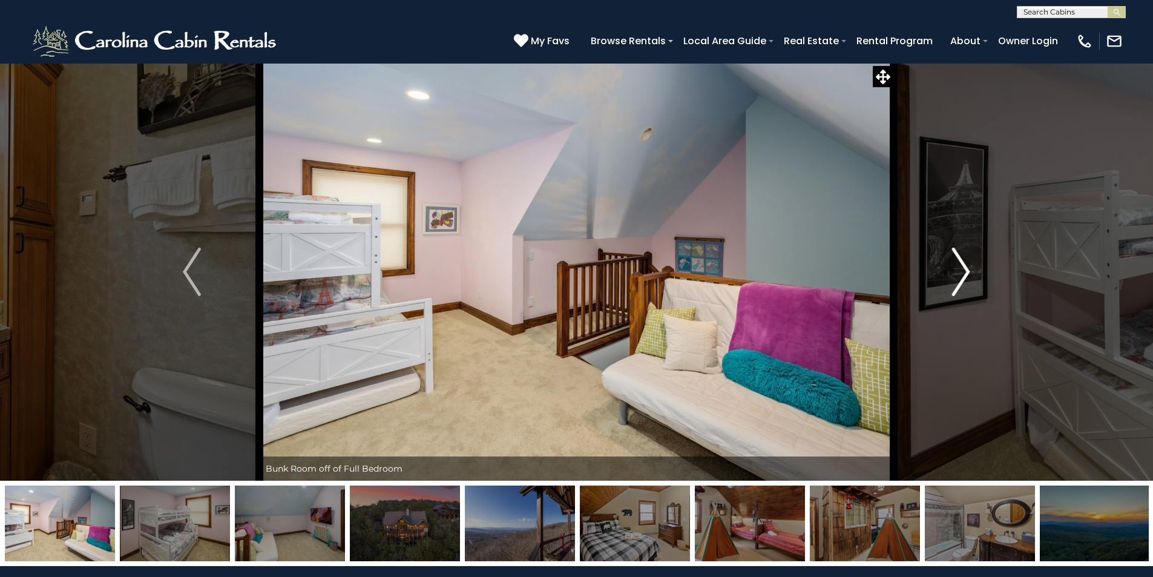
click at [963, 272] on img "Next" at bounding box center [961, 271] width 18 height 48
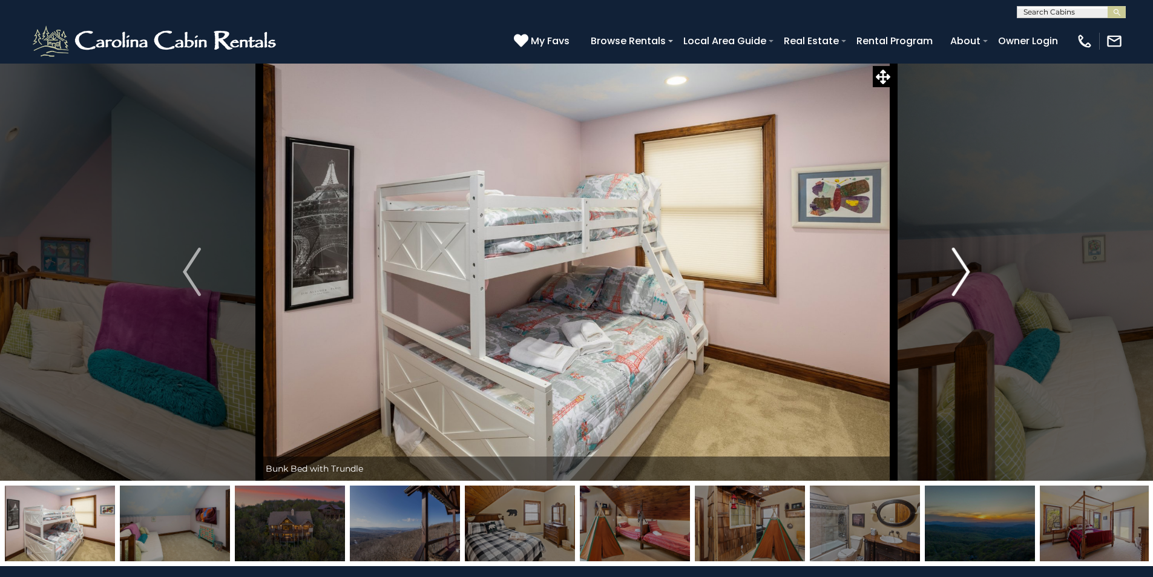
click at [963, 280] on img "Next" at bounding box center [961, 271] width 18 height 48
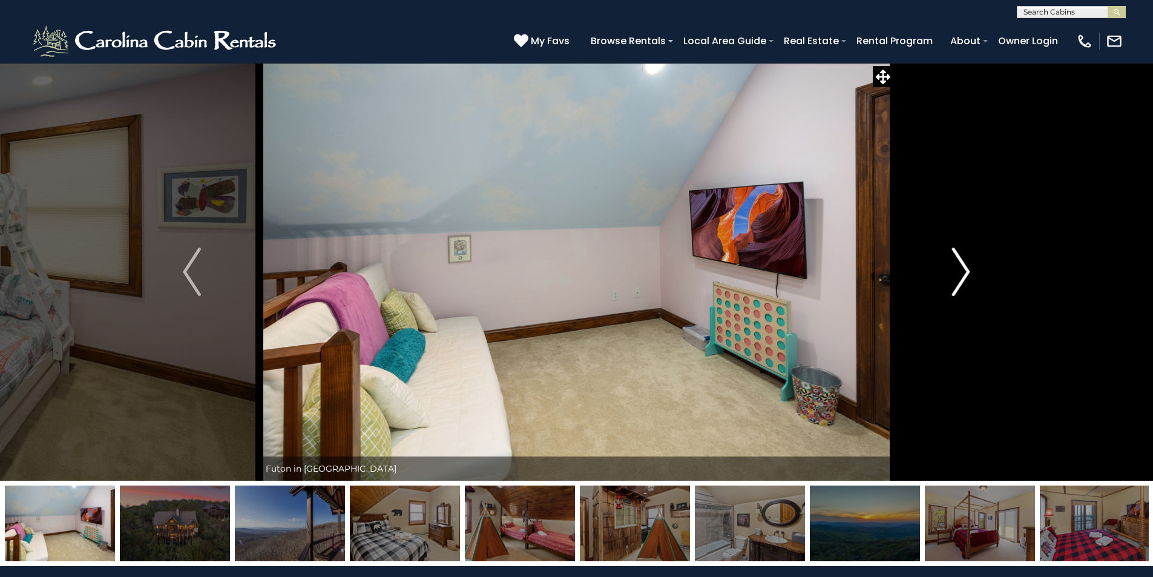
click at [963, 280] on img "Next" at bounding box center [961, 271] width 18 height 48
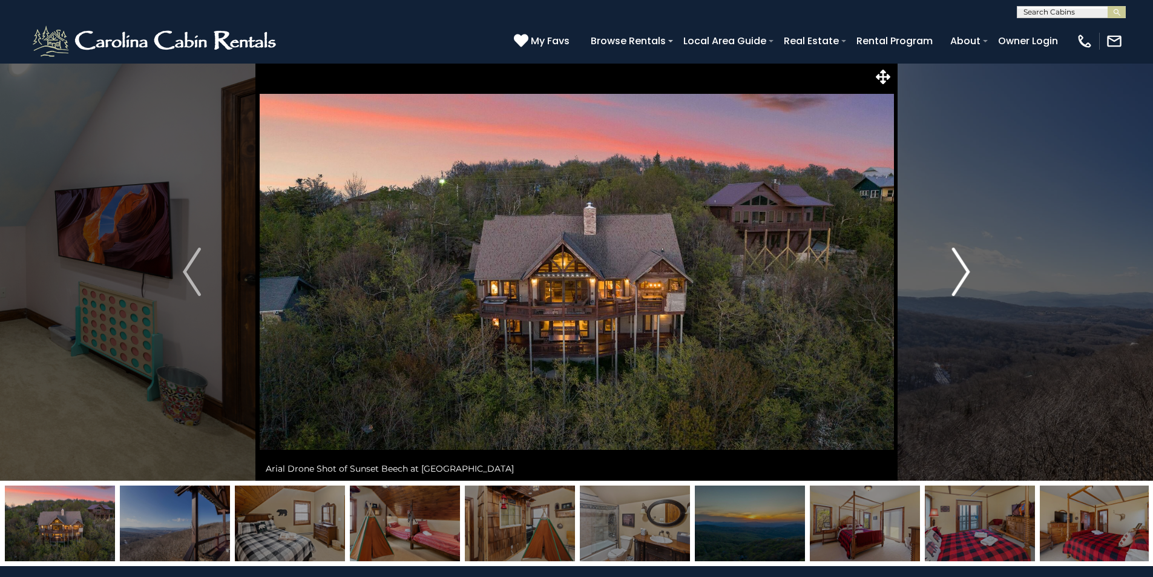
click at [961, 276] on img "Next" at bounding box center [961, 271] width 18 height 48
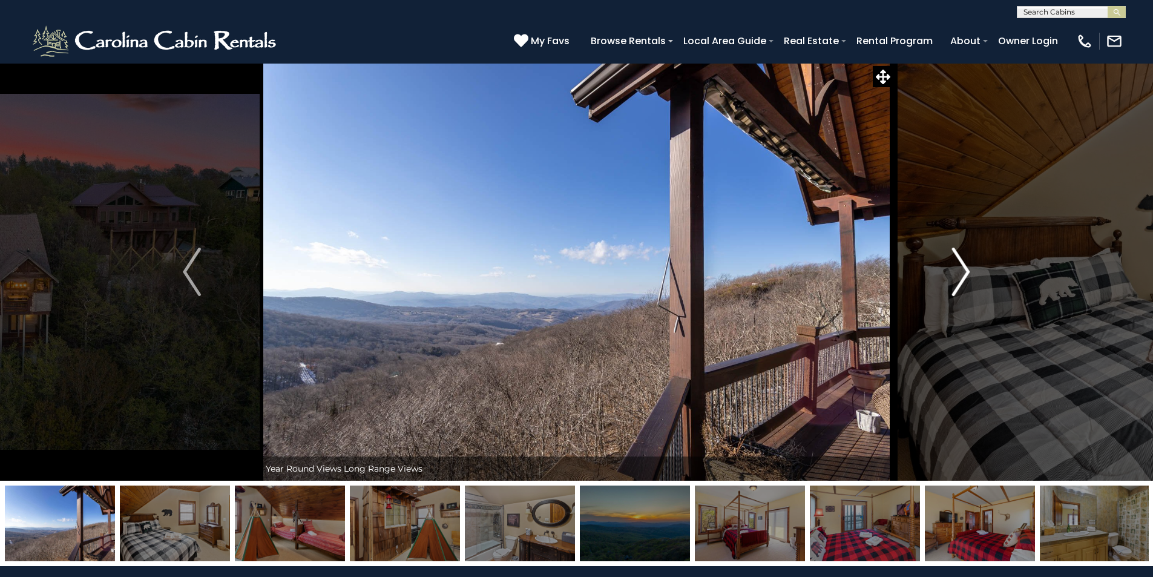
click at [961, 275] on img "Next" at bounding box center [961, 271] width 18 height 48
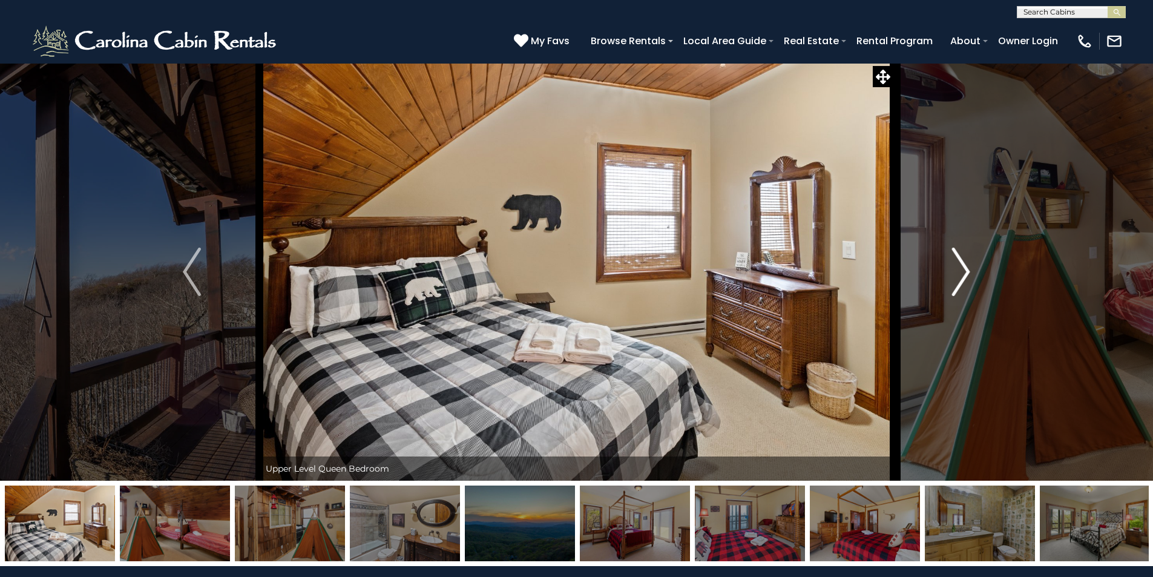
click at [961, 275] on img "Next" at bounding box center [961, 271] width 18 height 48
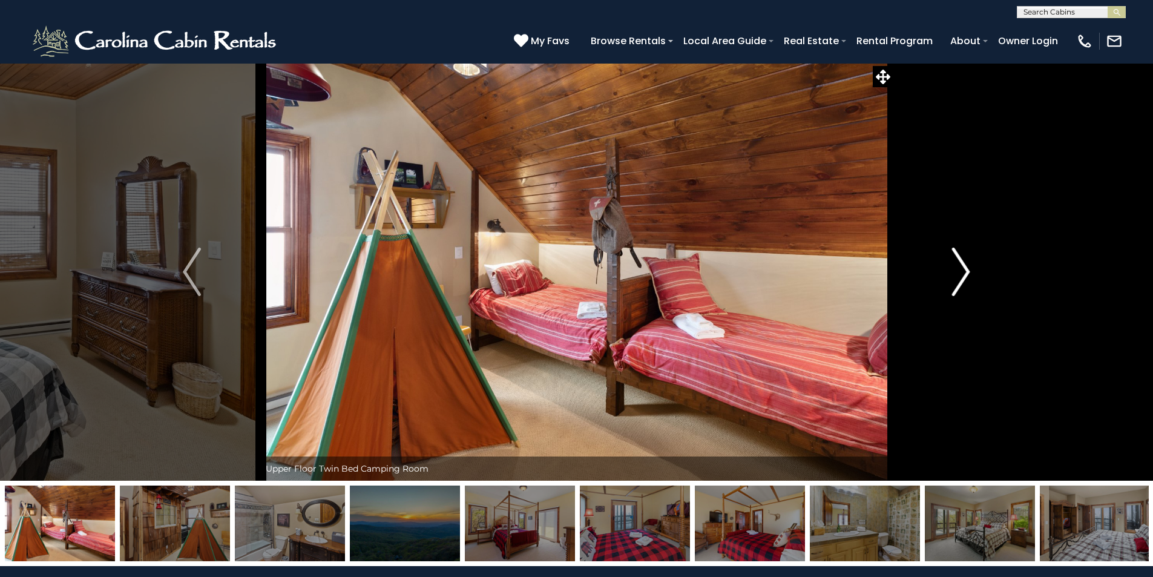
click at [961, 275] on img "Next" at bounding box center [961, 271] width 18 height 48
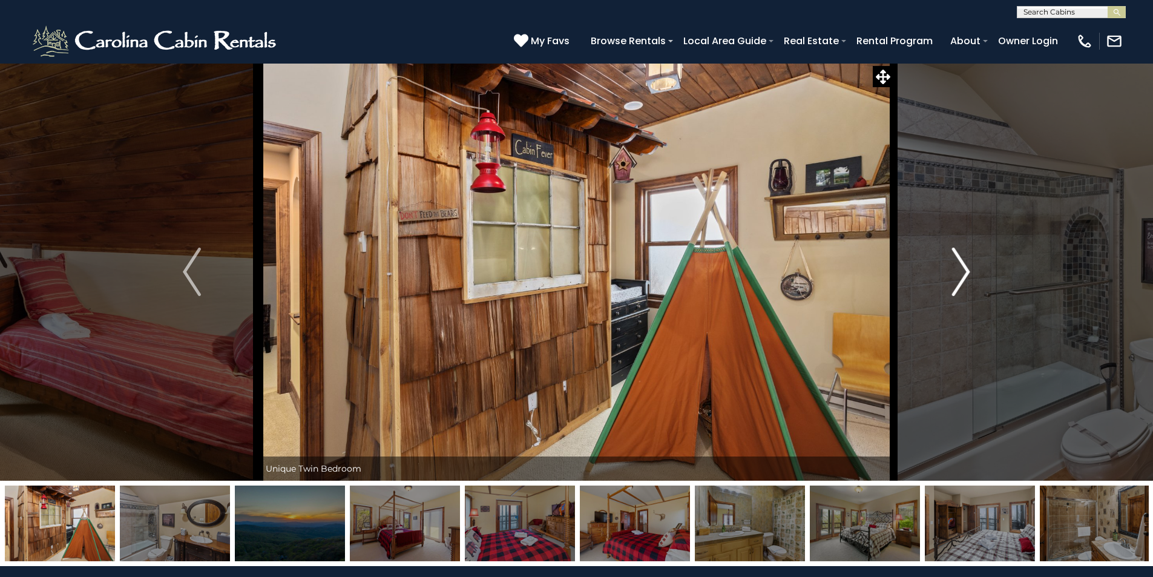
click at [961, 275] on img "Next" at bounding box center [961, 271] width 18 height 48
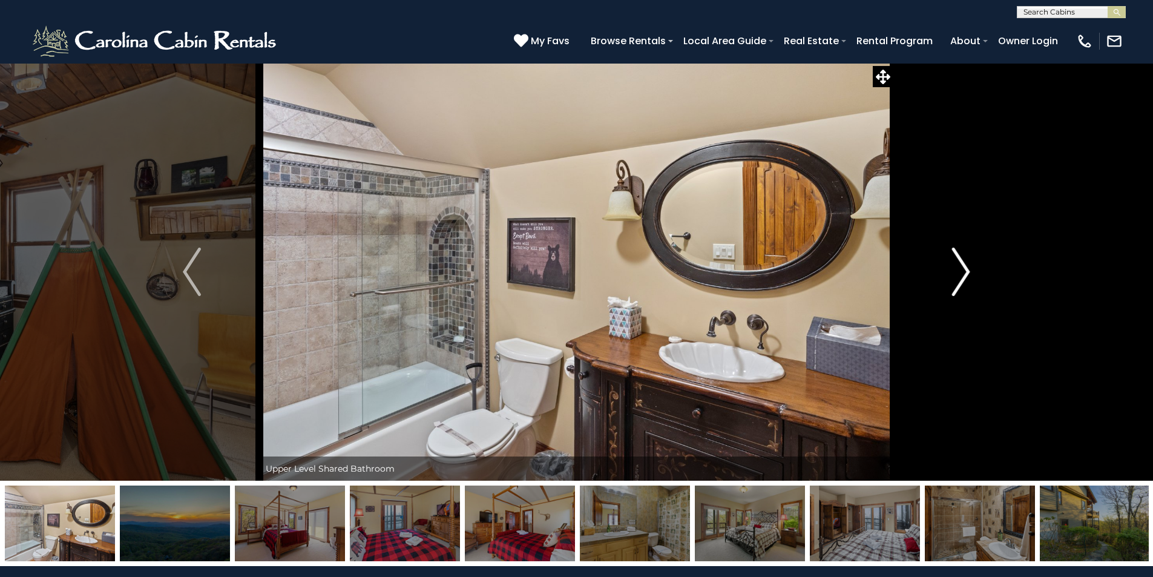
click at [961, 275] on img "Next" at bounding box center [961, 271] width 18 height 48
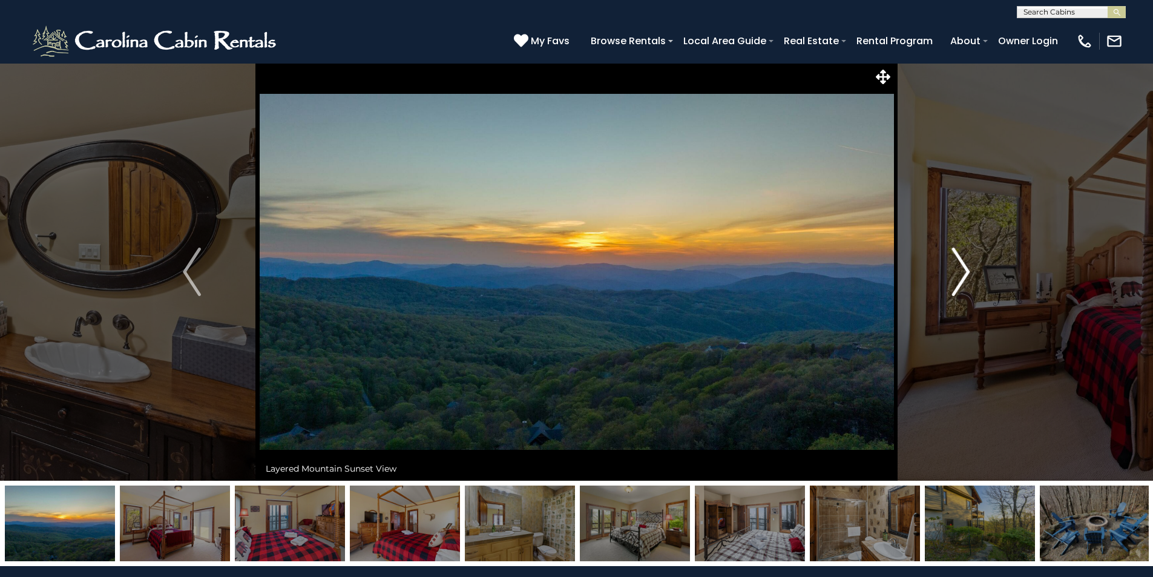
click at [961, 275] on img "Next" at bounding box center [961, 271] width 18 height 48
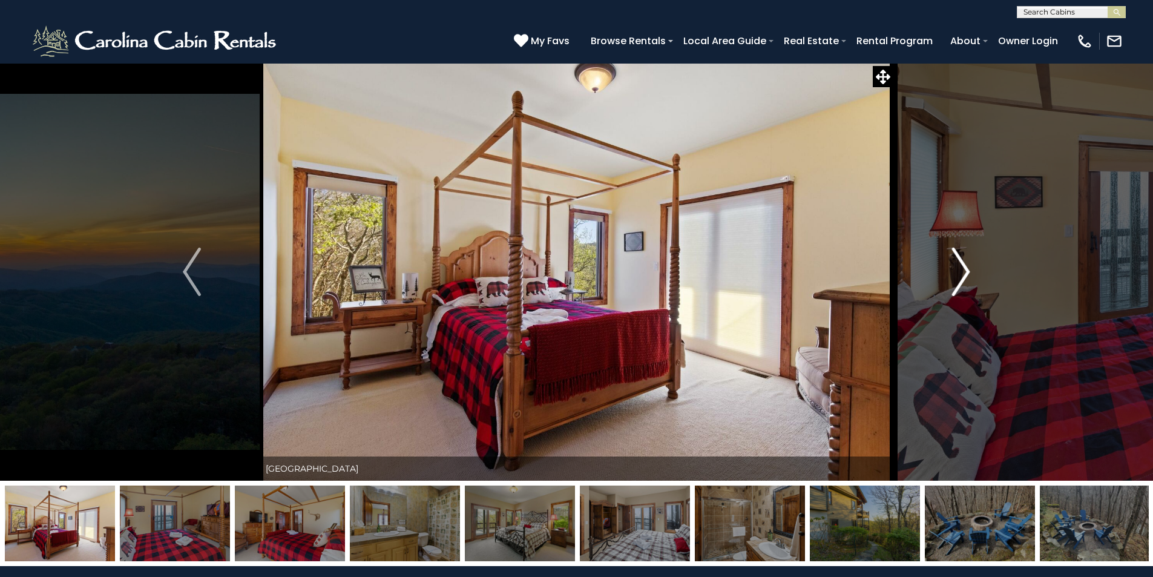
click at [961, 275] on img "Next" at bounding box center [961, 271] width 18 height 48
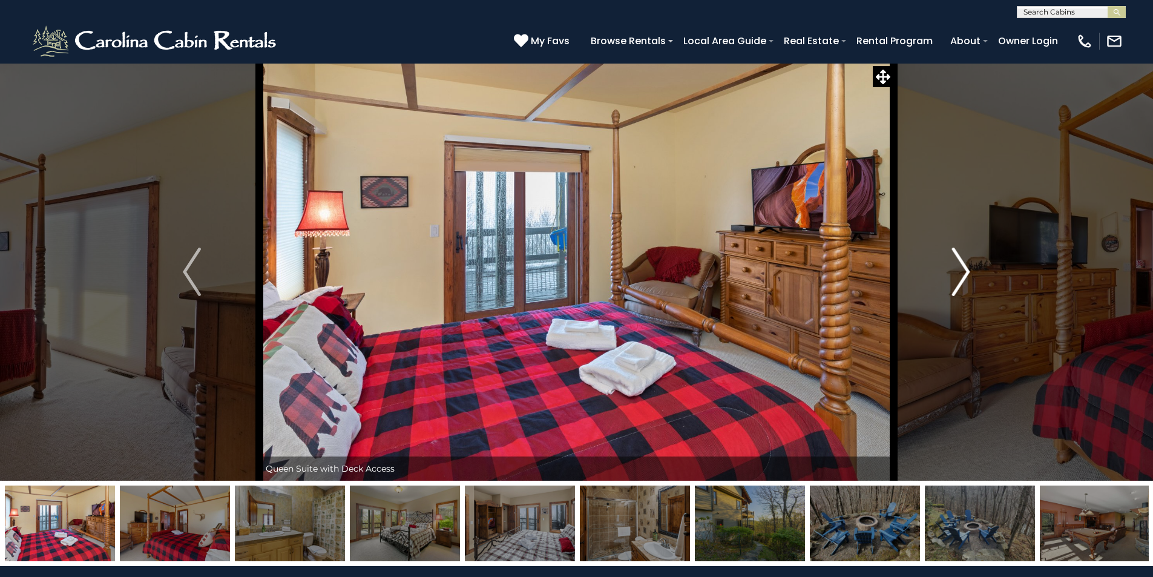
click at [961, 275] on img "Next" at bounding box center [961, 271] width 18 height 48
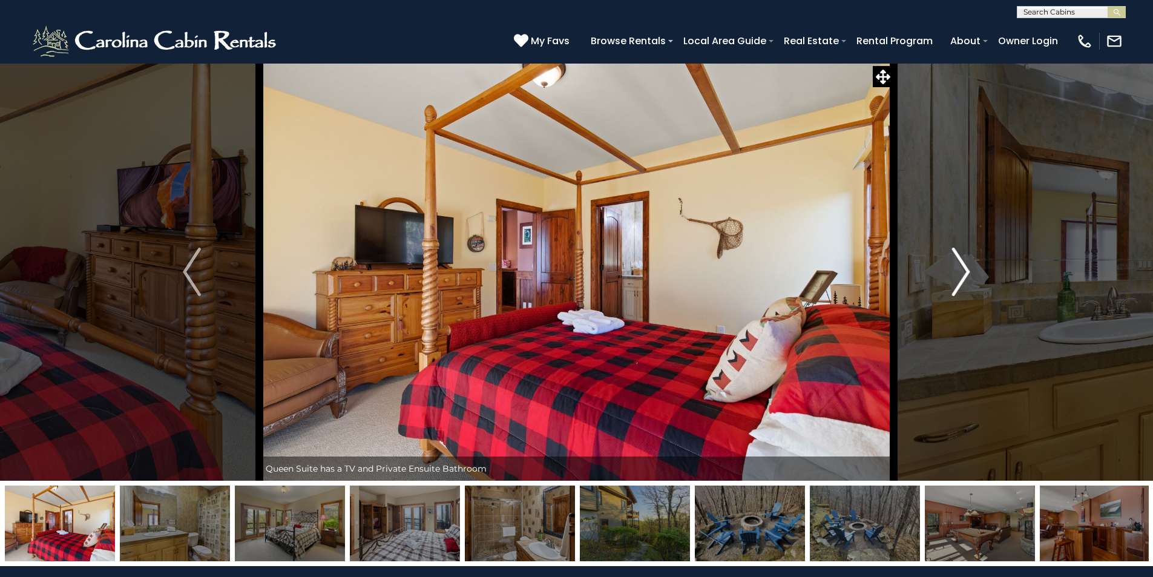
click at [961, 275] on img "Next" at bounding box center [961, 271] width 18 height 48
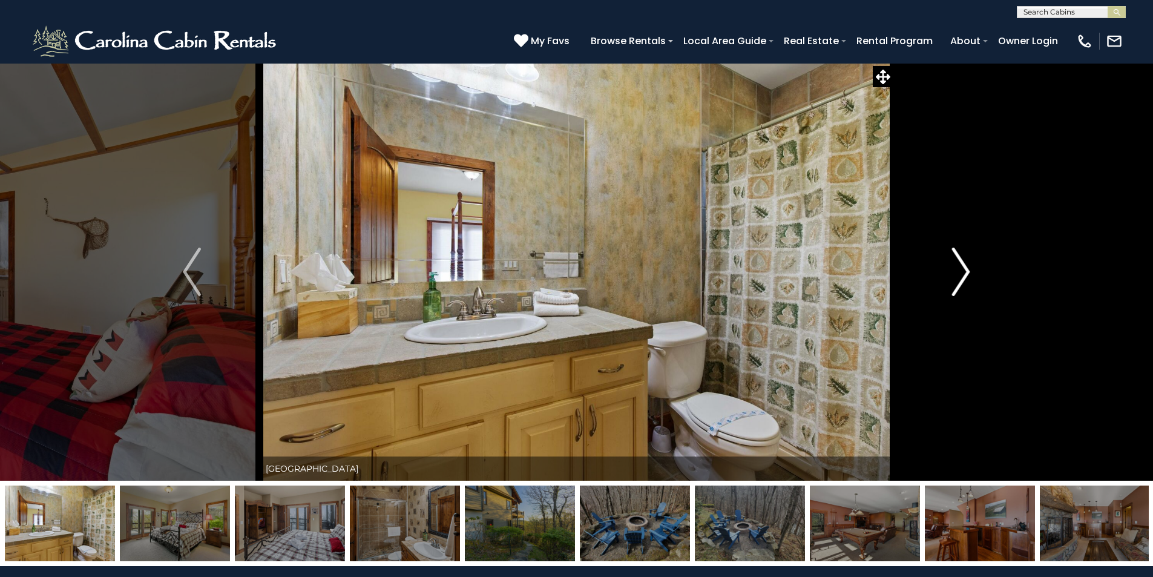
click at [961, 275] on img "Next" at bounding box center [961, 271] width 18 height 48
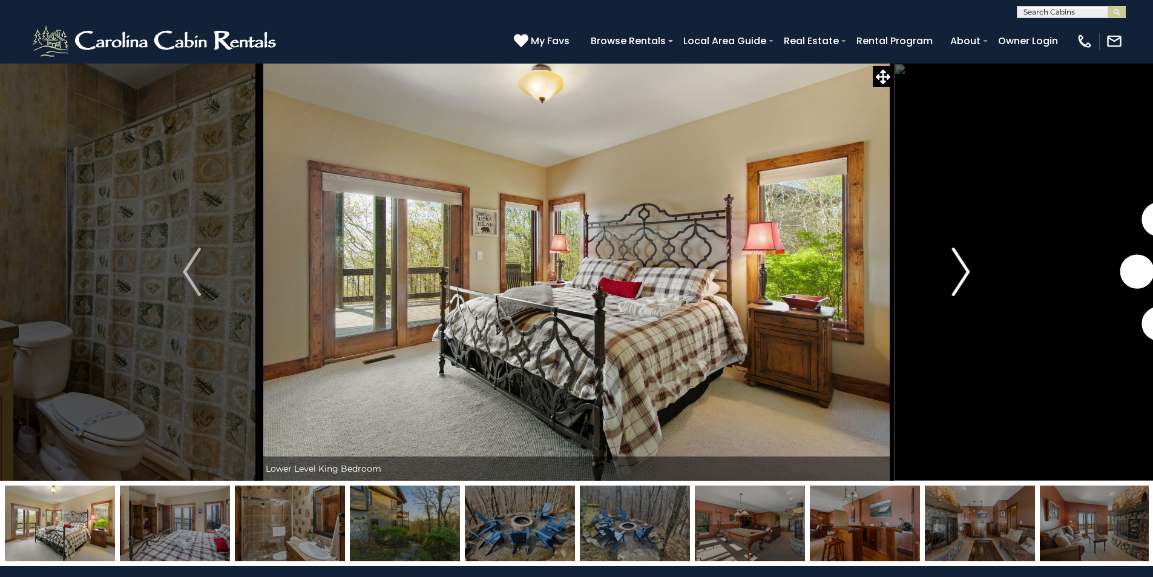
click at [961, 275] on img "Next" at bounding box center [961, 271] width 18 height 48
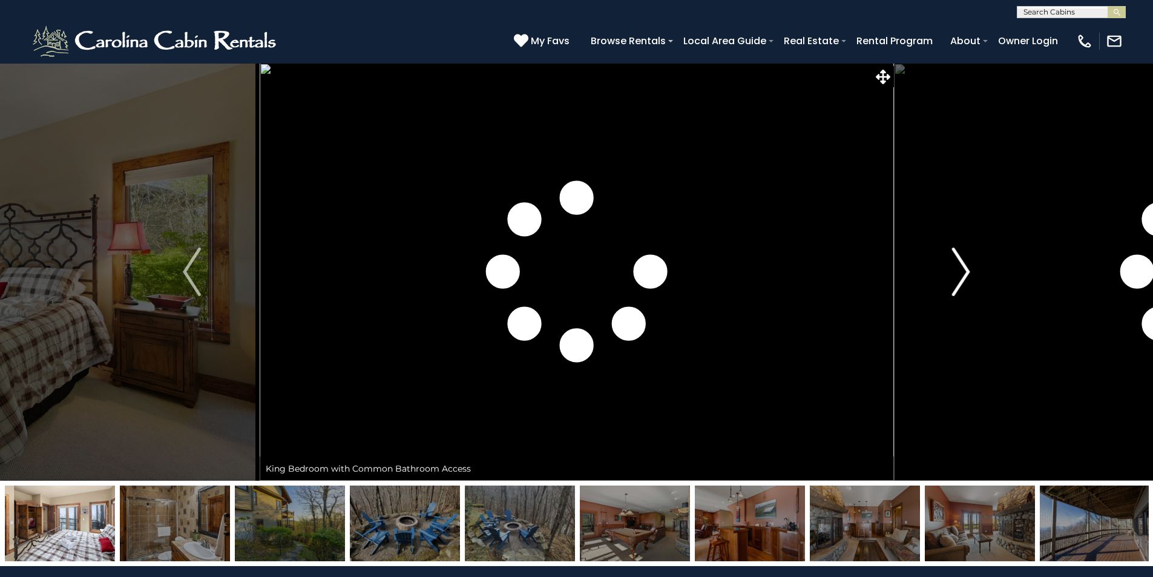
click at [961, 275] on img "Next" at bounding box center [961, 271] width 18 height 48
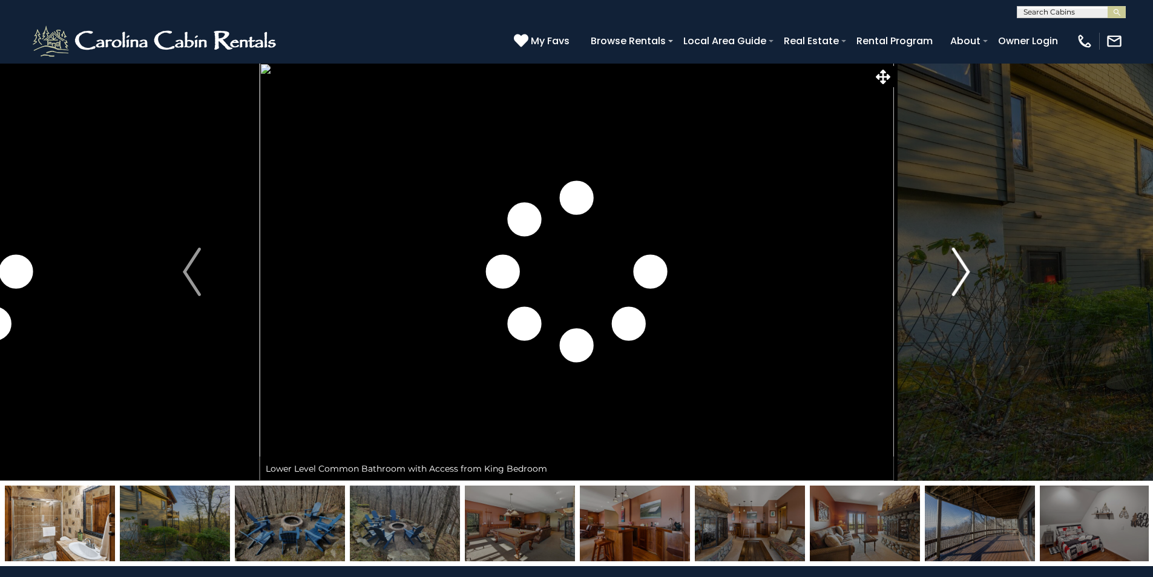
click at [961, 275] on img "Next" at bounding box center [961, 271] width 18 height 48
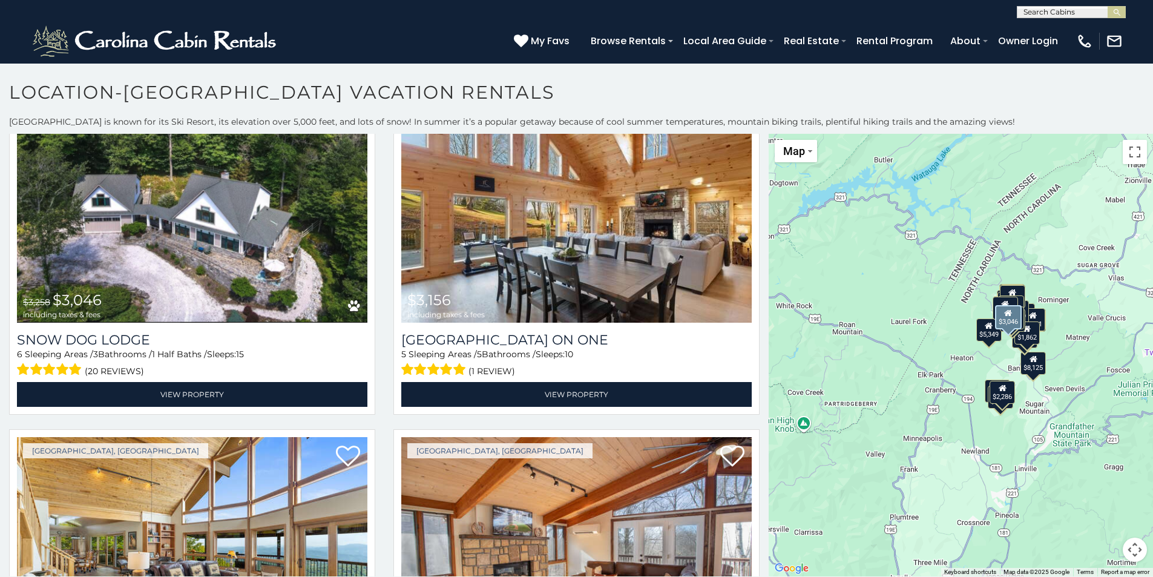
scroll to position [1150, 0]
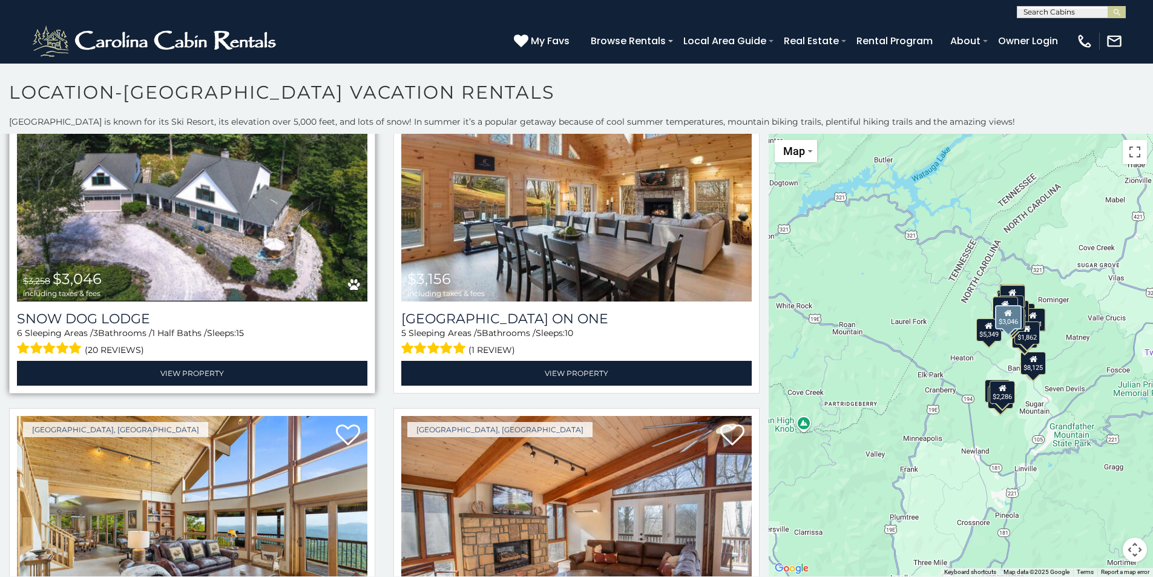
click at [73, 254] on img at bounding box center [192, 184] width 350 height 235
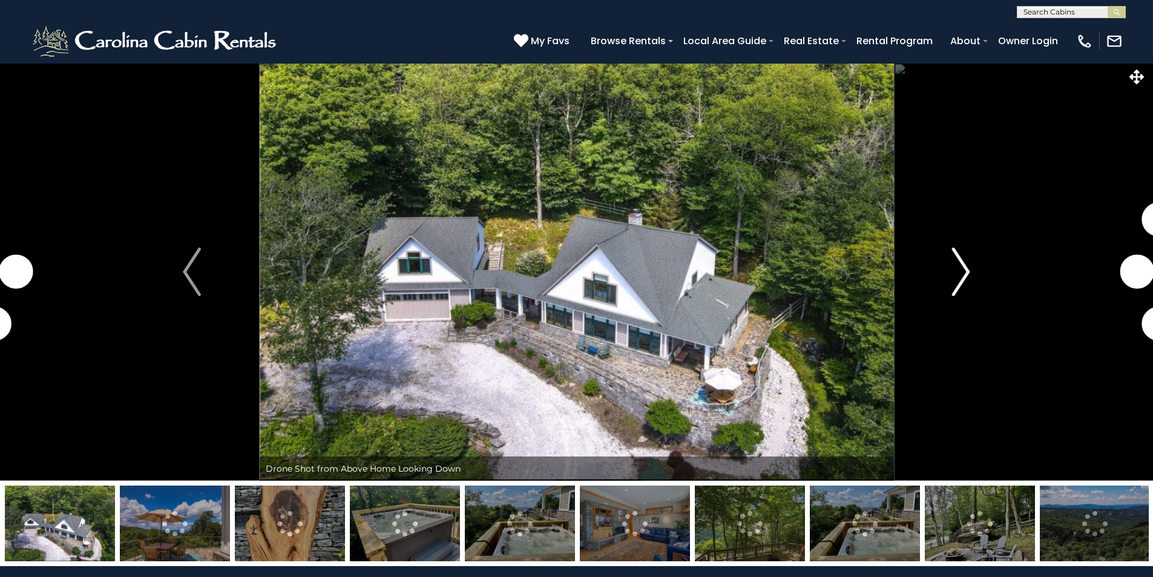
click at [969, 274] on img "Next" at bounding box center [961, 271] width 18 height 48
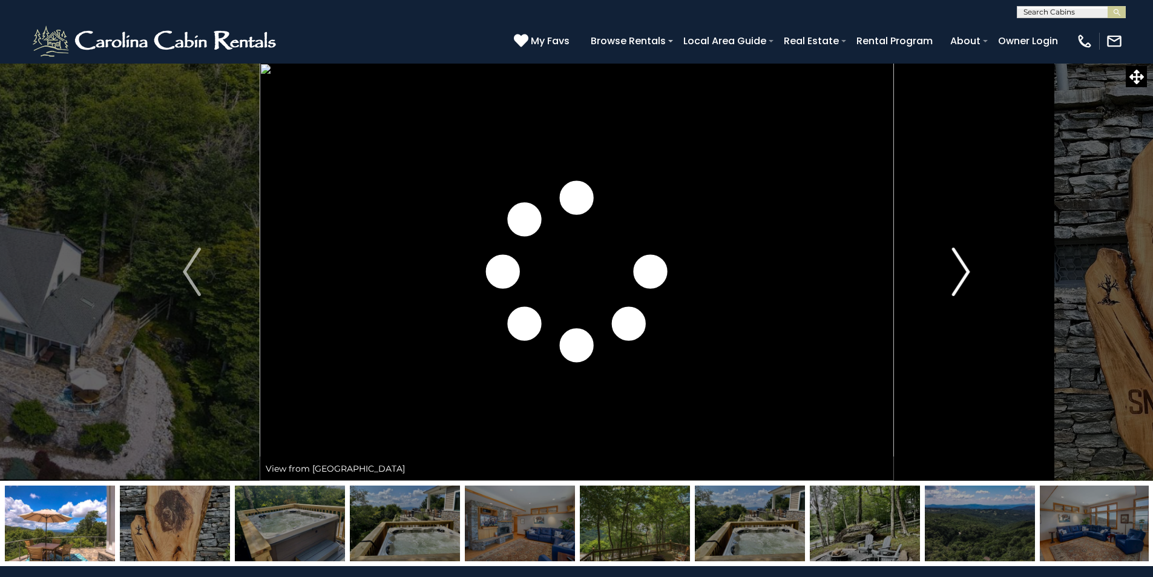
click at [969, 274] on img "Next" at bounding box center [961, 271] width 18 height 48
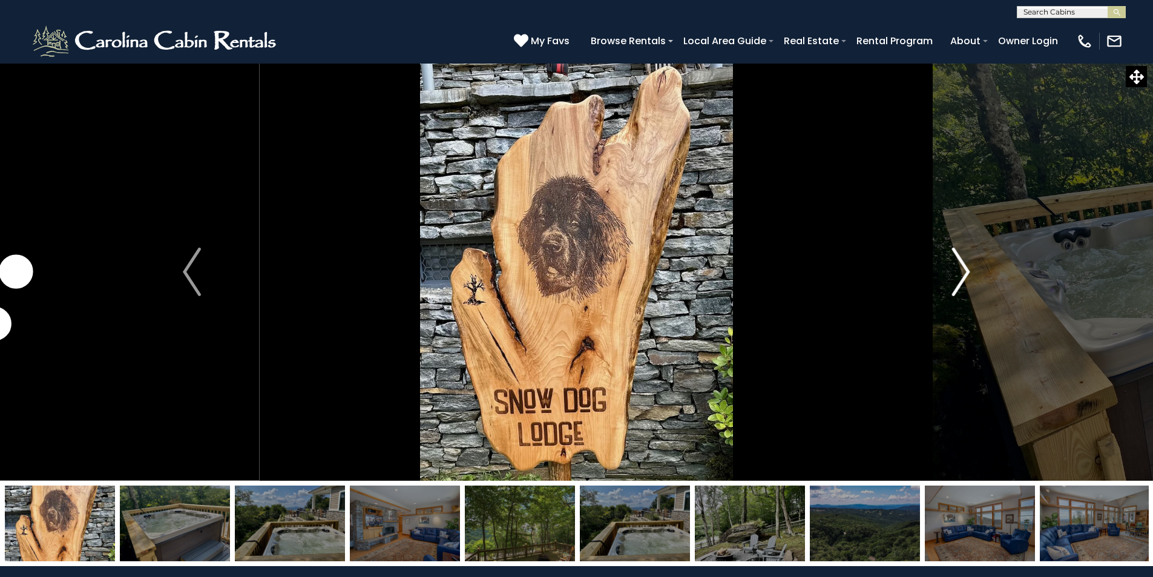
click at [969, 274] on img "Next" at bounding box center [961, 271] width 18 height 48
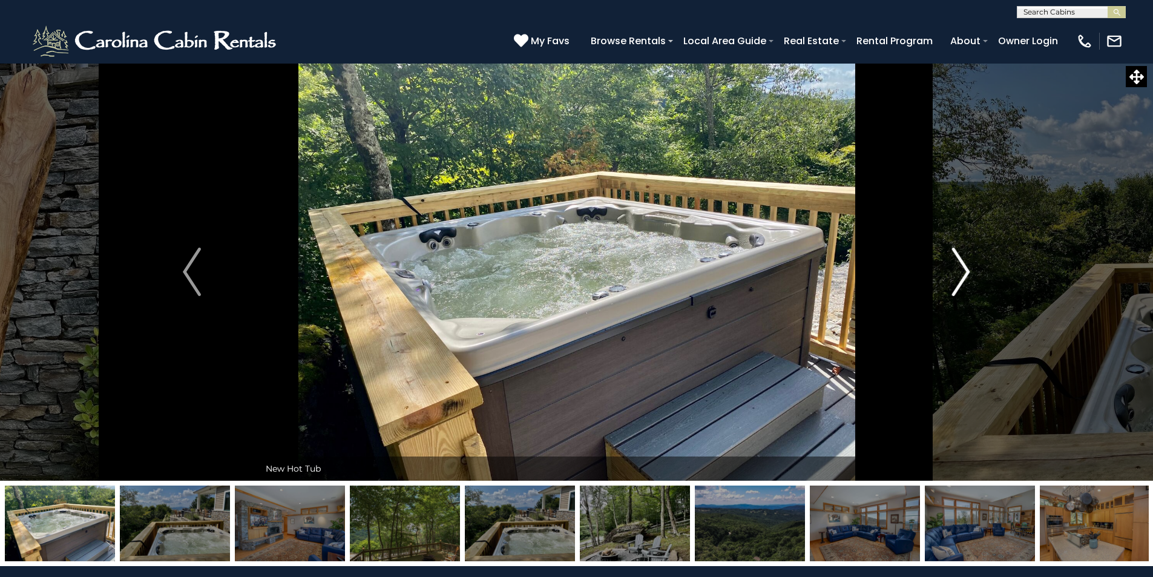
click at [959, 267] on img "Next" at bounding box center [961, 271] width 18 height 48
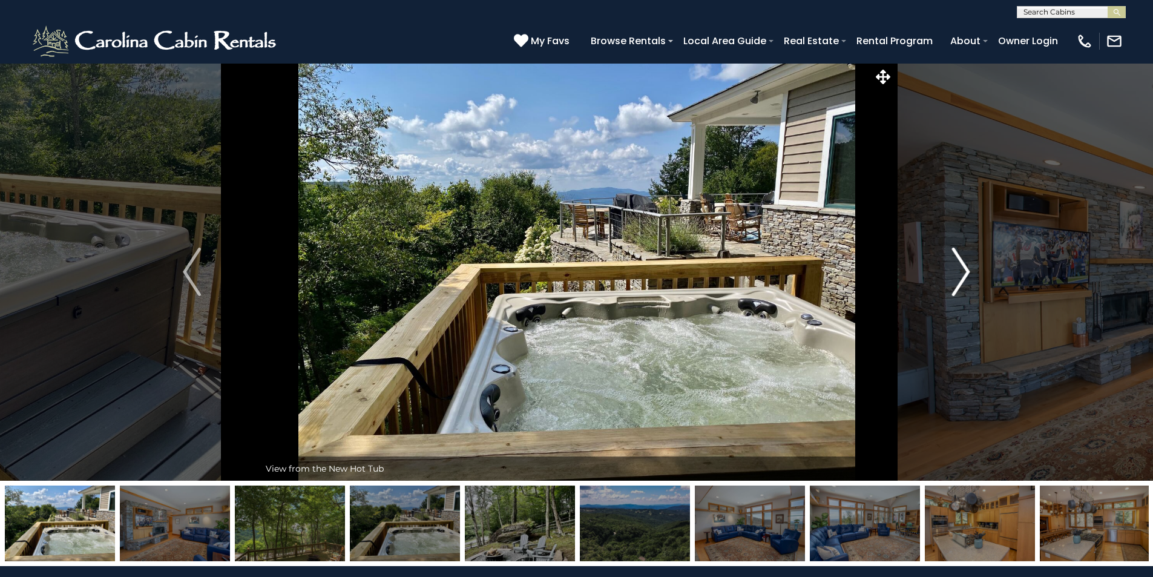
click at [959, 267] on img "Next" at bounding box center [961, 271] width 18 height 48
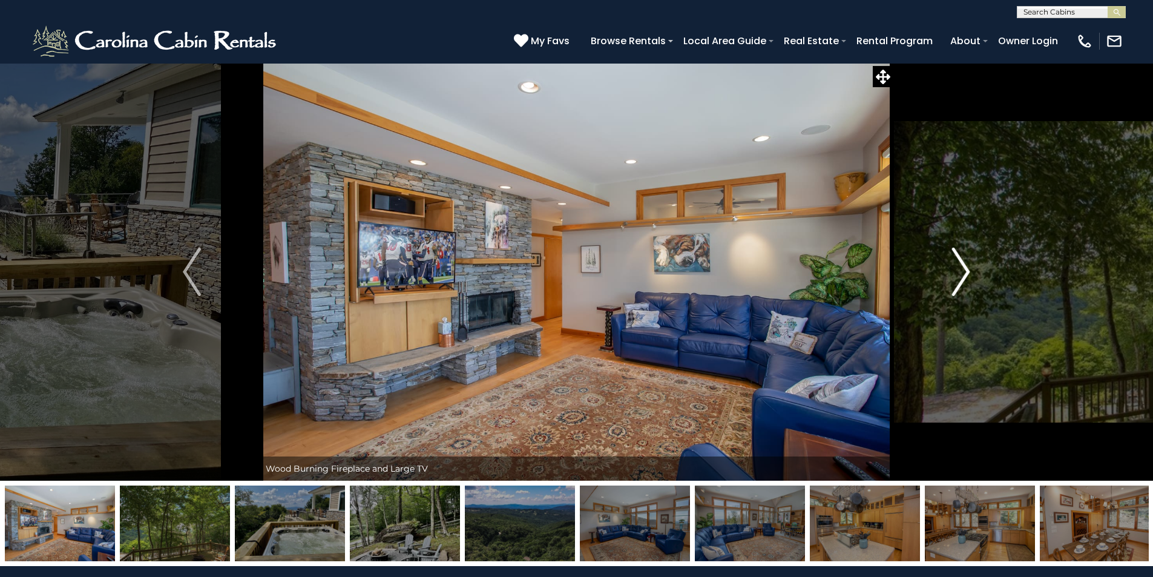
click at [959, 267] on img "Next" at bounding box center [961, 271] width 18 height 48
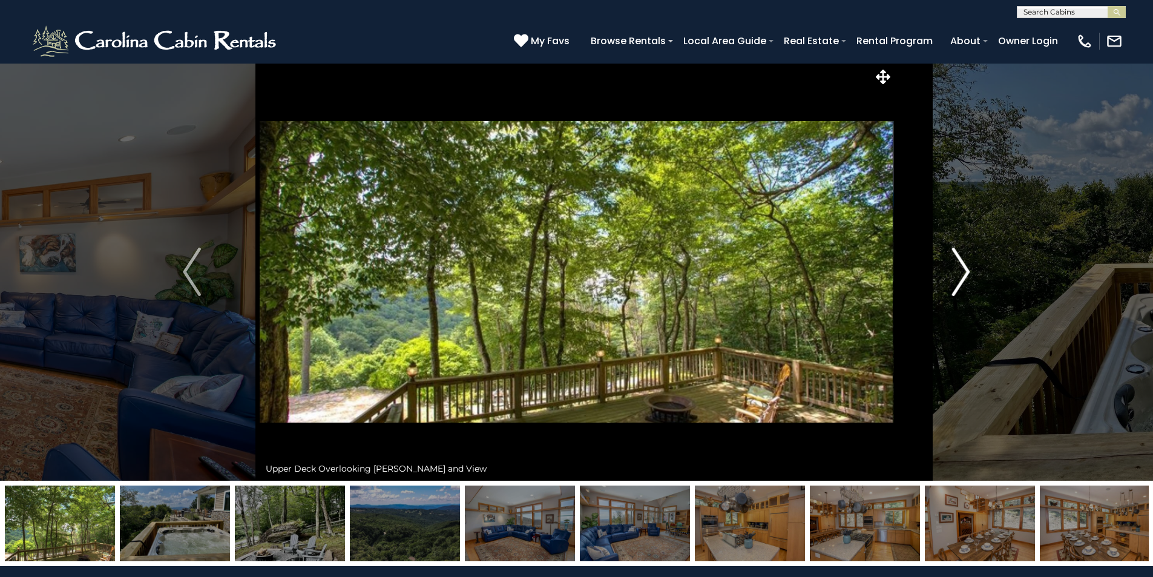
click at [959, 267] on img "Next" at bounding box center [961, 271] width 18 height 48
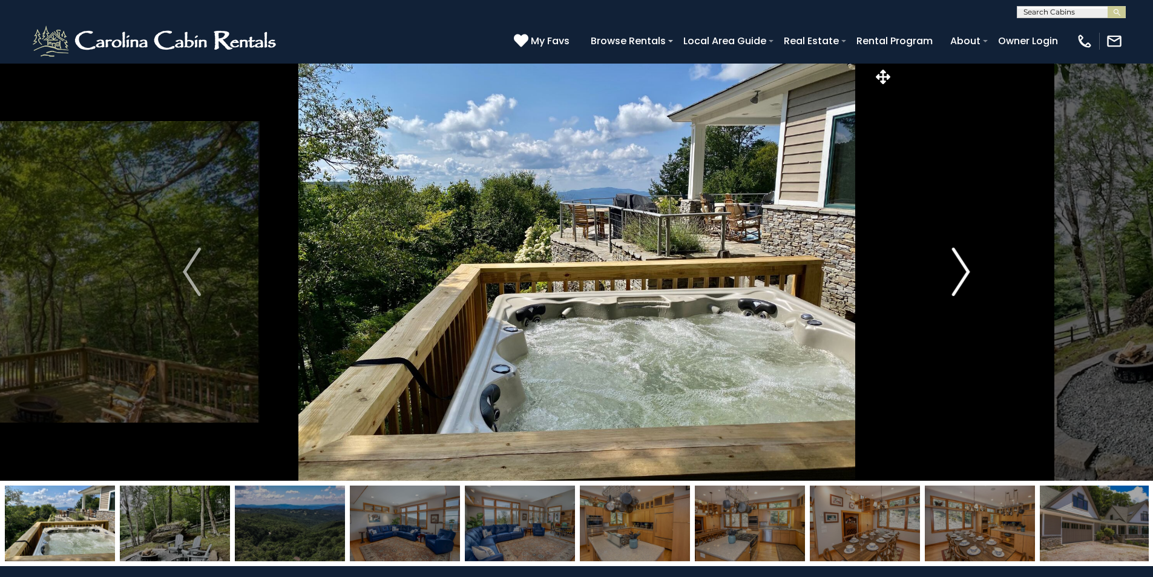
click at [959, 267] on img "Next" at bounding box center [961, 271] width 18 height 48
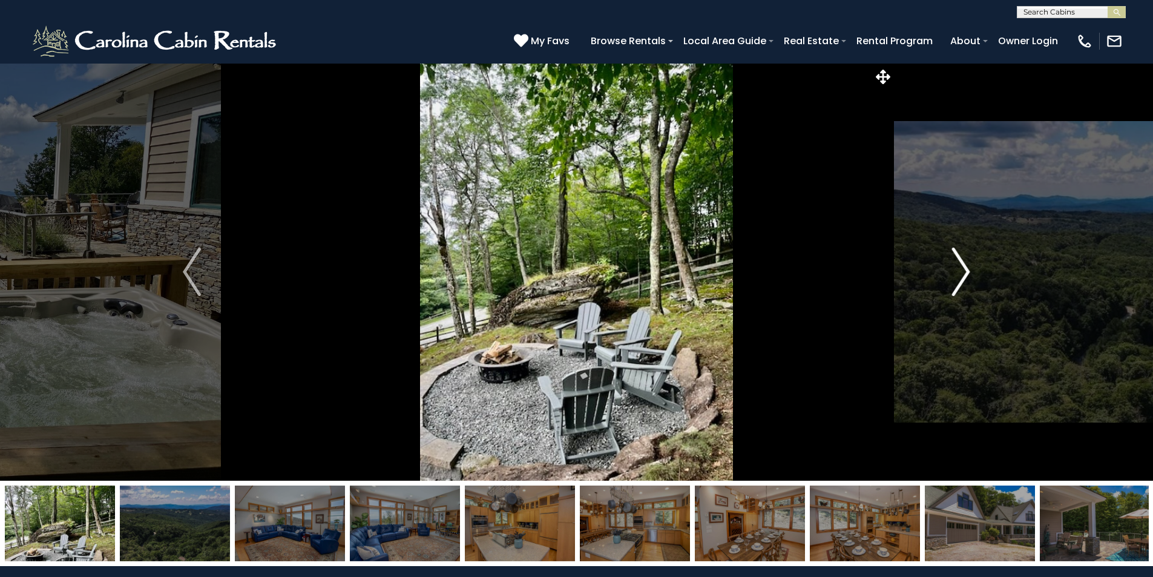
click at [959, 267] on img "Next" at bounding box center [961, 271] width 18 height 48
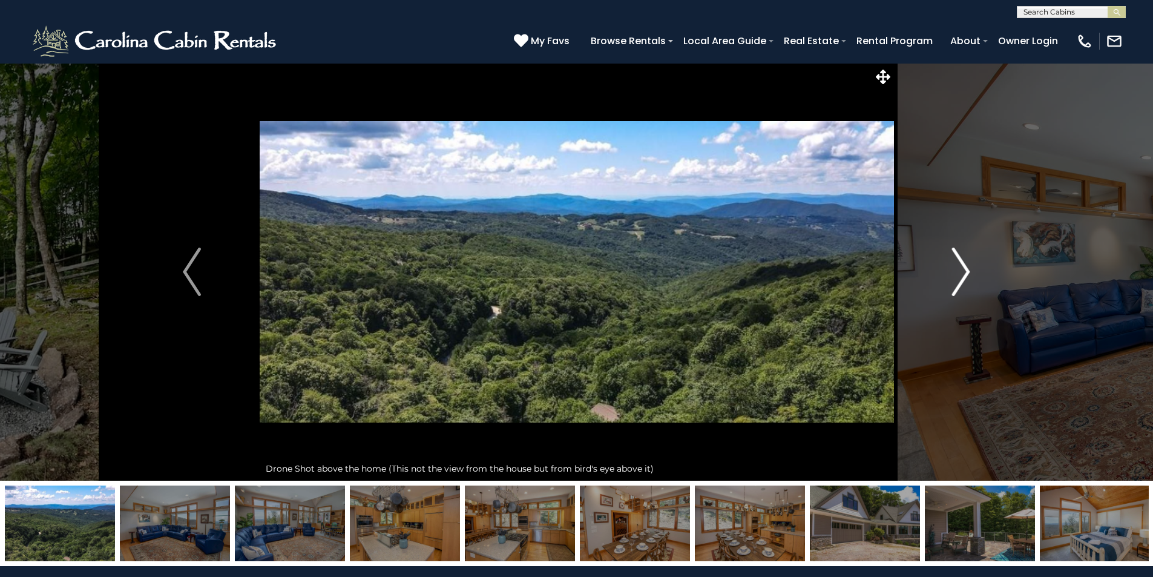
click at [963, 270] on img "Next" at bounding box center [961, 271] width 18 height 48
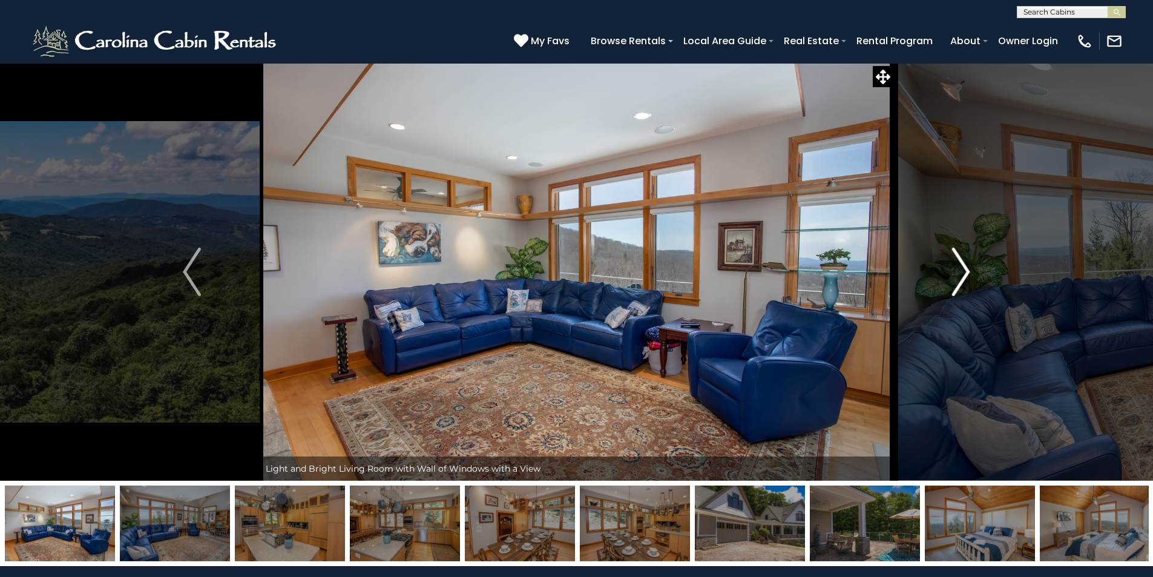
click at [963, 270] on img "Next" at bounding box center [961, 271] width 18 height 48
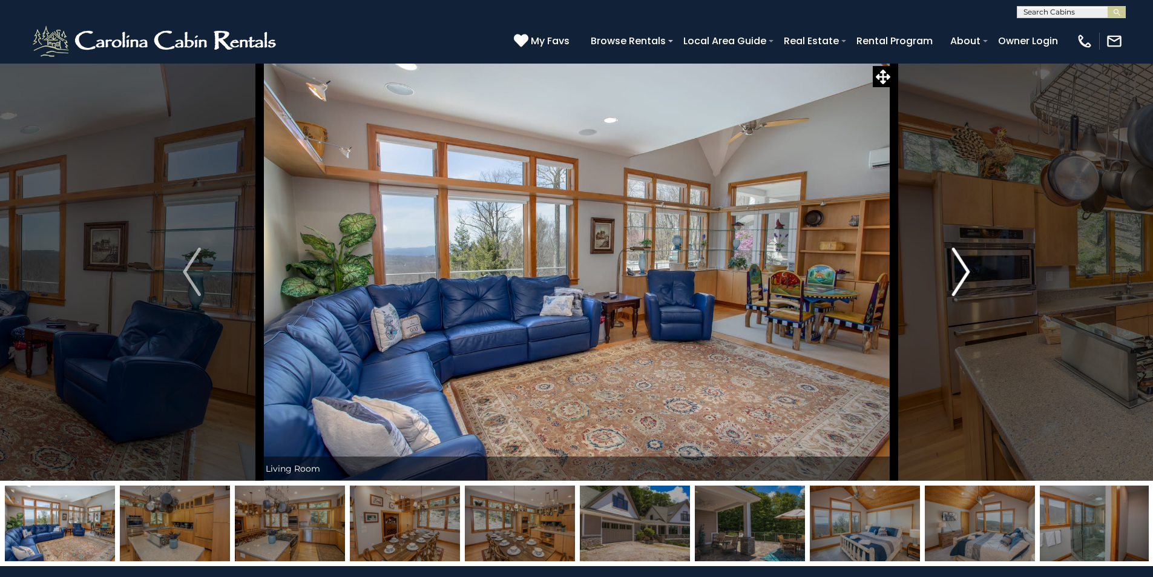
click at [963, 270] on img "Next" at bounding box center [961, 271] width 18 height 48
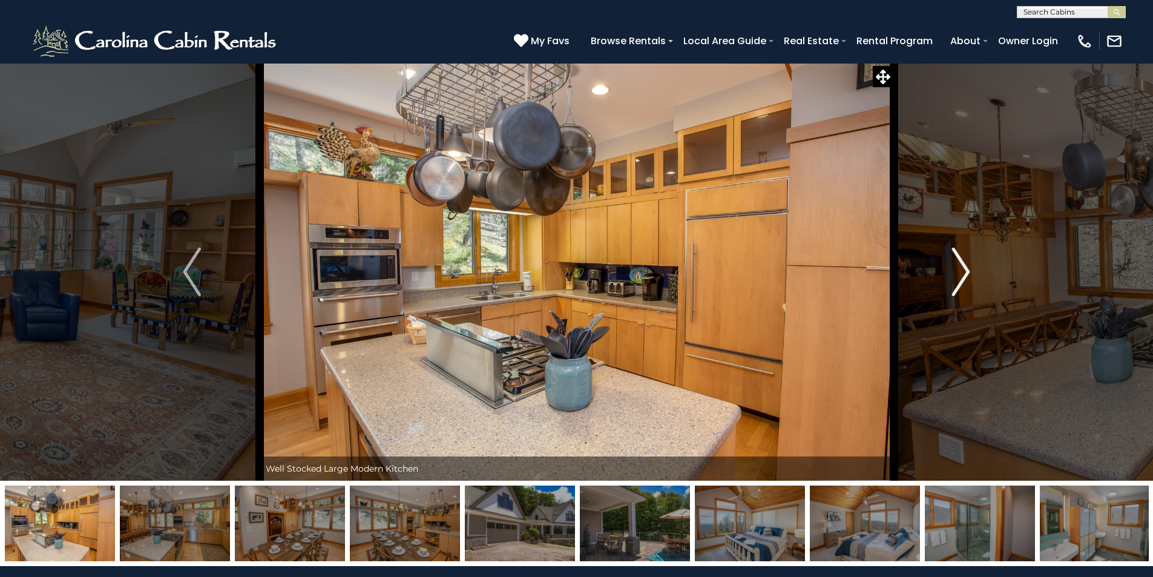
click at [963, 270] on img "Next" at bounding box center [961, 271] width 18 height 48
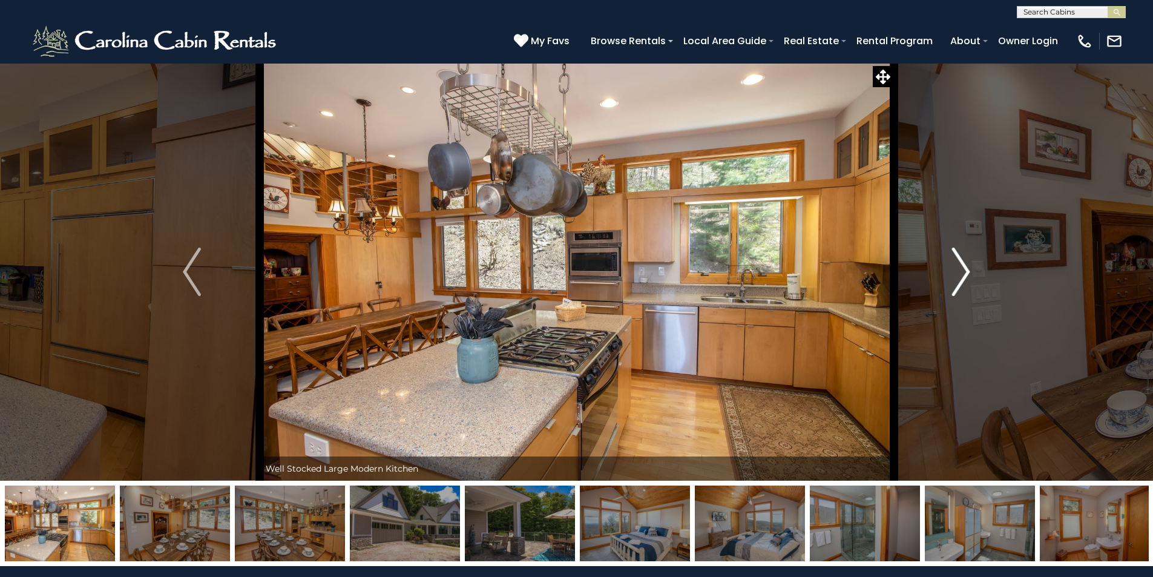
click at [963, 270] on img "Next" at bounding box center [961, 271] width 18 height 48
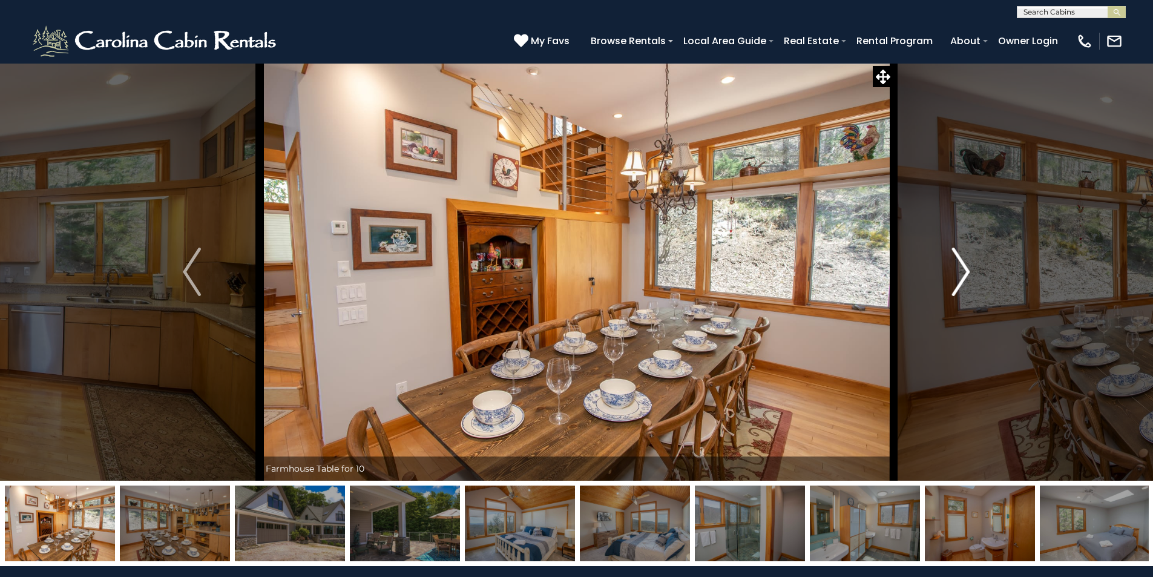
click at [963, 270] on img "Next" at bounding box center [961, 271] width 18 height 48
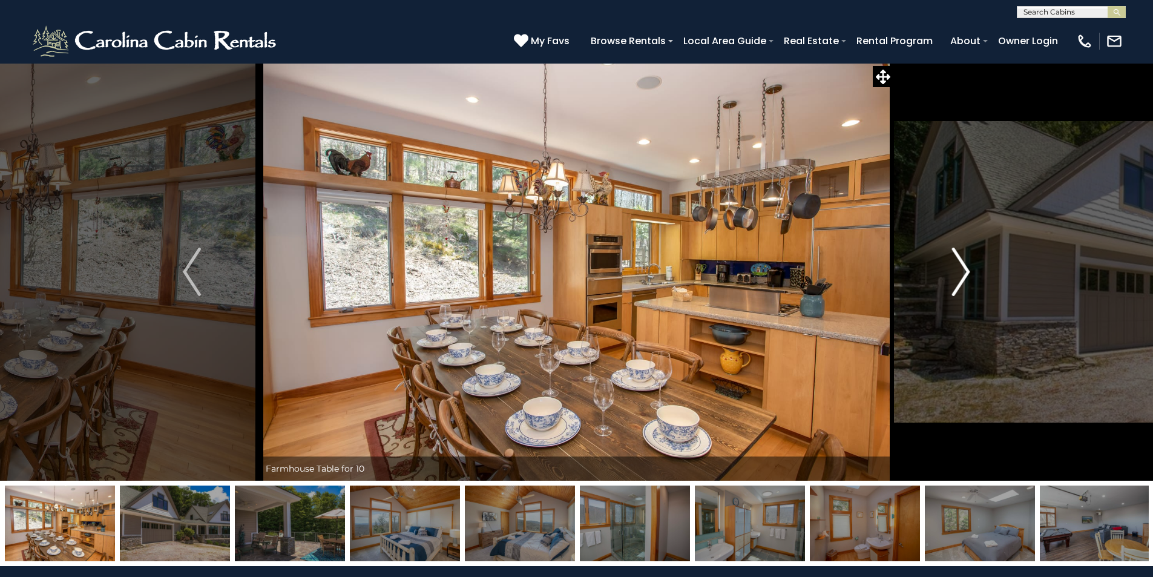
click at [963, 270] on img "Next" at bounding box center [961, 271] width 18 height 48
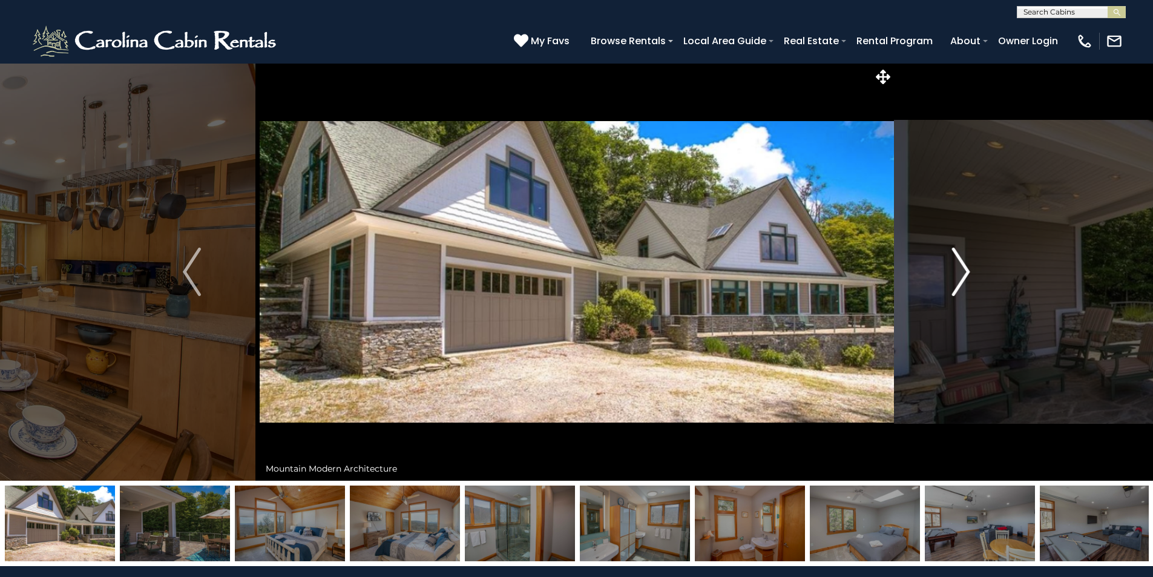
click at [963, 270] on img "Next" at bounding box center [961, 271] width 18 height 48
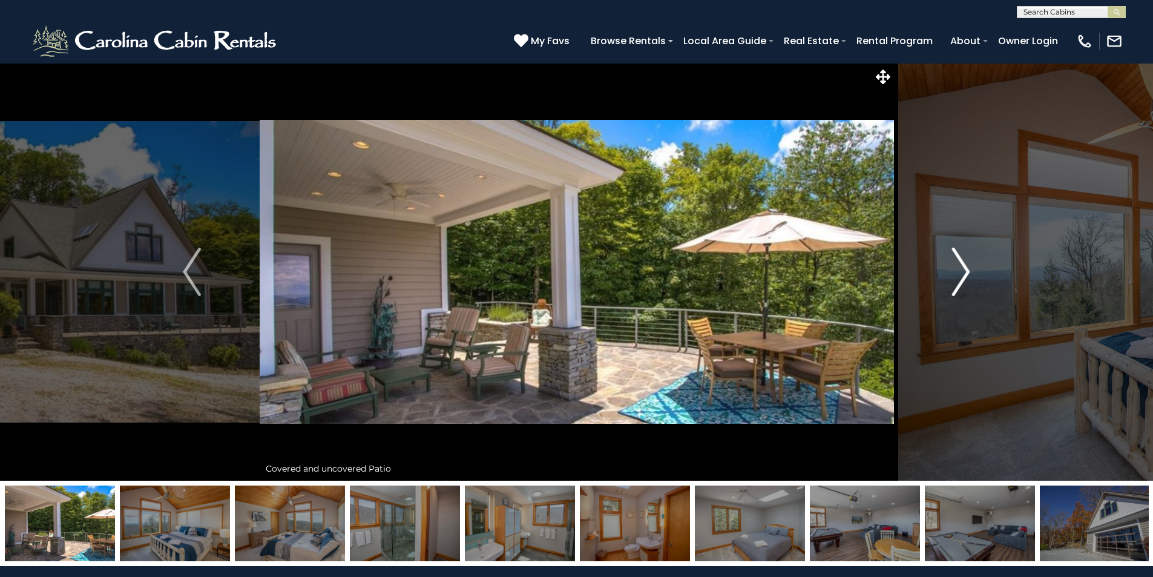
click at [963, 272] on img "Next" at bounding box center [961, 271] width 18 height 48
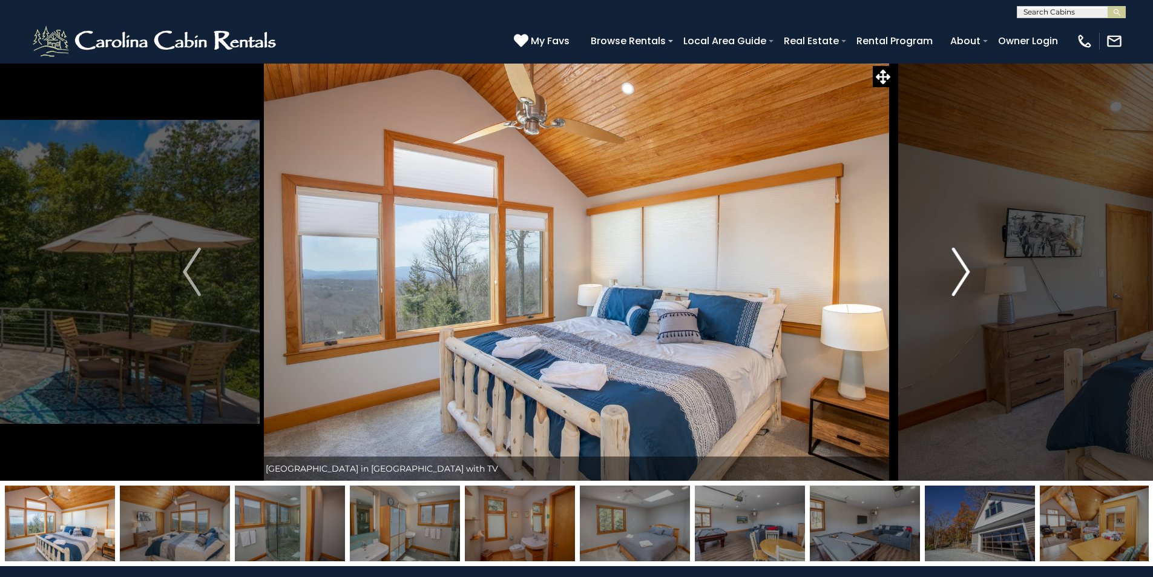
click at [963, 272] on img "Next" at bounding box center [961, 271] width 18 height 48
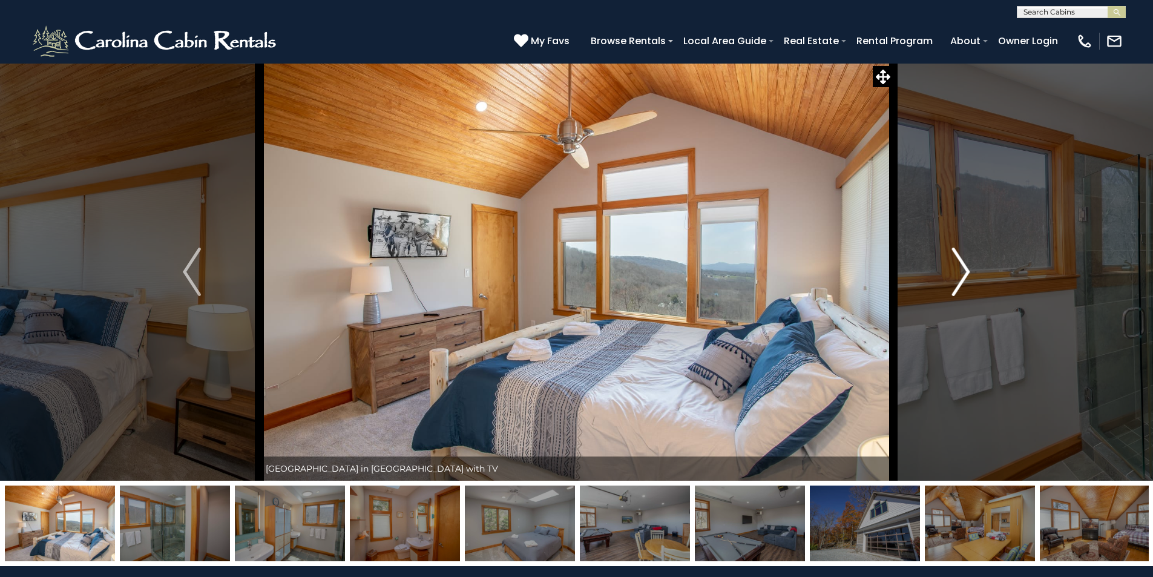
click at [963, 273] on img "Next" at bounding box center [961, 271] width 18 height 48
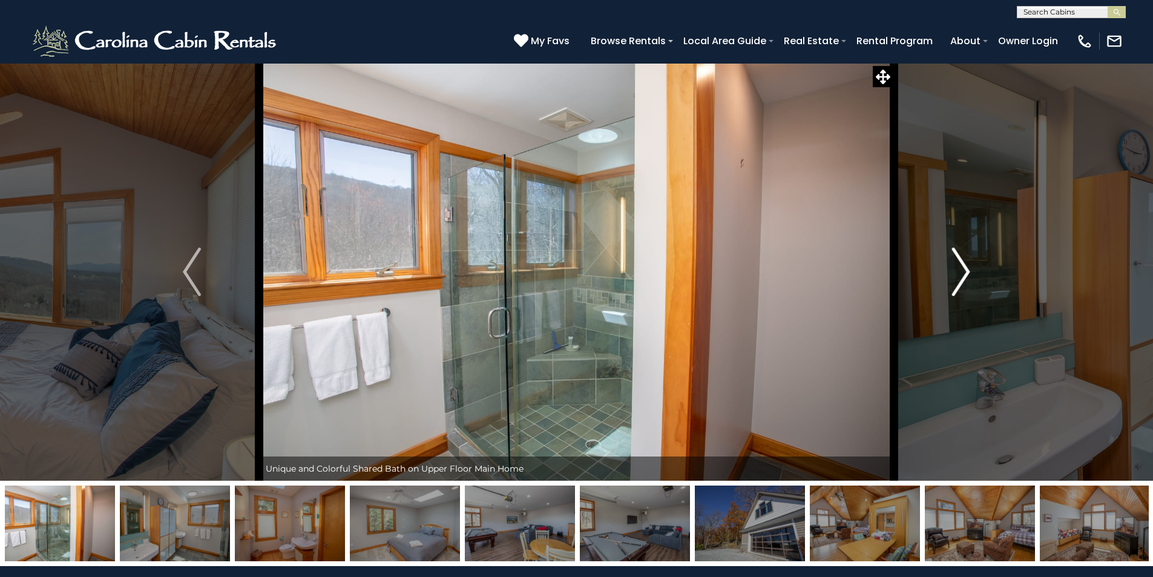
click at [963, 273] on img "Next" at bounding box center [961, 271] width 18 height 48
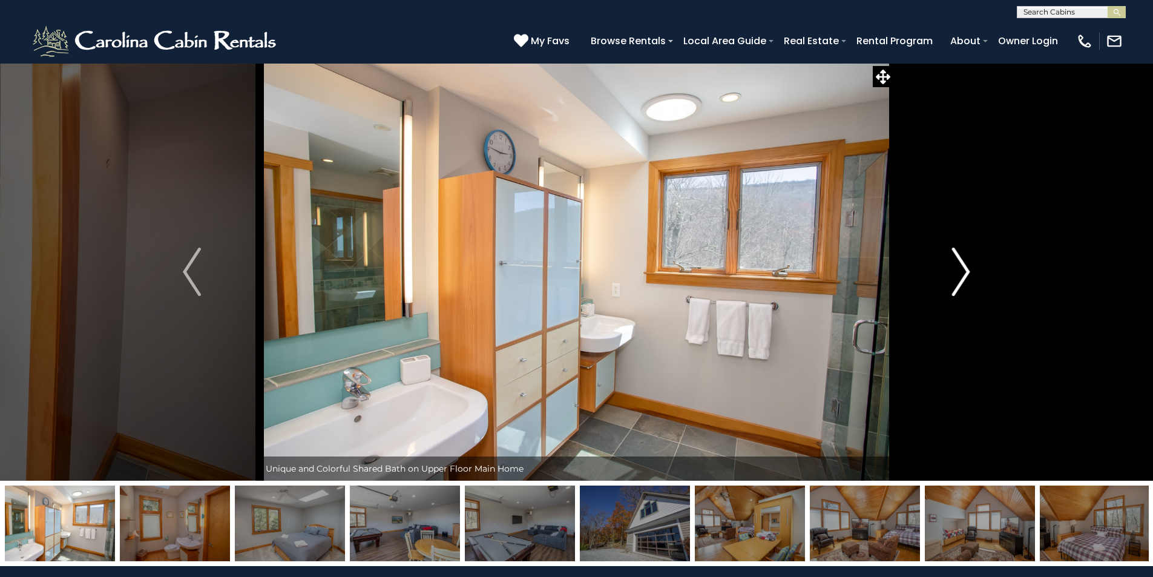
click at [963, 273] on img "Next" at bounding box center [961, 271] width 18 height 48
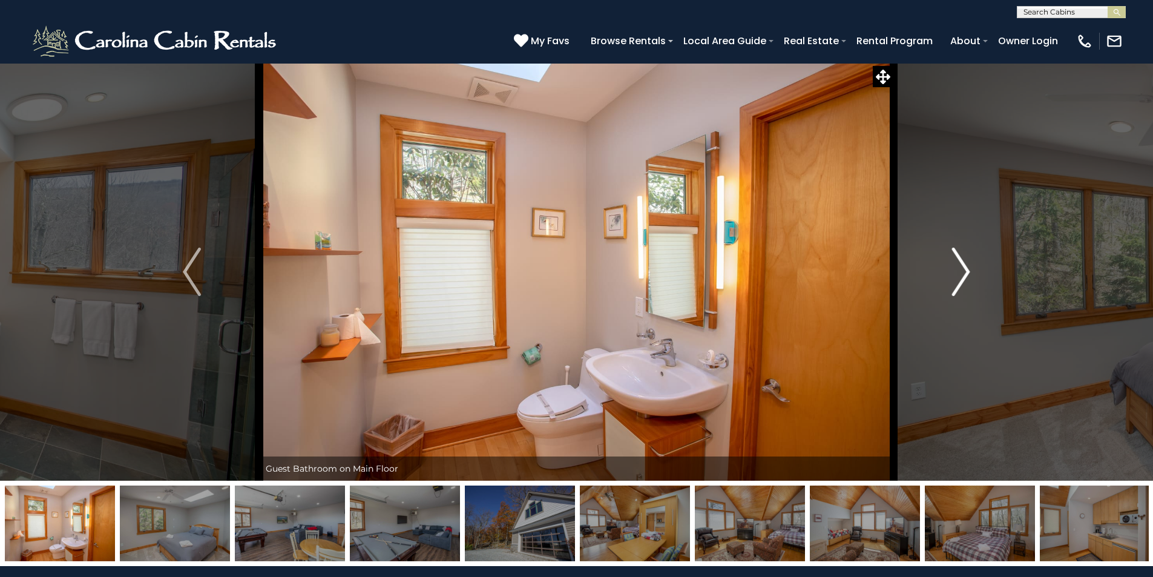
click at [963, 273] on img "Next" at bounding box center [961, 271] width 18 height 48
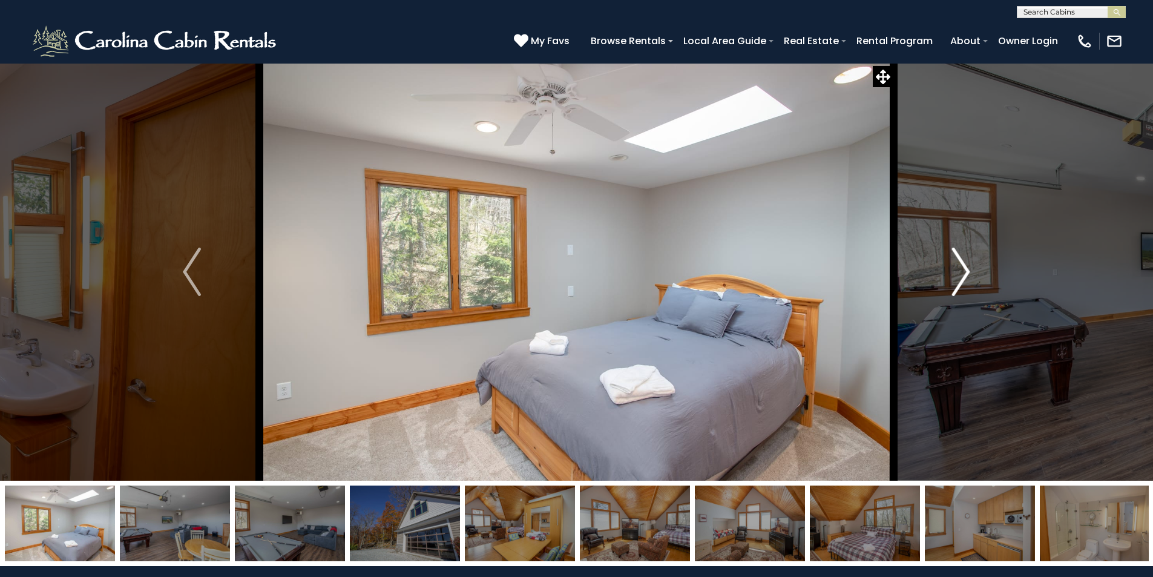
click at [963, 273] on img "Next" at bounding box center [961, 271] width 18 height 48
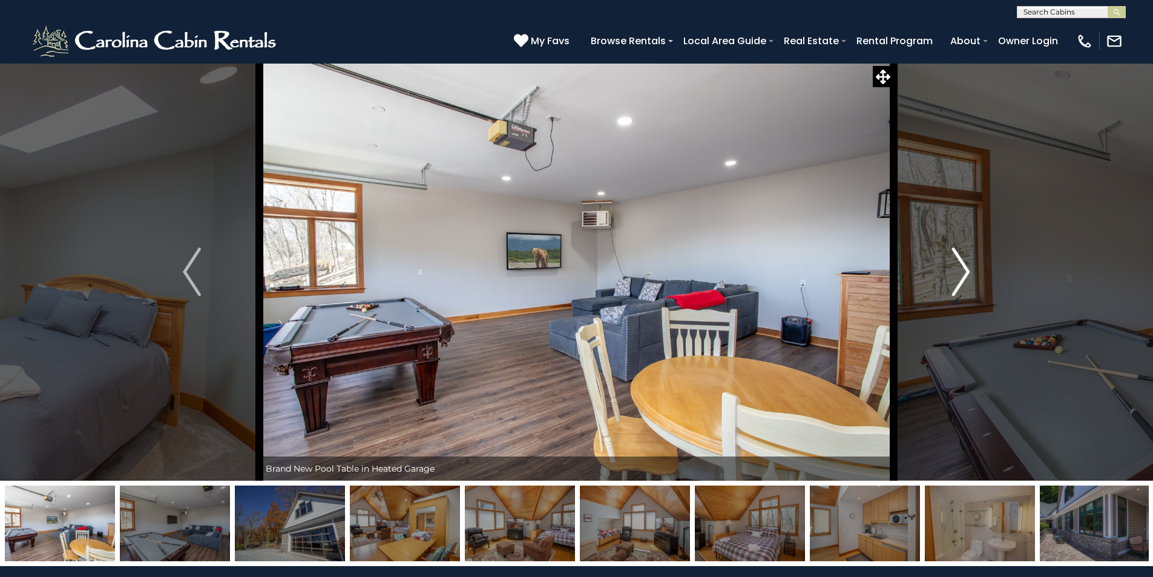
click at [963, 273] on img "Next" at bounding box center [961, 271] width 18 height 48
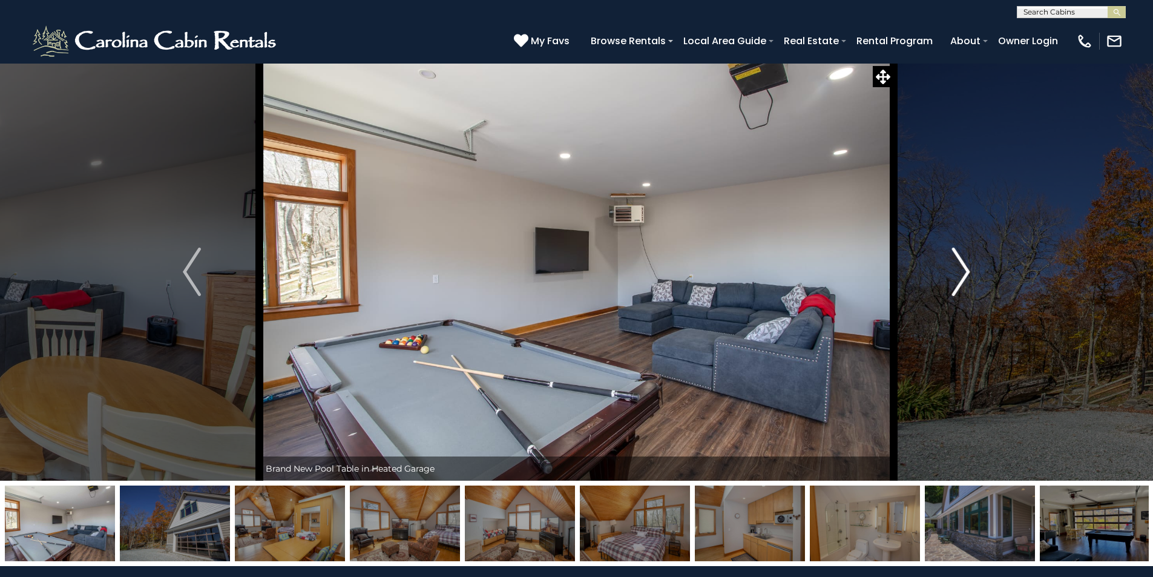
click at [963, 273] on img "Next" at bounding box center [961, 271] width 18 height 48
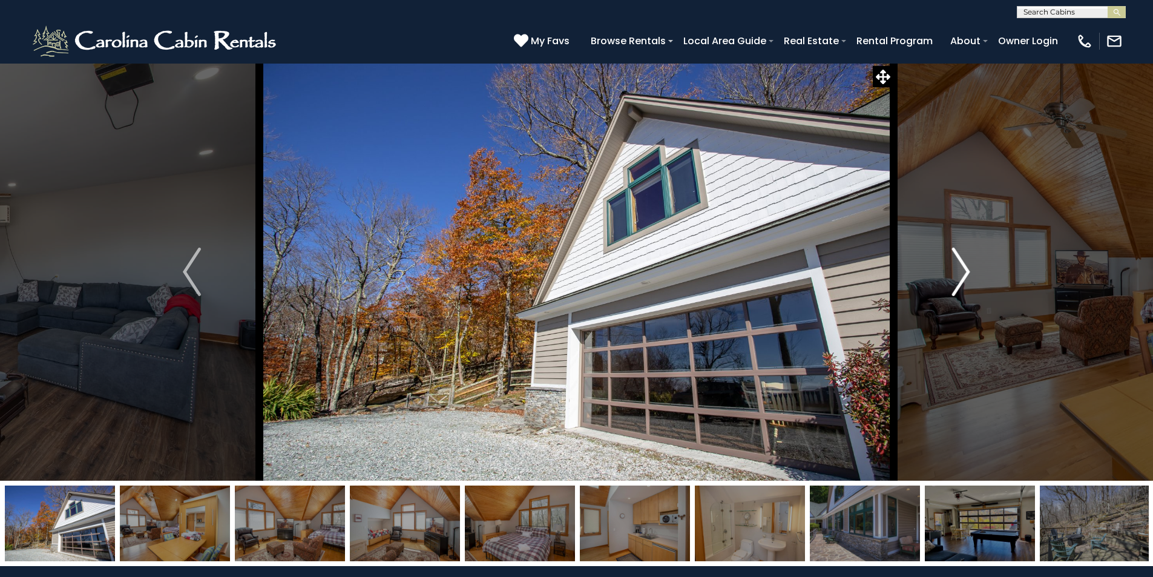
click at [963, 273] on img "Next" at bounding box center [961, 271] width 18 height 48
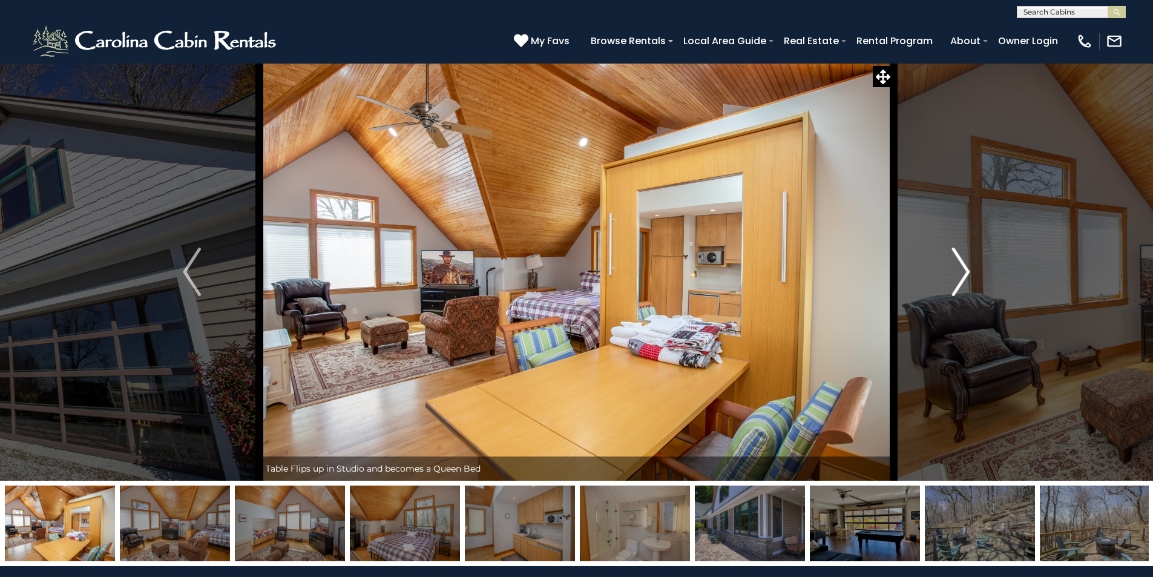
click at [963, 273] on img "Next" at bounding box center [961, 271] width 18 height 48
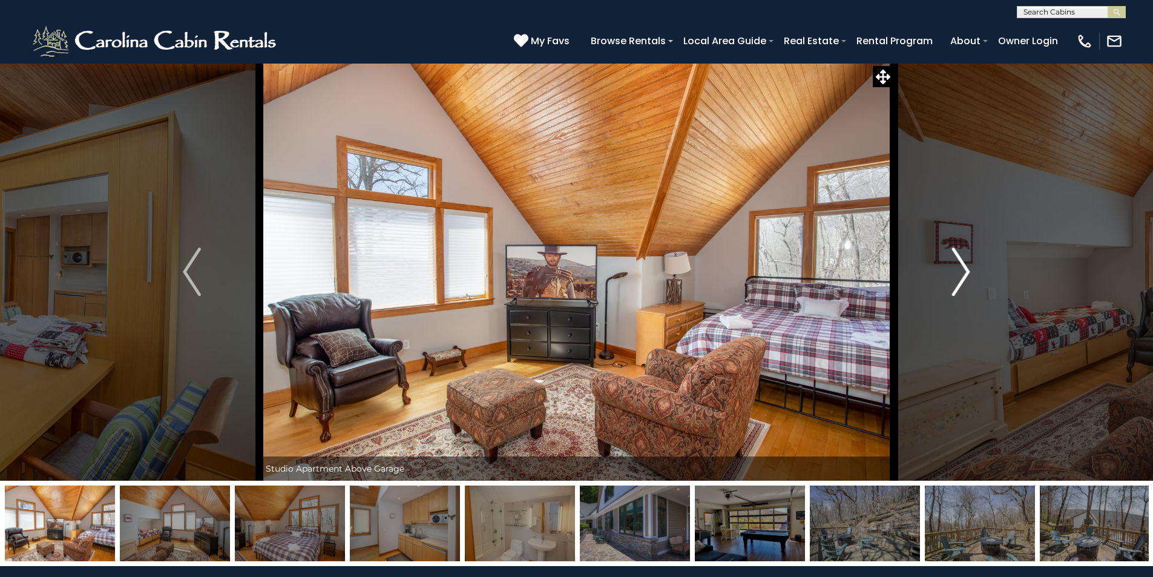
click at [963, 274] on img "Next" at bounding box center [961, 271] width 18 height 48
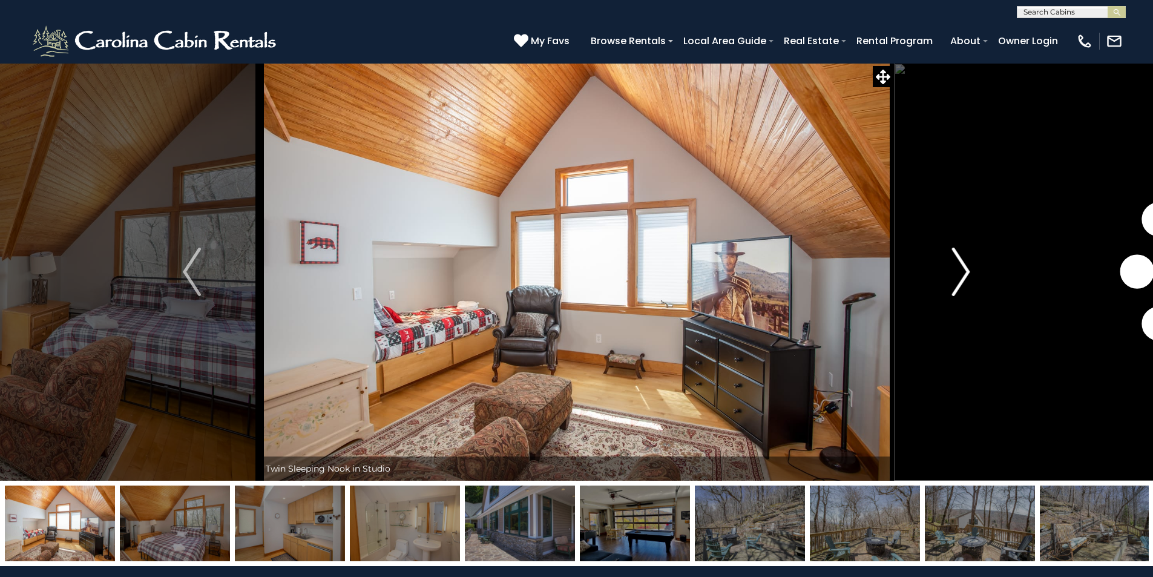
click at [963, 274] on img "Next" at bounding box center [961, 271] width 18 height 48
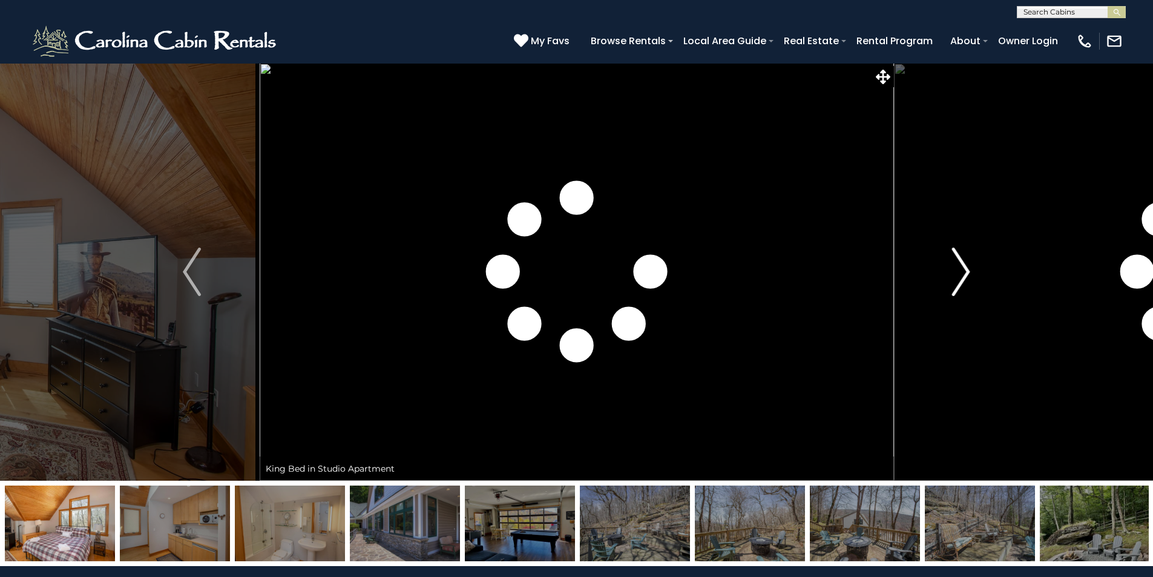
click at [963, 274] on img "Next" at bounding box center [961, 271] width 18 height 48
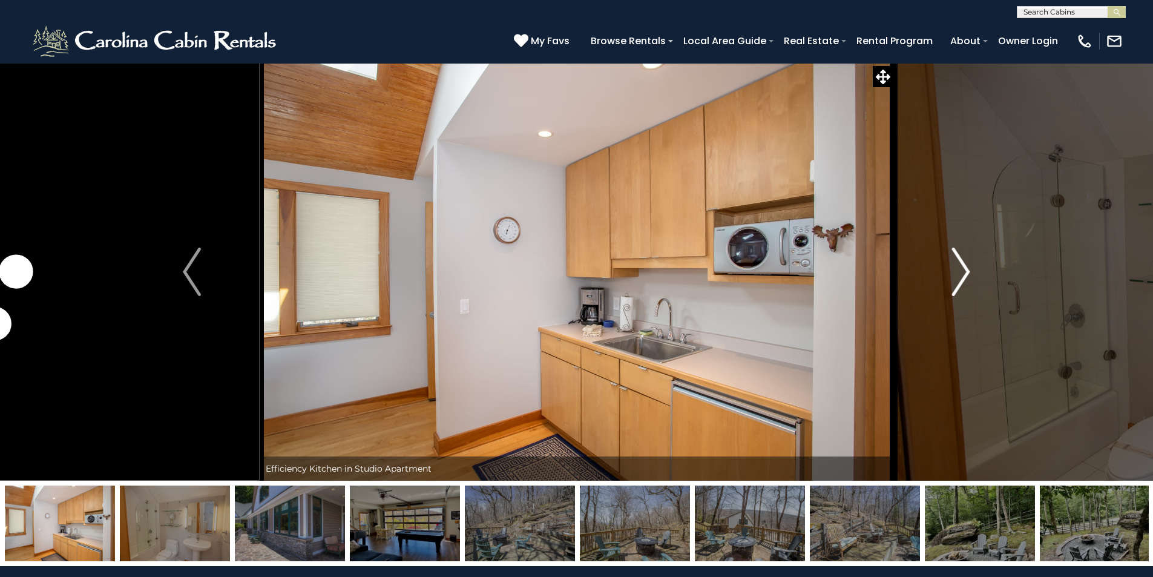
click at [963, 274] on img "Next" at bounding box center [961, 271] width 18 height 48
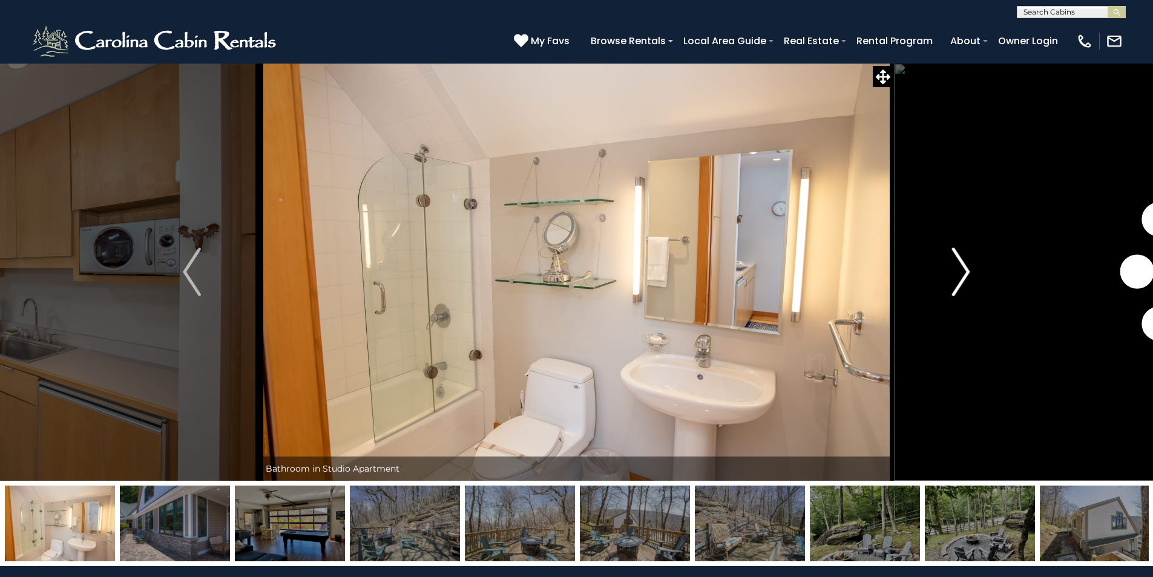
click at [963, 274] on img "Next" at bounding box center [961, 271] width 18 height 48
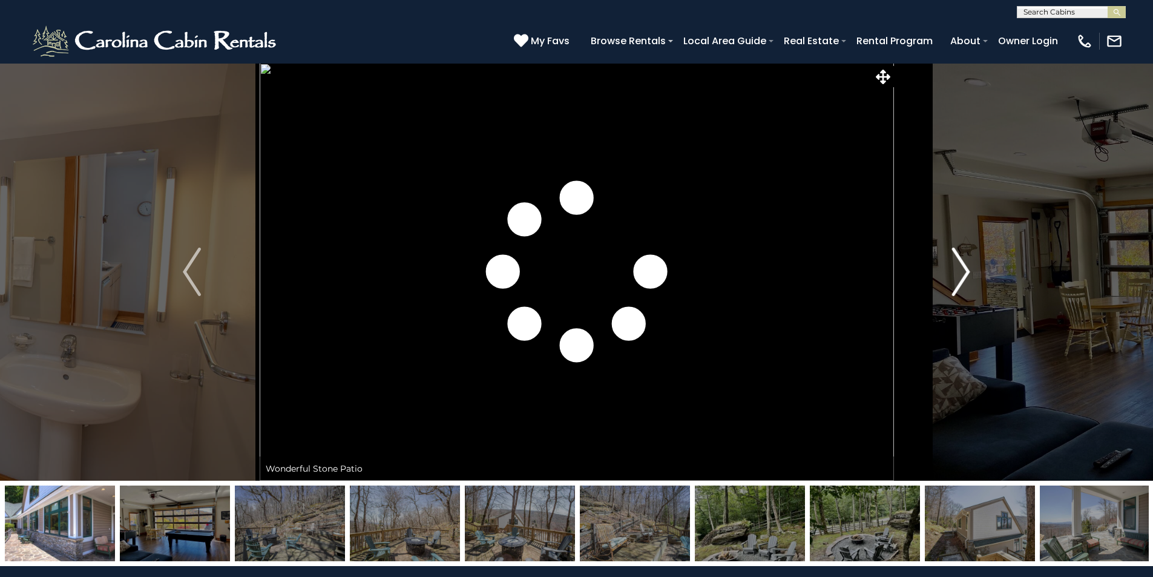
click at [963, 274] on img "Next" at bounding box center [961, 271] width 18 height 48
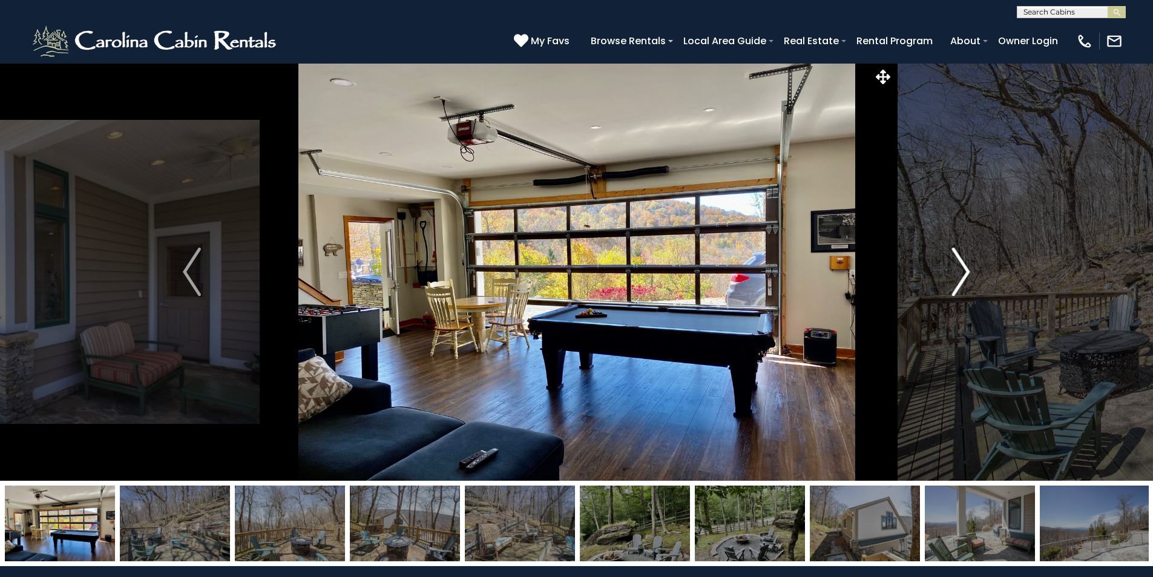
click at [963, 274] on img "Next" at bounding box center [961, 271] width 18 height 48
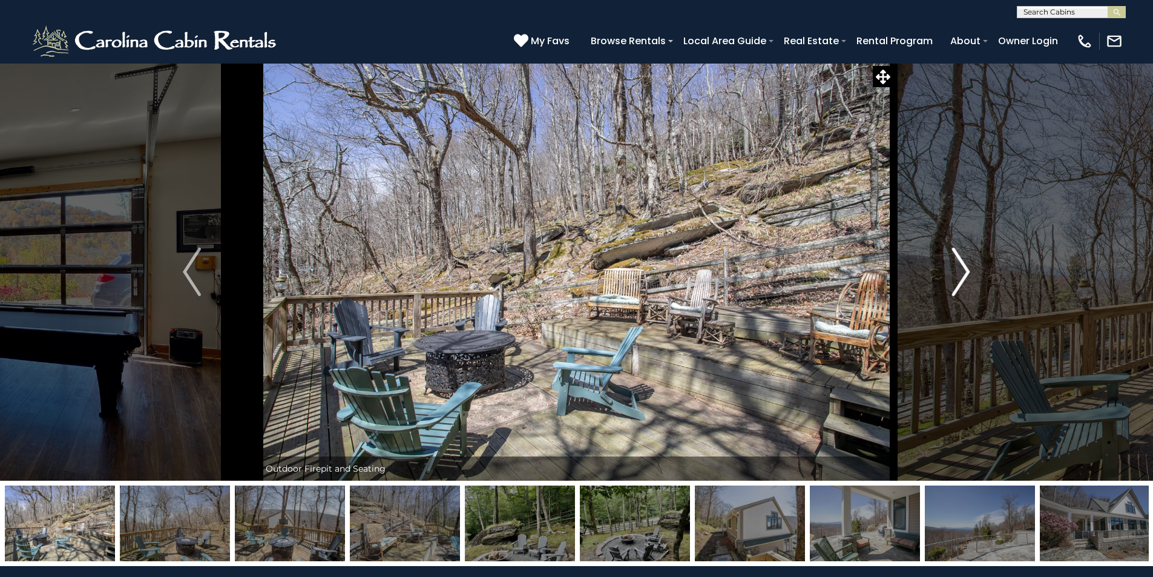
click at [963, 274] on img "Next" at bounding box center [961, 271] width 18 height 48
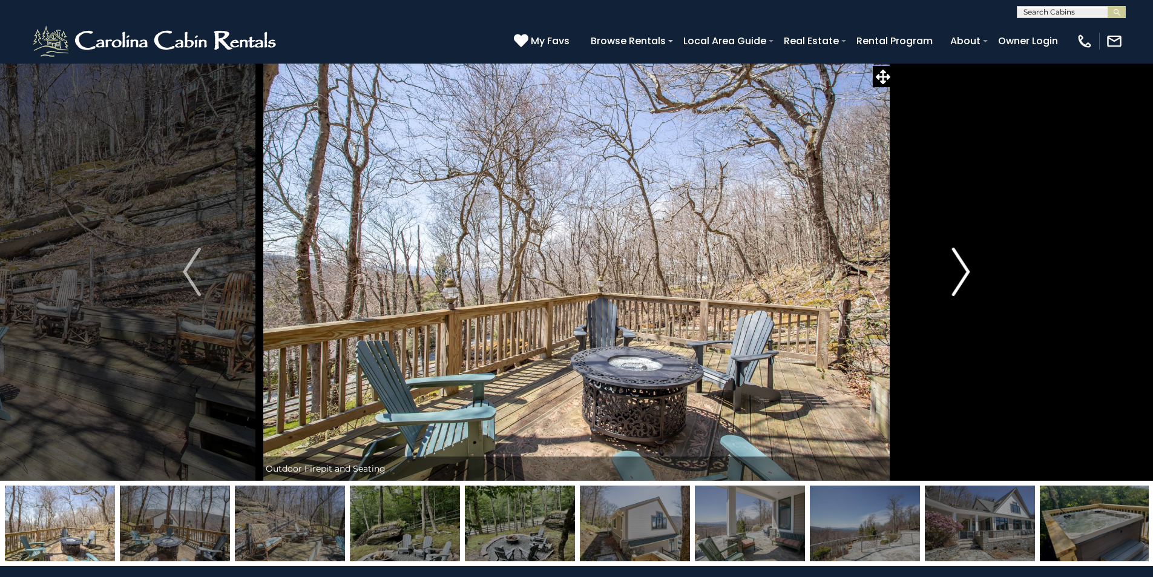
click at [963, 274] on img "Next" at bounding box center [961, 271] width 18 height 48
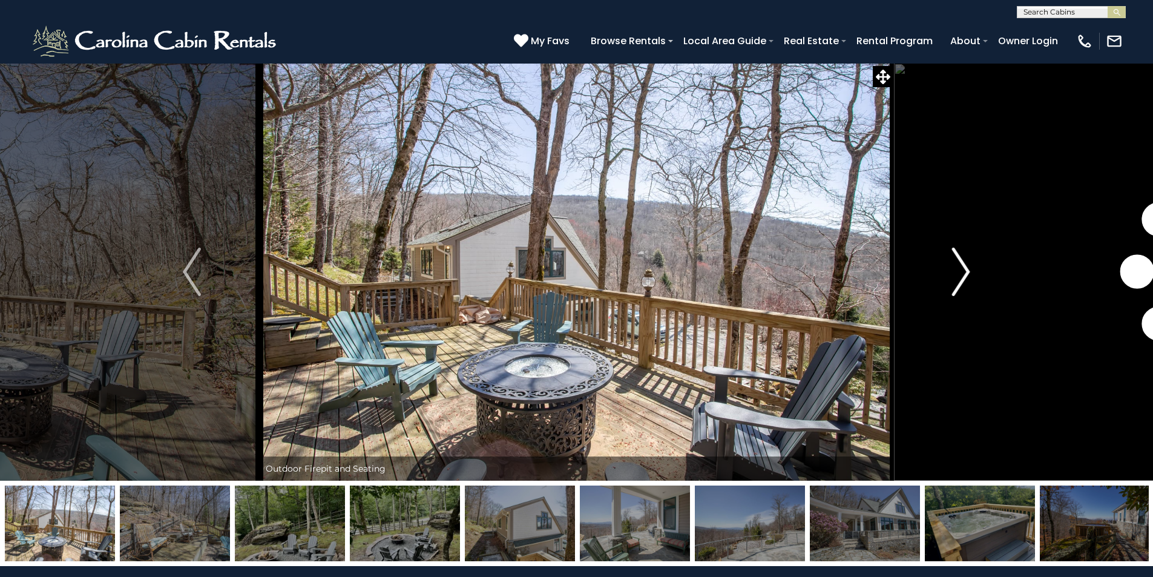
click at [963, 274] on img "Next" at bounding box center [961, 271] width 18 height 48
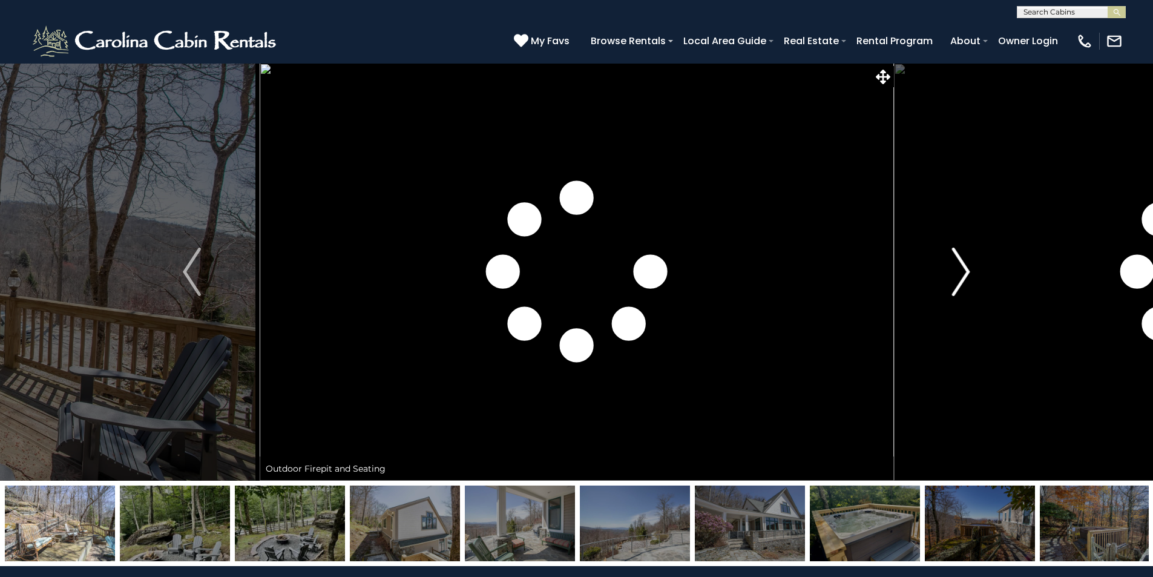
click at [963, 274] on img "Next" at bounding box center [961, 271] width 18 height 48
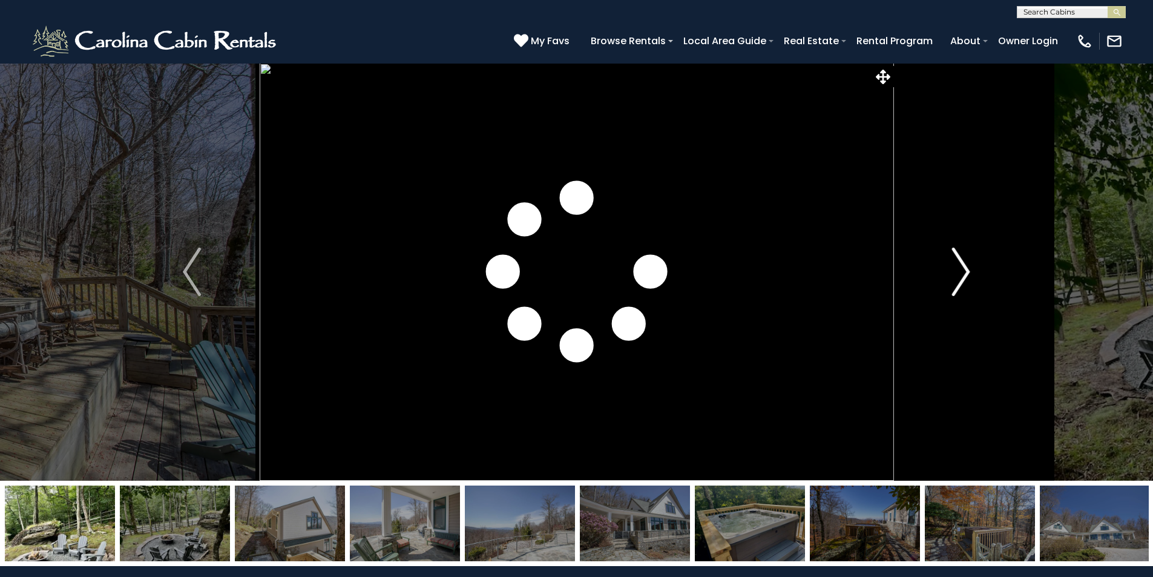
click at [963, 274] on img "Next" at bounding box center [961, 271] width 18 height 48
